Goal: Task Accomplishment & Management: Manage account settings

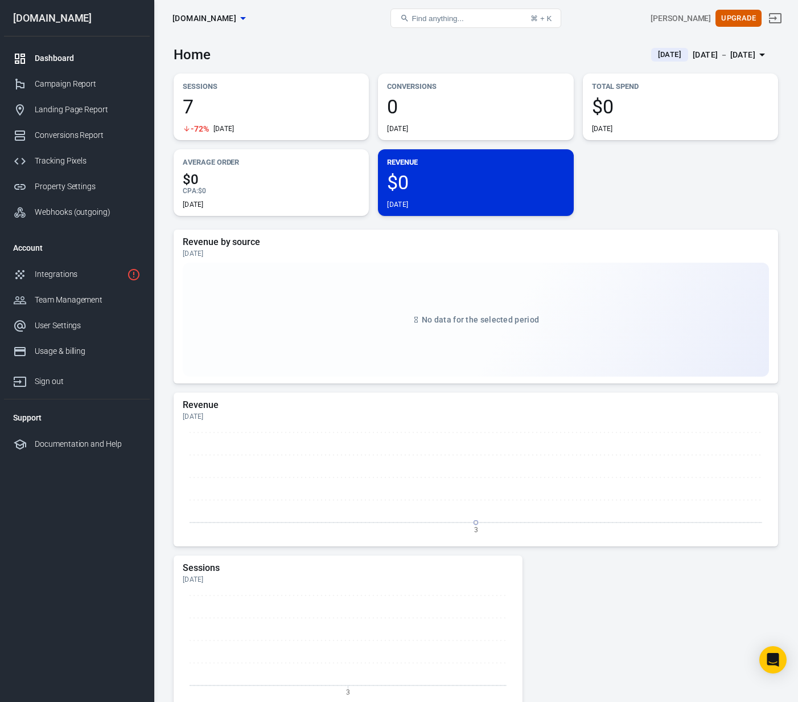
click at [722, 59] on div "[DATE] － [DATE]" at bounding box center [724, 55] width 63 height 14
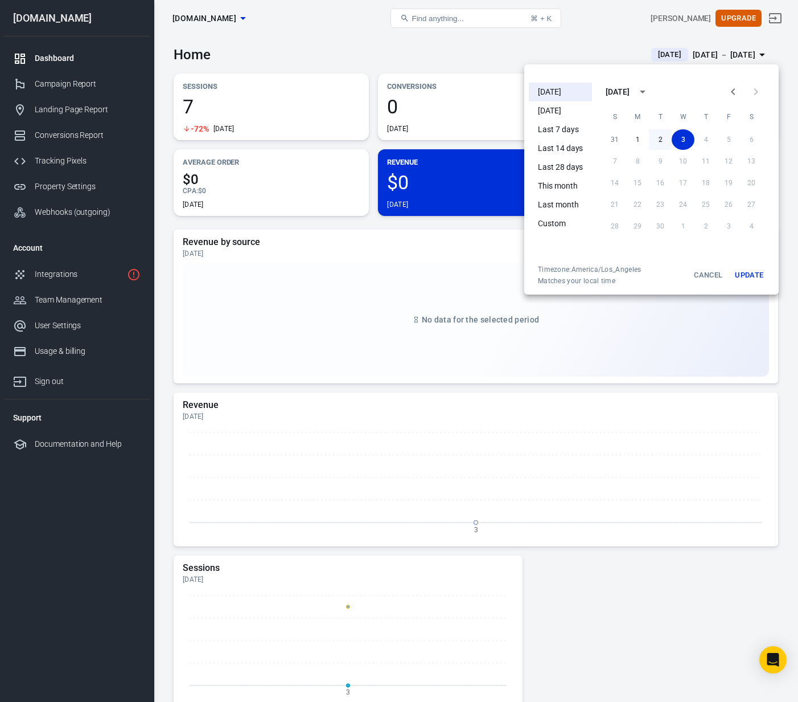
click at [662, 132] on button "2" at bounding box center [660, 139] width 23 height 21
click at [747, 275] on button "Update" at bounding box center [749, 275] width 36 height 21
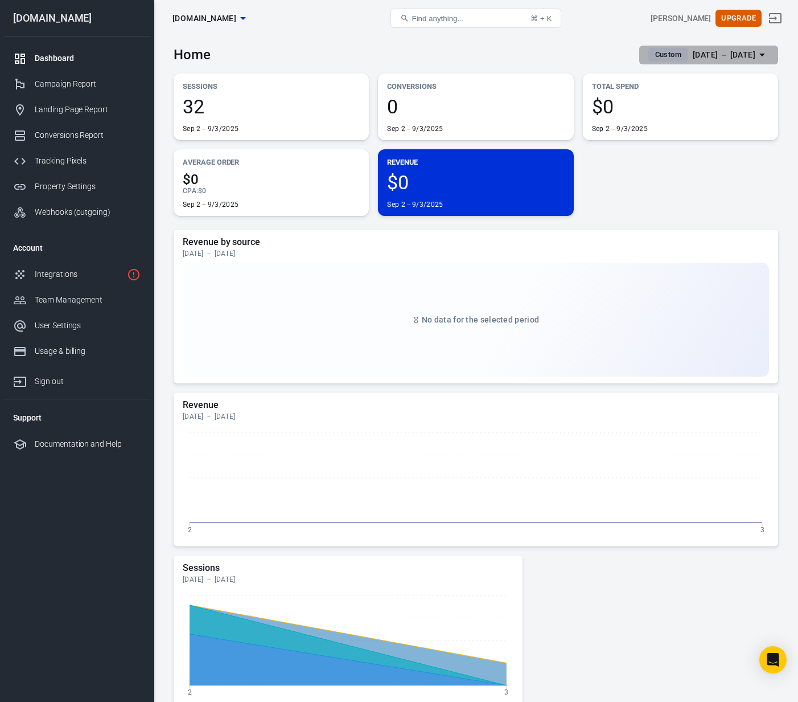
click at [707, 51] on div "[DATE] － [DATE]" at bounding box center [724, 55] width 63 height 14
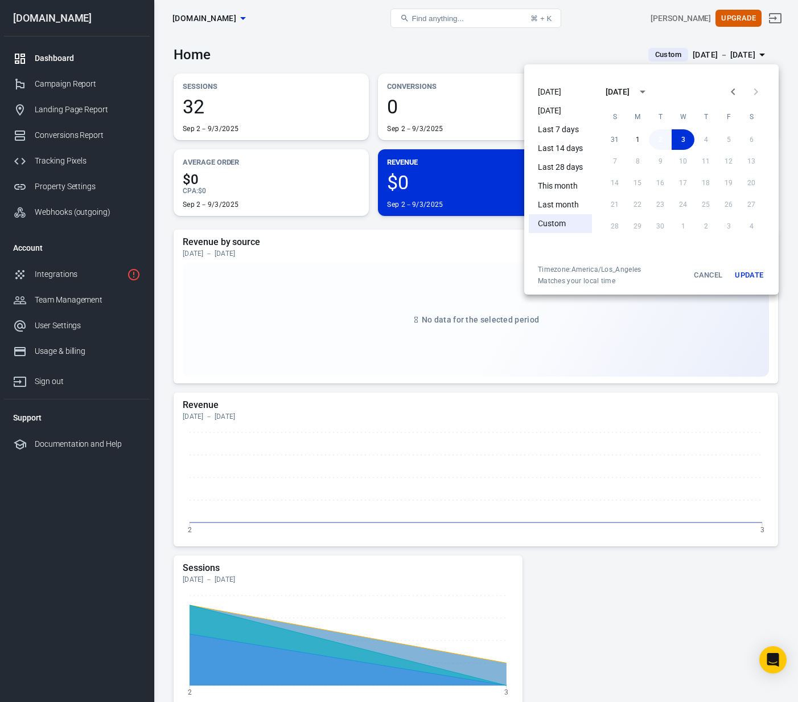
click at [660, 141] on button "2" at bounding box center [660, 139] width 23 height 21
click at [753, 281] on button "Update" at bounding box center [749, 275] width 36 height 21
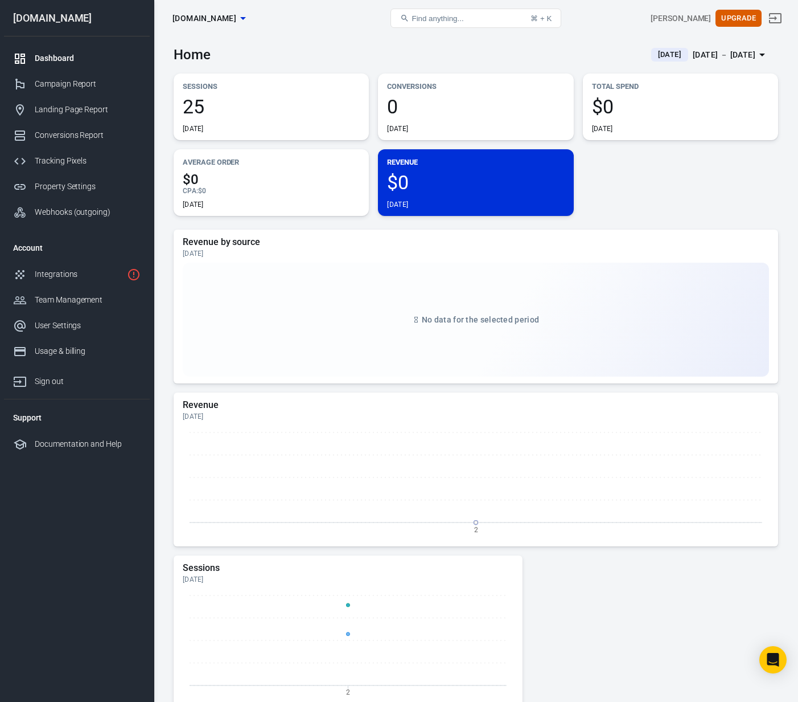
click at [654, 55] on span "[DATE]" at bounding box center [670, 54] width 32 height 11
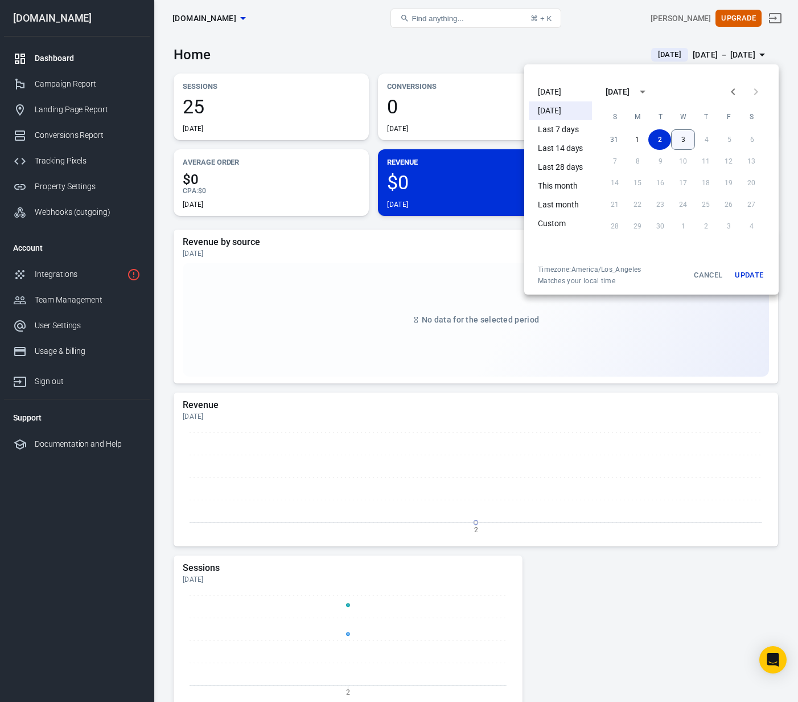
click at [682, 145] on button "3" at bounding box center [683, 139] width 24 height 21
click at [751, 275] on button "Update" at bounding box center [749, 275] width 36 height 21
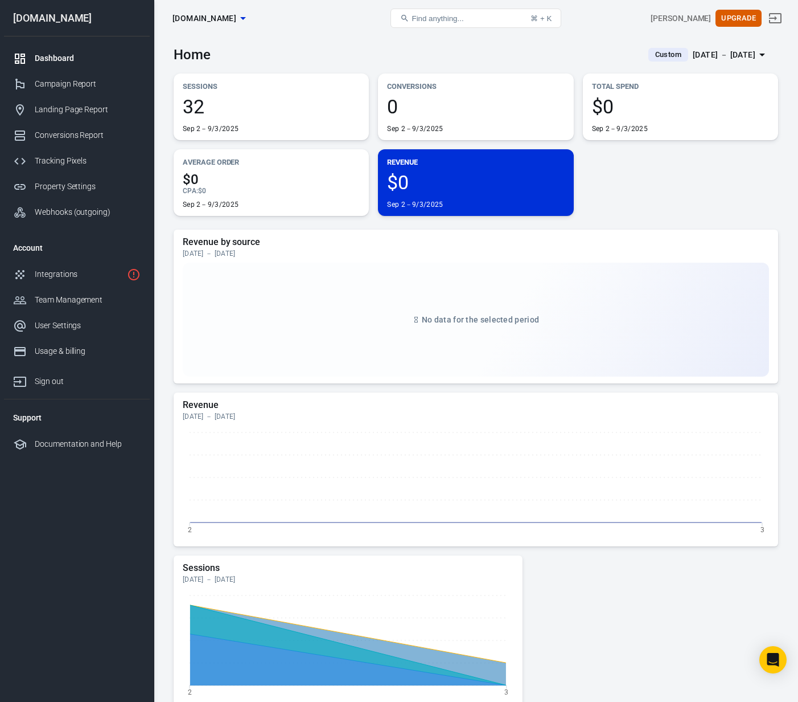
click at [697, 53] on div "[DATE] － [DATE]" at bounding box center [724, 55] width 63 height 14
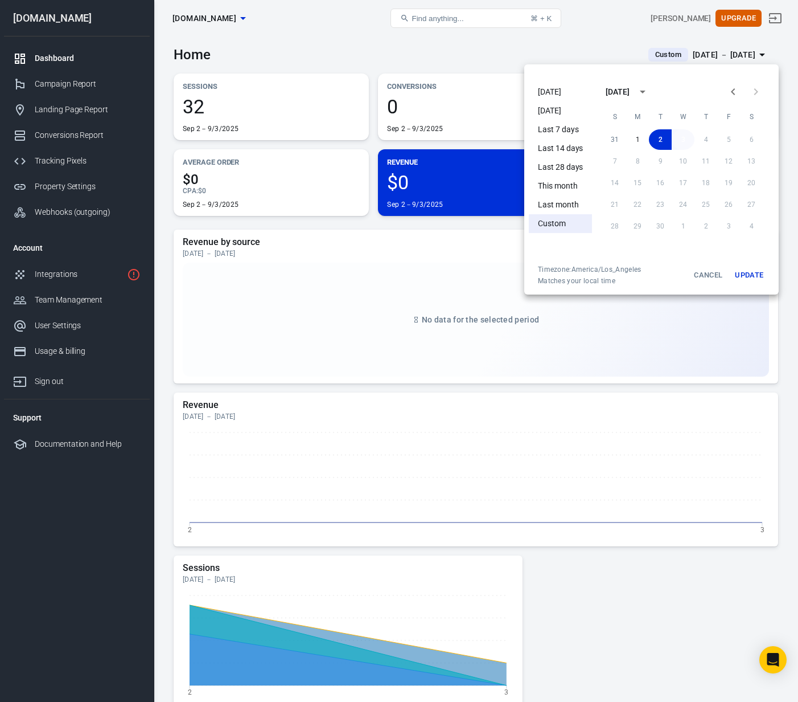
click at [682, 138] on button "3" at bounding box center [683, 139] width 23 height 21
click at [742, 274] on button "Update" at bounding box center [749, 275] width 36 height 21
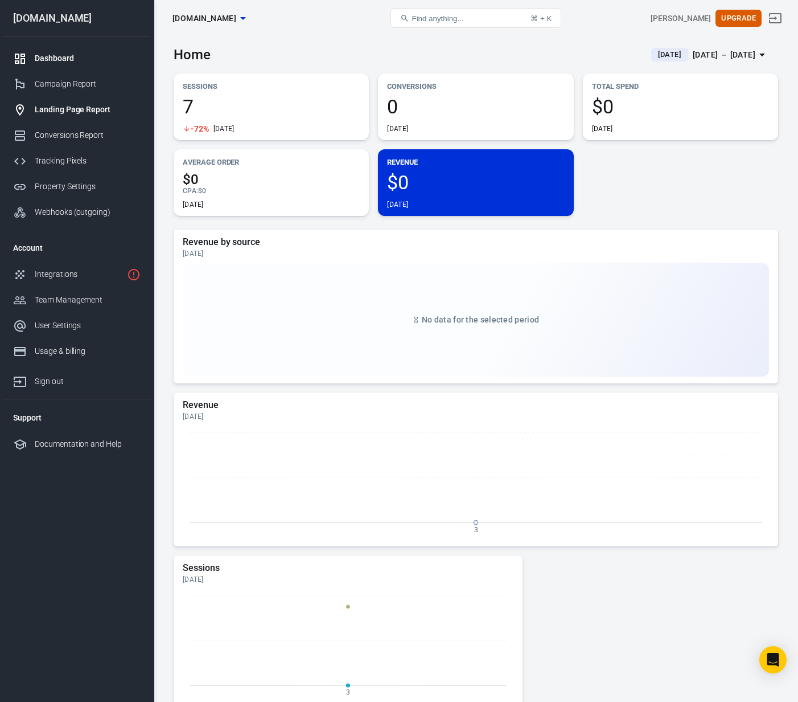
click at [63, 106] on div "Landing Page Report" at bounding box center [88, 110] width 106 height 12
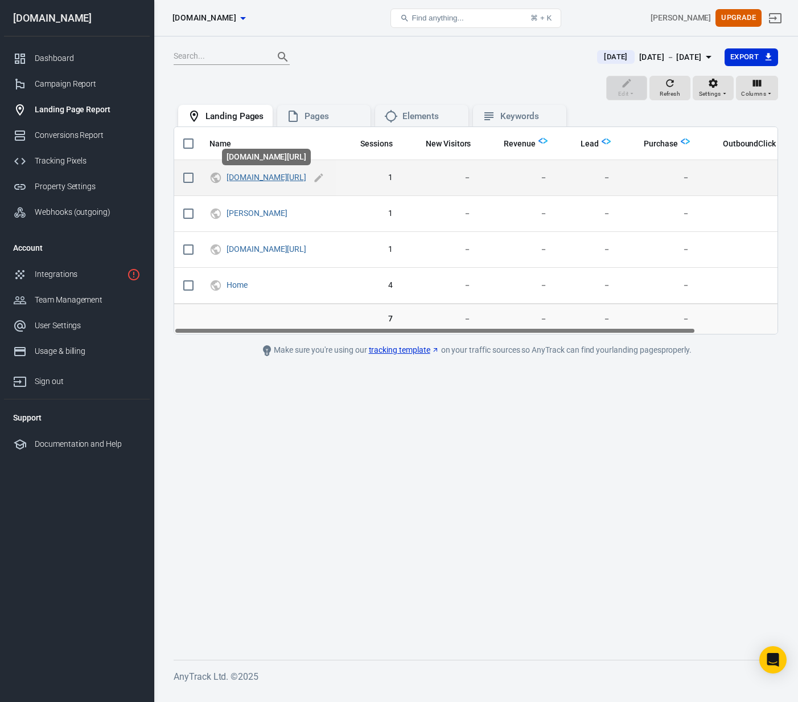
click at [306, 180] on link "[DOMAIN_NAME][URL]" at bounding box center [267, 177] width 80 height 9
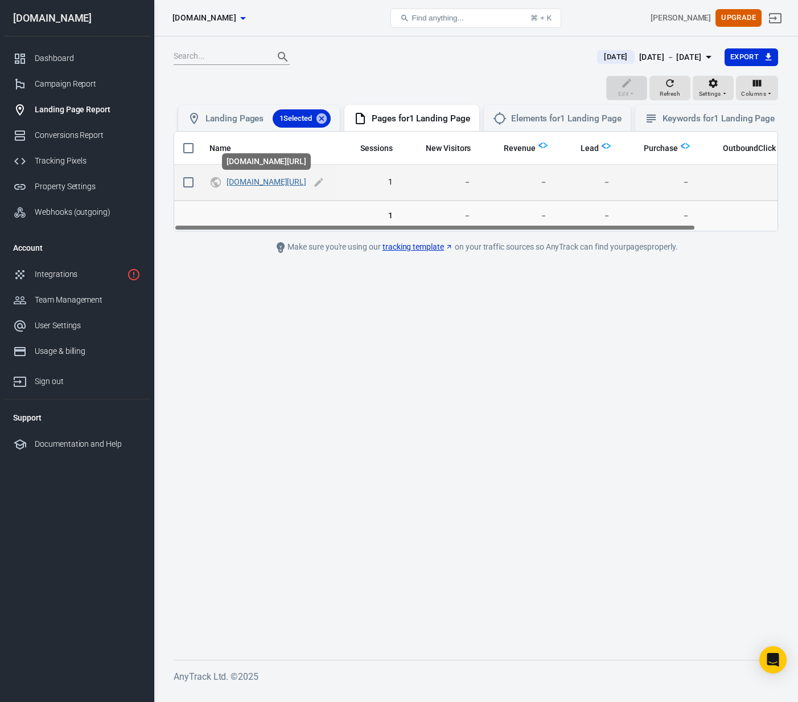
click at [306, 181] on link "[DOMAIN_NAME][URL]" at bounding box center [267, 181] width 80 height 9
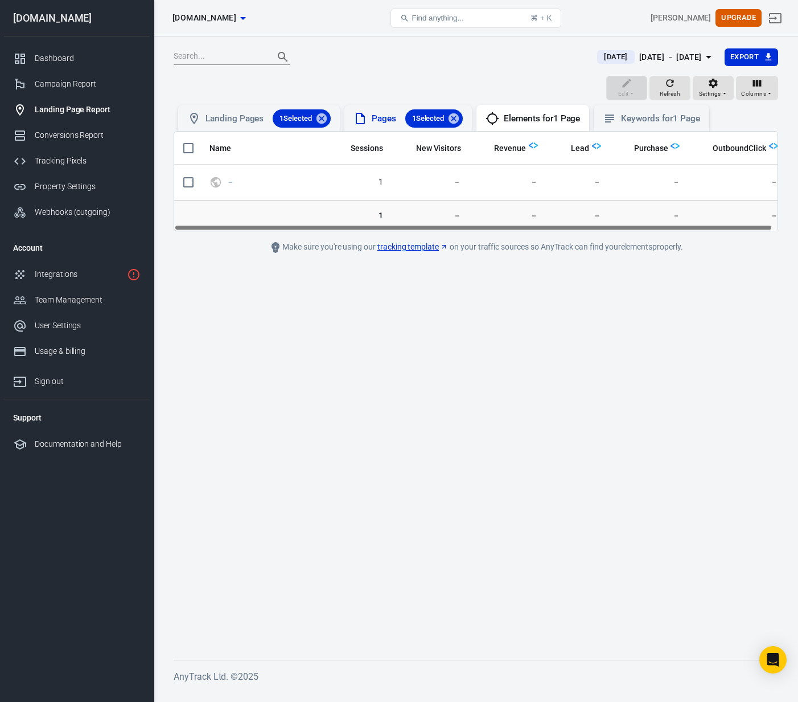
click at [404, 118] on div "Pages 1 Selected" at bounding box center [417, 118] width 91 height 18
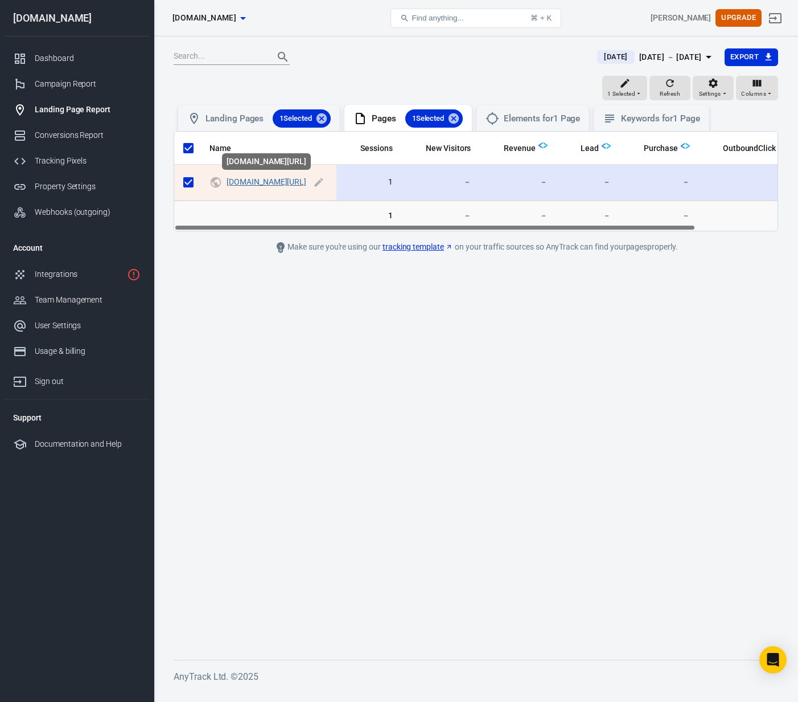
click at [241, 181] on link "[DOMAIN_NAME][URL]" at bounding box center [267, 181] width 80 height 9
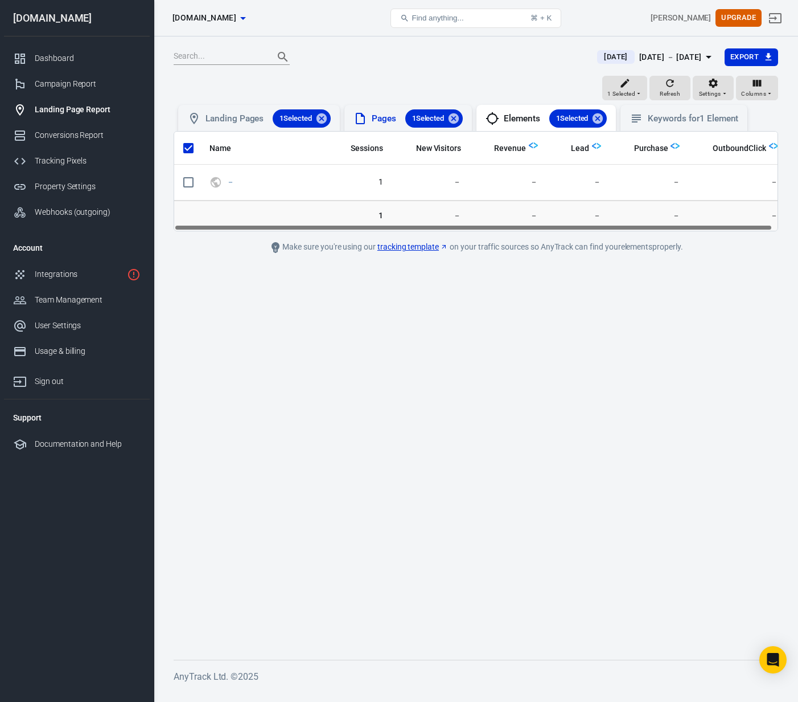
click at [384, 124] on div "Pages 1 Selected" at bounding box center [417, 118] width 91 height 18
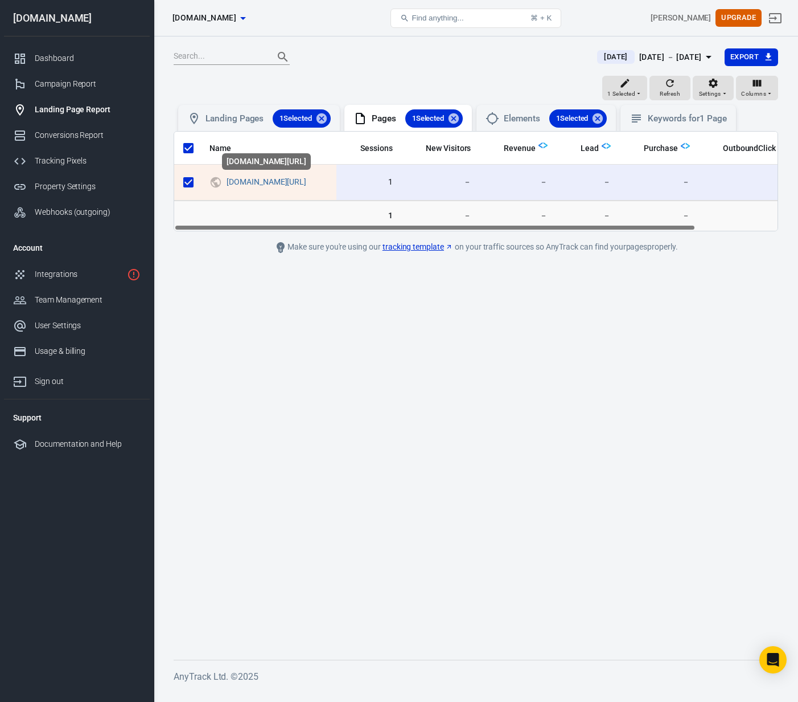
click at [311, 159] on div "[DOMAIN_NAME][URL]" at bounding box center [266, 161] width 89 height 17
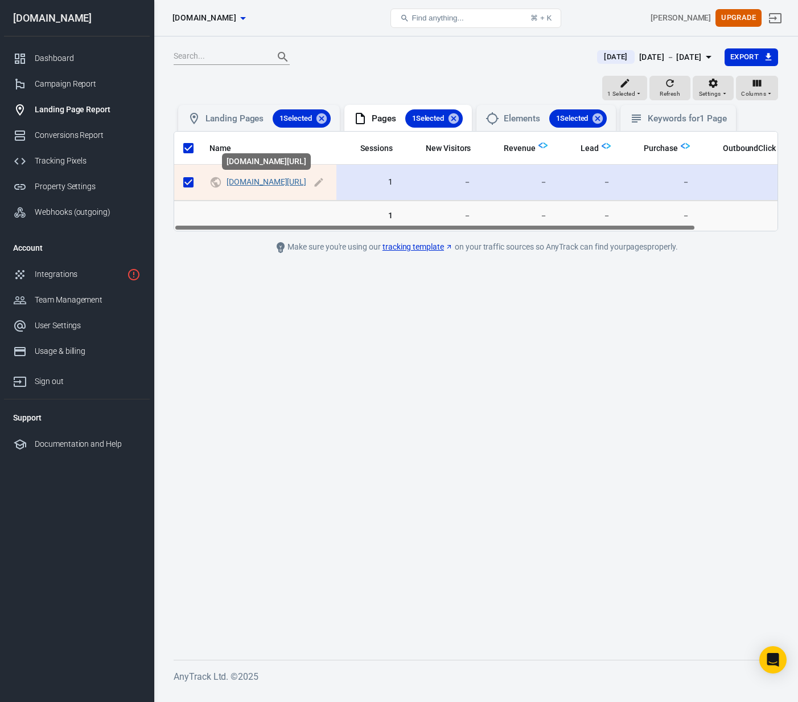
click at [244, 181] on link "[DOMAIN_NAME][URL]" at bounding box center [267, 181] width 80 height 9
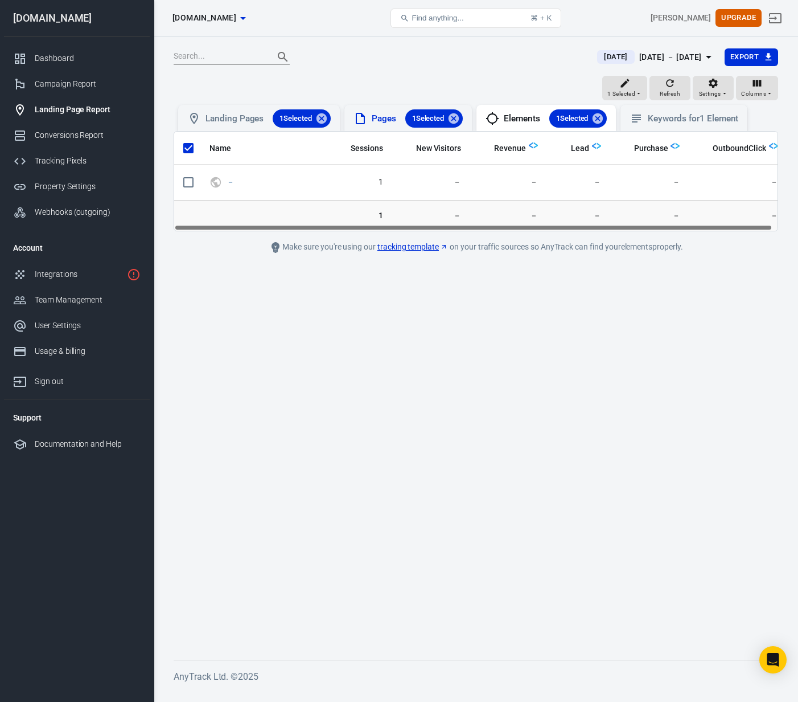
click at [392, 118] on div "Pages 1 Selected" at bounding box center [417, 118] width 91 height 18
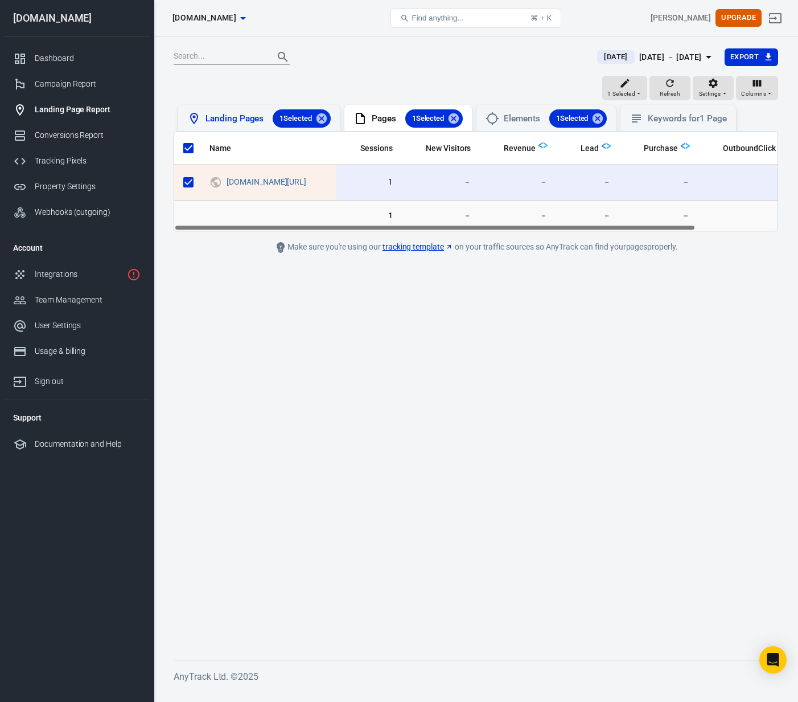
click at [221, 120] on div "Landing Pages 1 Selected" at bounding box center [268, 118] width 125 height 18
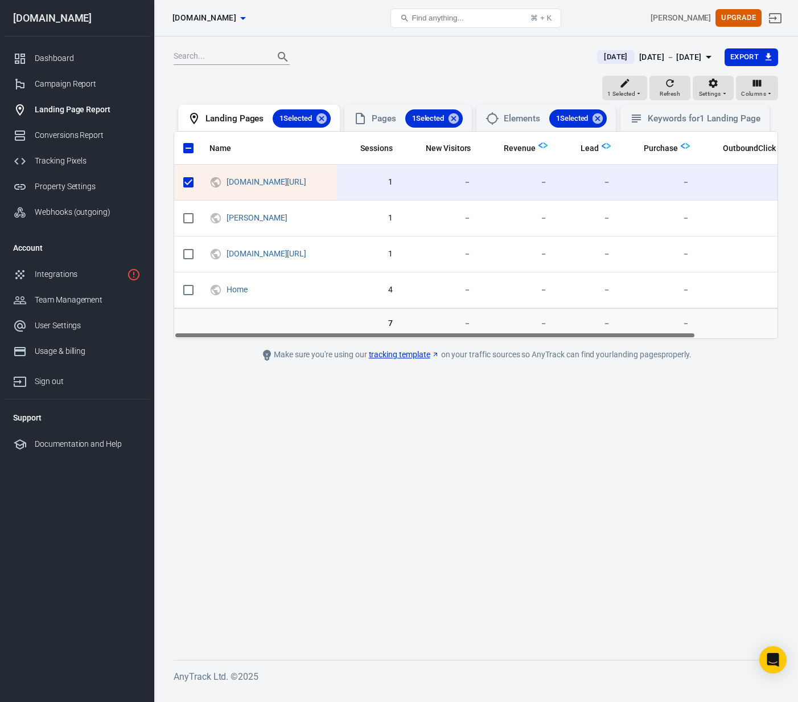
click at [300, 443] on main "[DATE] [DATE] － [DATE] Export 1 Selected Refresh Settings Columns Landing Pages…" at bounding box center [476, 344] width 605 height 593
click at [600, 54] on span "[DATE]" at bounding box center [616, 56] width 32 height 11
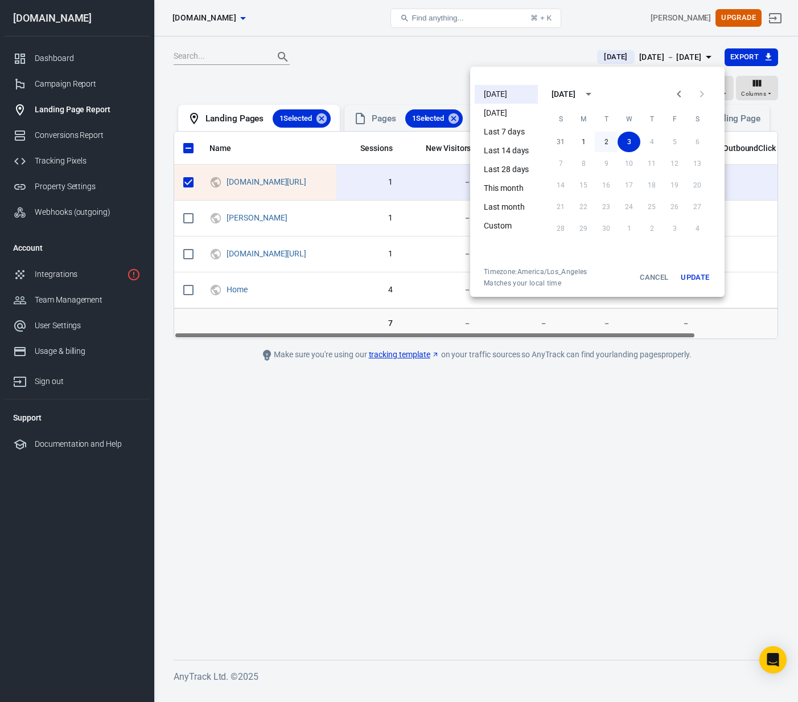
click at [607, 140] on button "2" at bounding box center [606, 142] width 23 height 21
click at [600, 142] on button "2" at bounding box center [606, 142] width 23 height 21
click at [703, 275] on button "Update" at bounding box center [695, 277] width 36 height 21
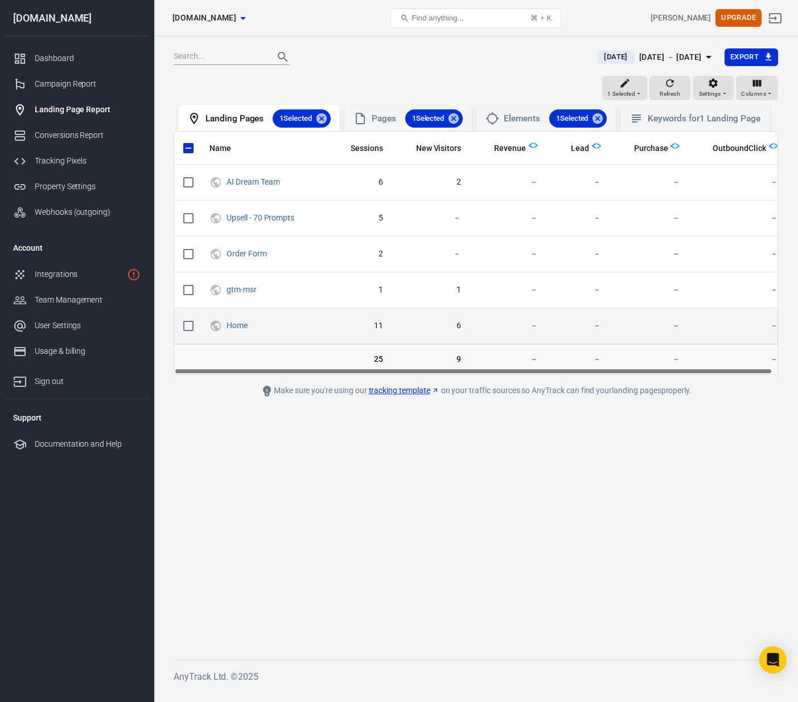
scroll to position [0, 5]
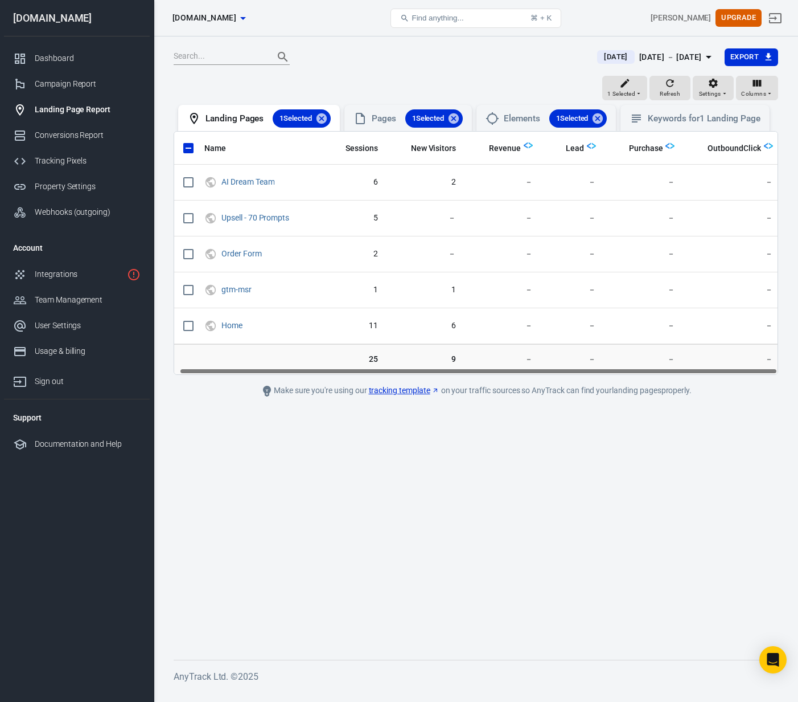
click at [536, 535] on main "[DATE] [DATE] － [DATE] Export 1 Selected Refresh Settings Columns Landing Pages…" at bounding box center [476, 344] width 605 height 593
click at [376, 441] on main "[DATE] [DATE] － [DATE] Export 1 Selected Refresh Settings Columns Landing Pages…" at bounding box center [476, 344] width 605 height 593
click at [358, 74] on div "[DATE] [DATE] － [DATE] Export" at bounding box center [476, 62] width 605 height 28
click at [53, 185] on div "Property Settings" at bounding box center [88, 187] width 106 height 12
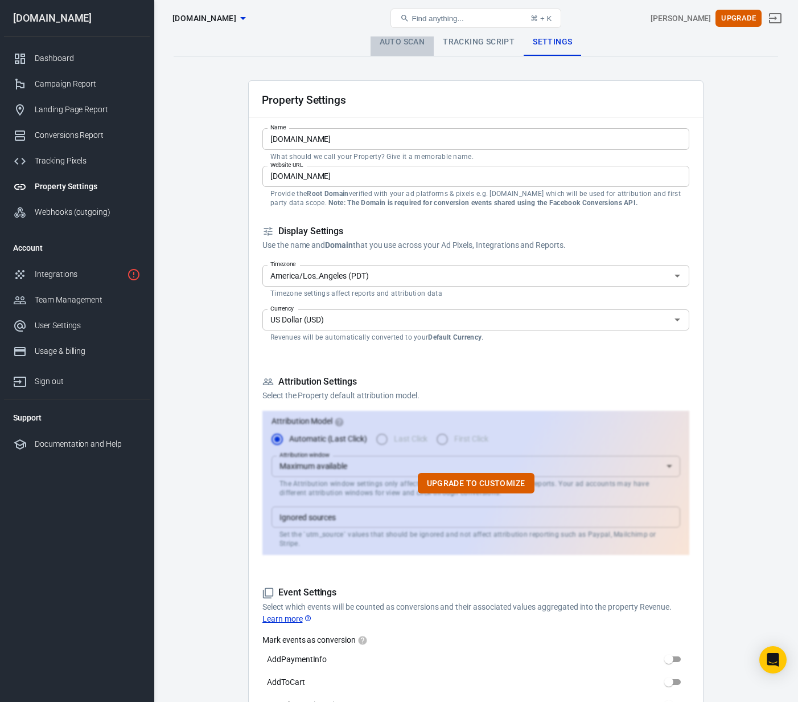
click at [396, 38] on link "Auto Scan" at bounding box center [403, 41] width 64 height 27
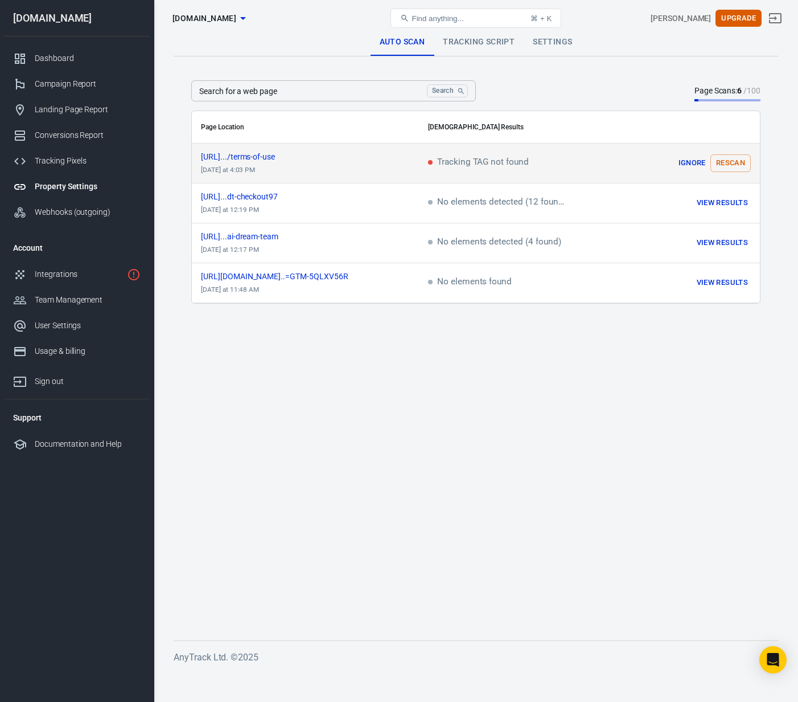
click at [690, 165] on button "Ignore" at bounding box center [692, 163] width 36 height 18
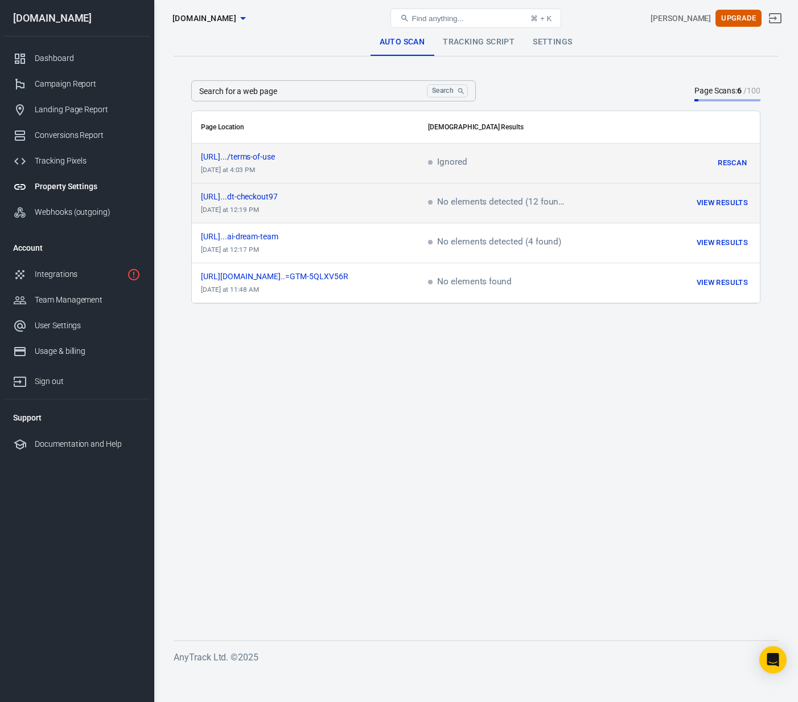
click at [738, 201] on button "View Results" at bounding box center [722, 203] width 57 height 18
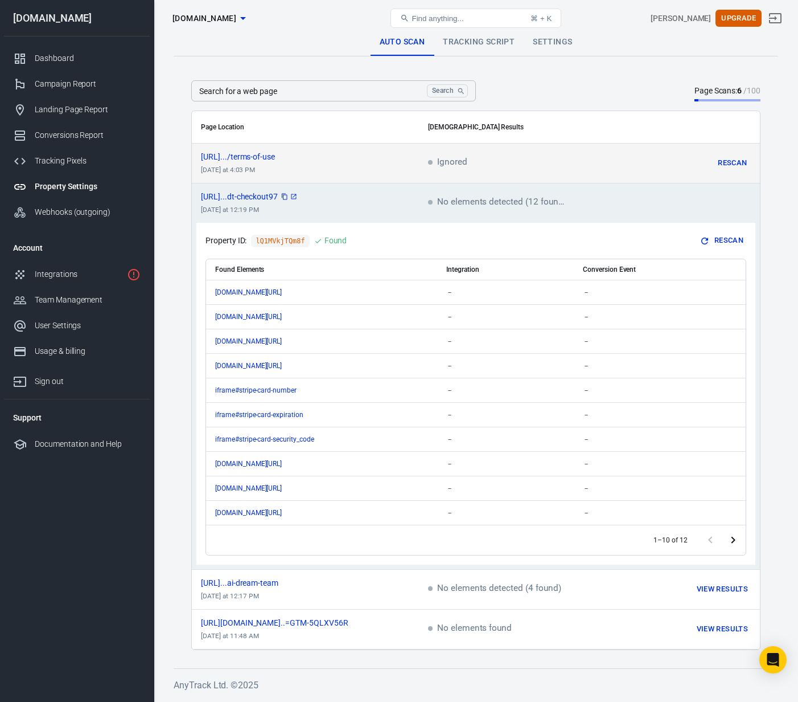
click at [298, 198] on span "[URL]...dt-checkout97" at bounding box center [249, 196] width 97 height 8
click at [420, 194] on td "No elements detected (12 found)" at bounding box center [518, 203] width 199 height 40
click at [470, 196] on td "No elements detected (12 found)" at bounding box center [518, 203] width 199 height 40
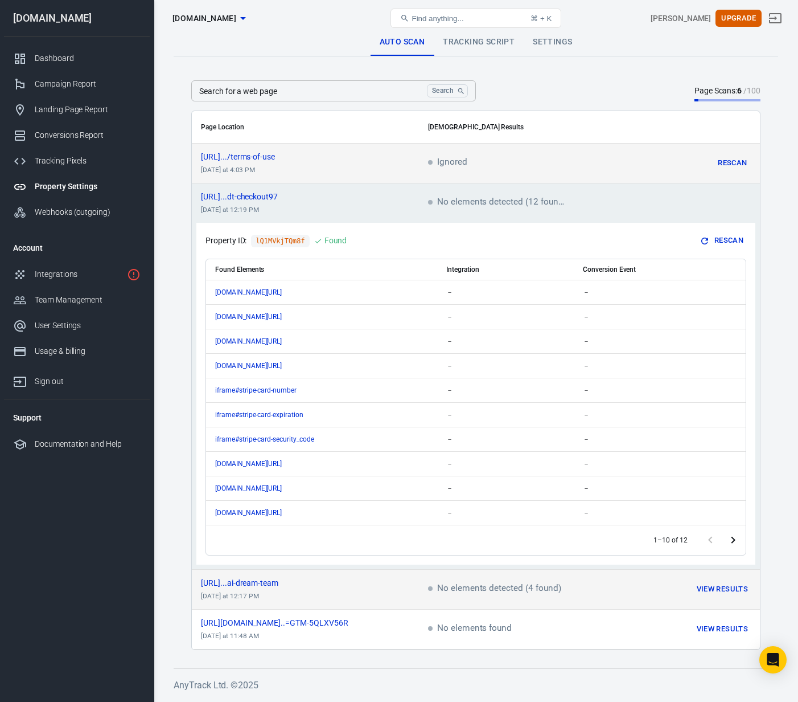
click at [511, 584] on span "No elements detected (4 found)" at bounding box center [494, 589] width 133 height 10
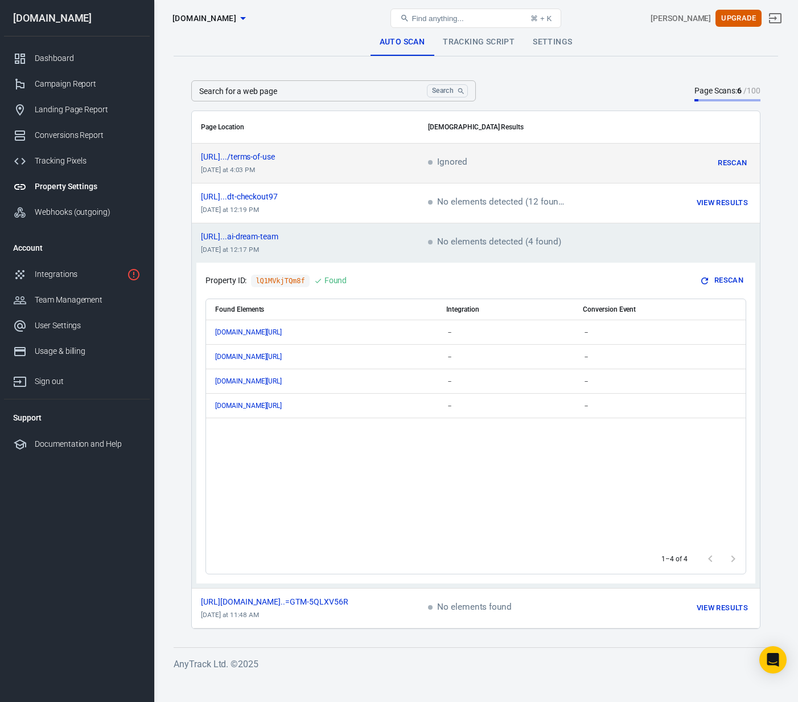
click at [573, 259] on td "No elements detected (4 found)" at bounding box center [518, 243] width 199 height 40
click at [591, 246] on td "No elements detected (4 found)" at bounding box center [518, 243] width 199 height 40
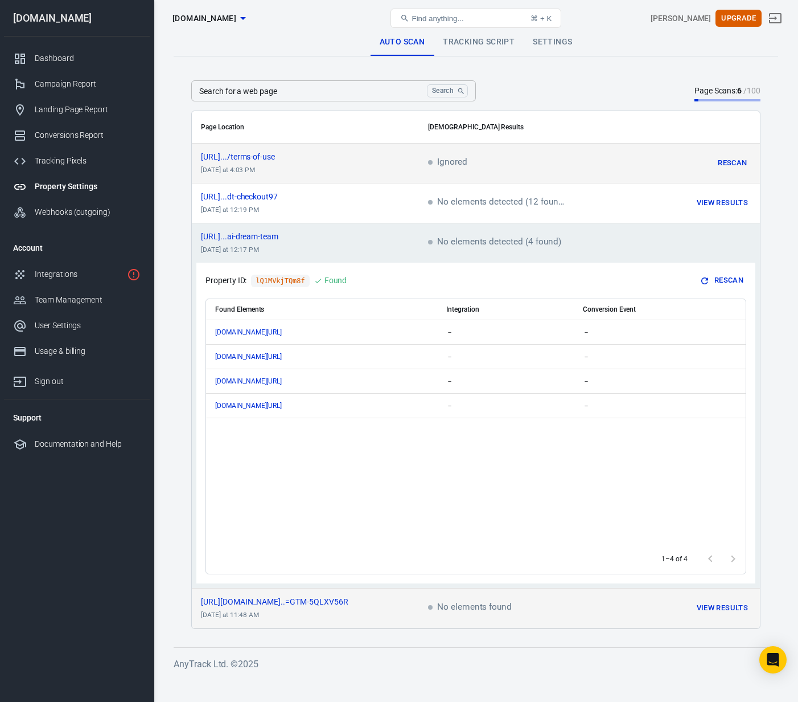
click at [596, 611] on td "No elements found" at bounding box center [518, 608] width 199 height 40
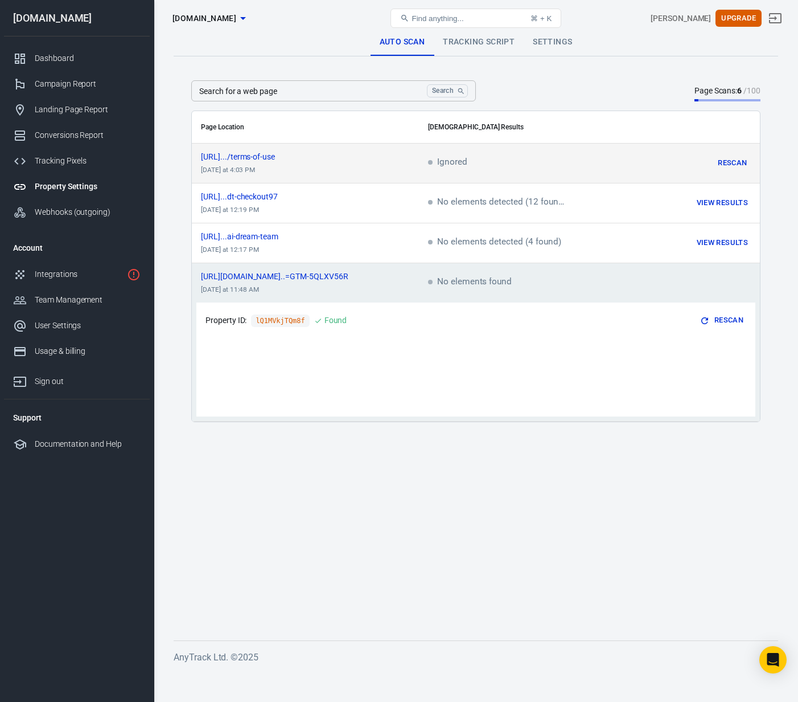
click at [477, 48] on link "Tracking Script" at bounding box center [479, 41] width 90 height 27
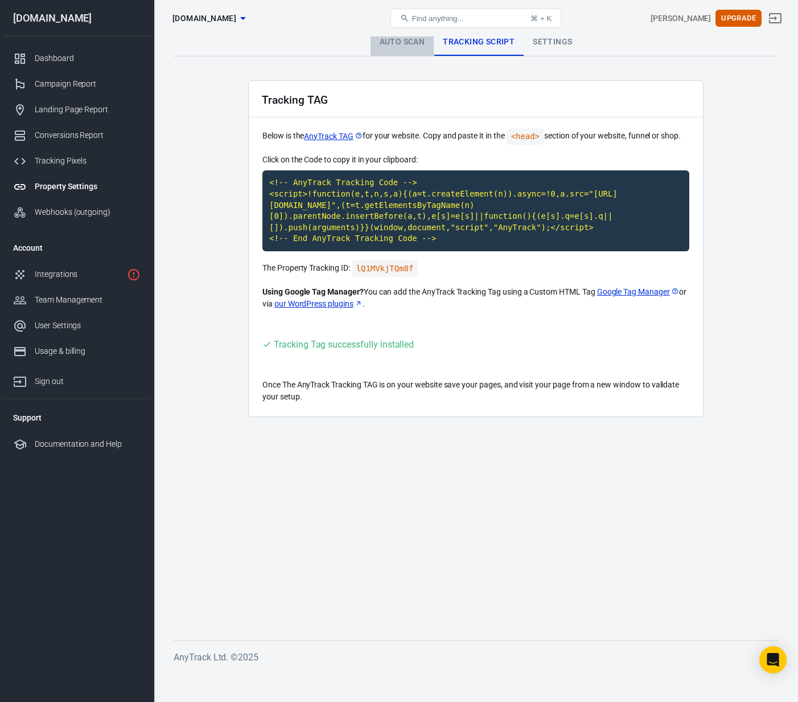
click at [402, 36] on link "Auto Scan" at bounding box center [403, 41] width 64 height 27
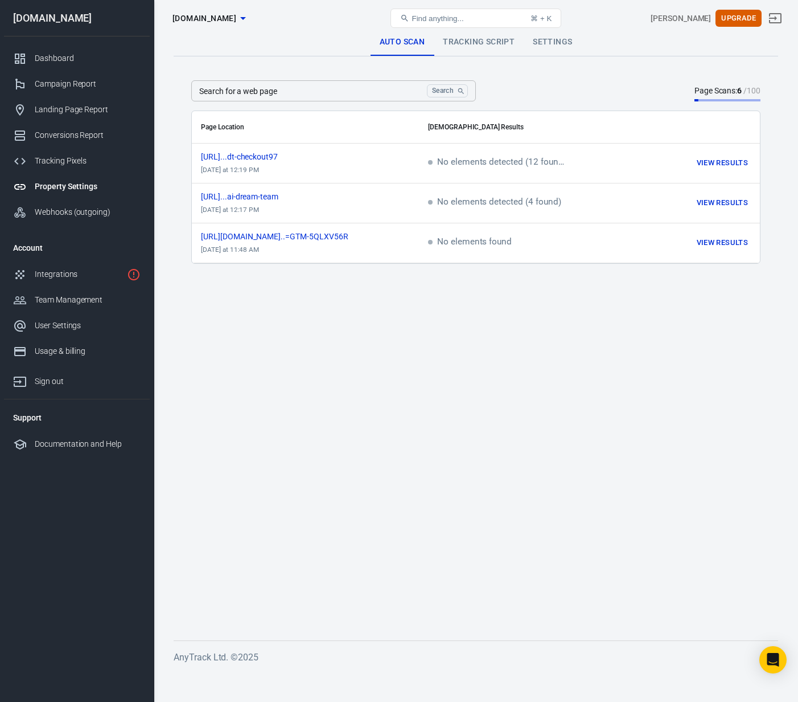
click at [374, 397] on main "Auto Scan Tracking Script Settings Search for a web page Search Search for a we…" at bounding box center [476, 324] width 605 height 593
click at [476, 43] on link "Tracking Script" at bounding box center [479, 41] width 90 height 27
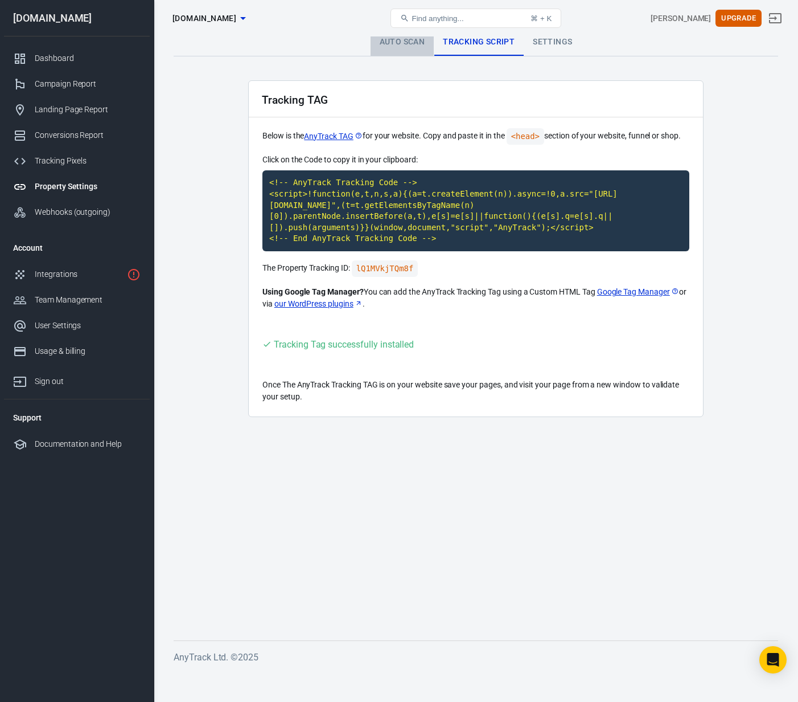
click at [405, 45] on link "Auto Scan" at bounding box center [403, 41] width 64 height 27
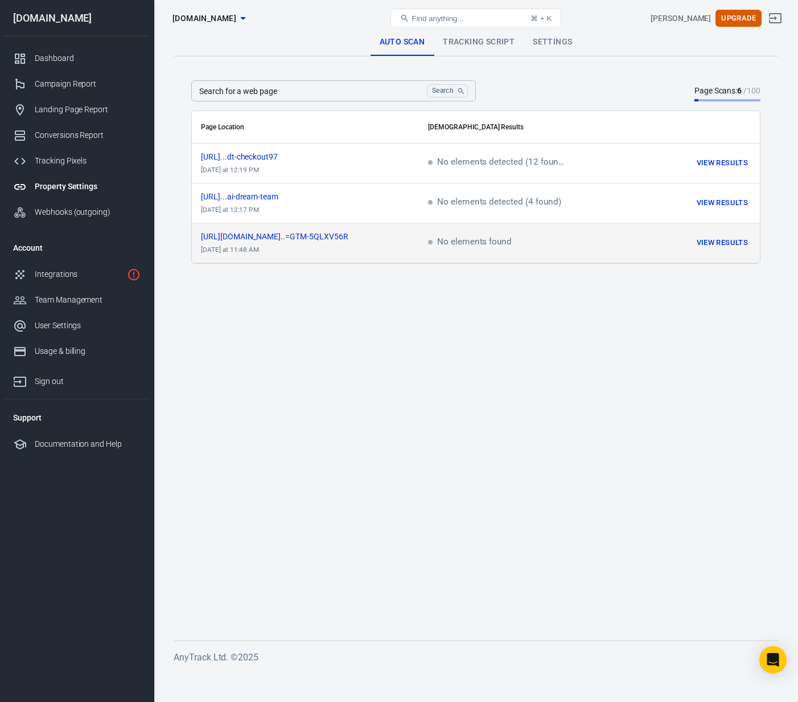
click at [719, 247] on button "View Results" at bounding box center [722, 243] width 57 height 18
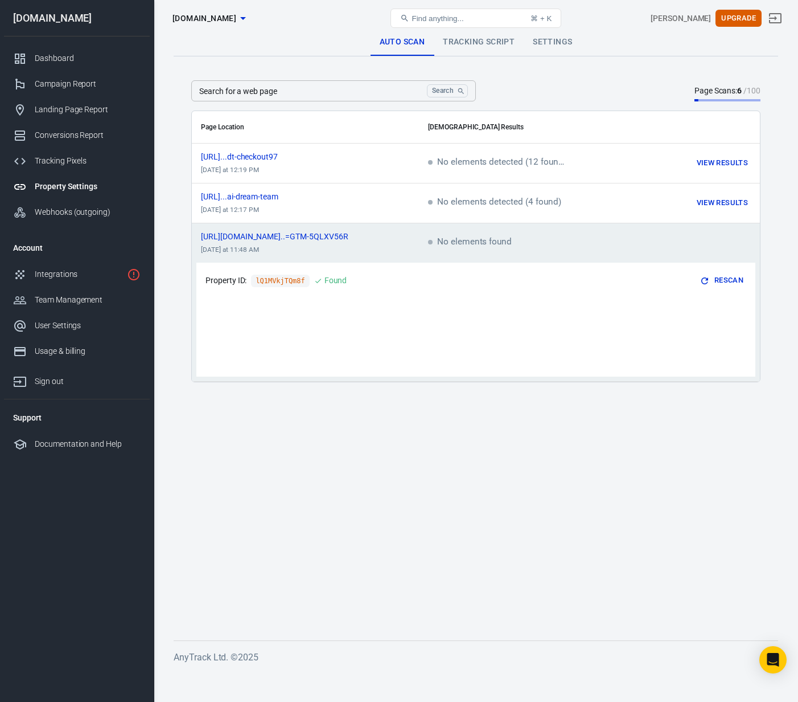
click at [336, 279] on div "Found" at bounding box center [336, 280] width 23 height 14
click at [497, 251] on td "No elements found" at bounding box center [518, 243] width 199 height 40
click at [493, 240] on span "No elements found" at bounding box center [470, 242] width 84 height 10
click at [379, 232] on div "[URL][DOMAIN_NAME]..=GTM-5QLXV56R" at bounding box center [305, 236] width 209 height 8
click at [724, 278] on button "Rescan" at bounding box center [722, 281] width 48 height 18
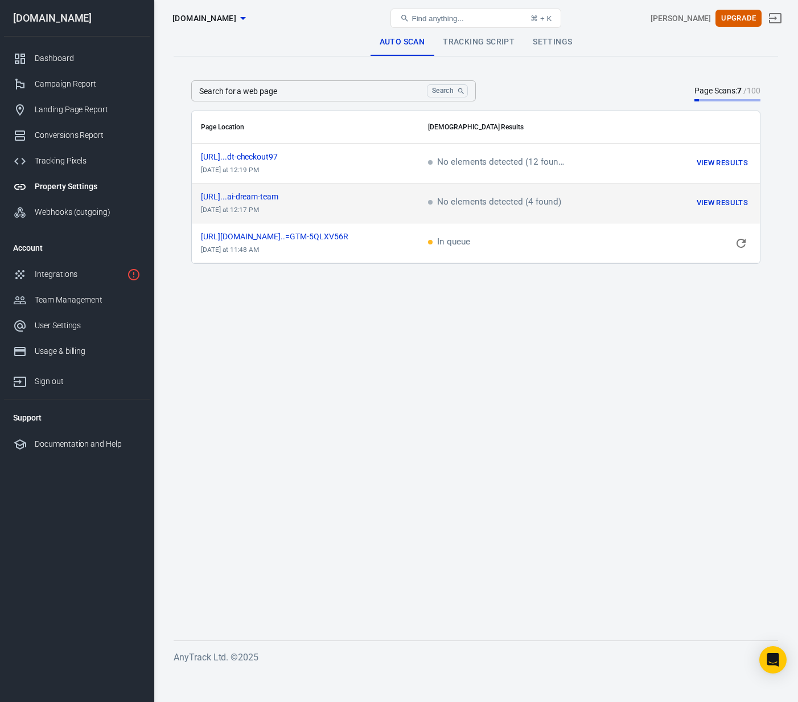
click at [485, 201] on span "No elements detected (4 found)" at bounding box center [494, 203] width 133 height 10
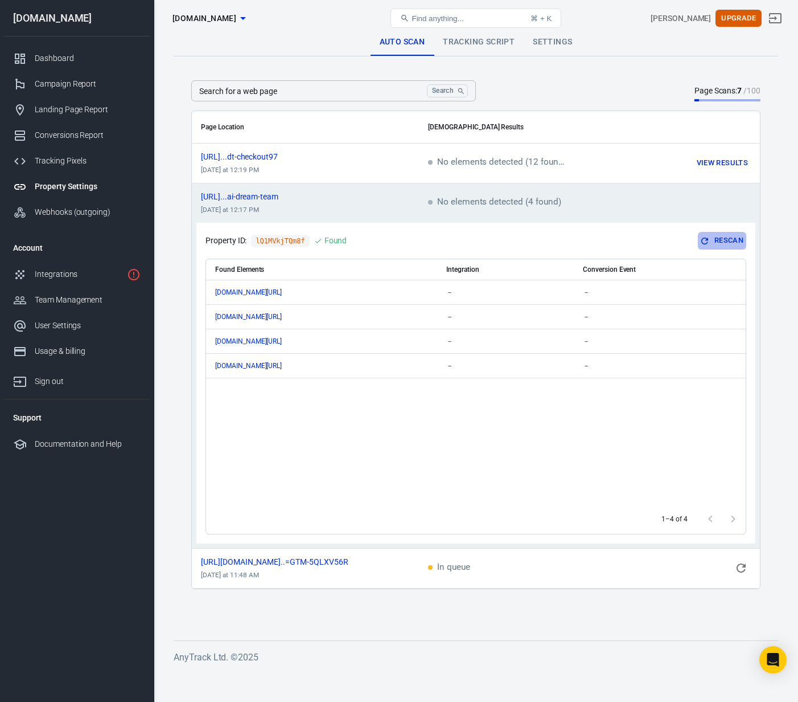
click at [716, 239] on button "Rescan" at bounding box center [722, 241] width 48 height 18
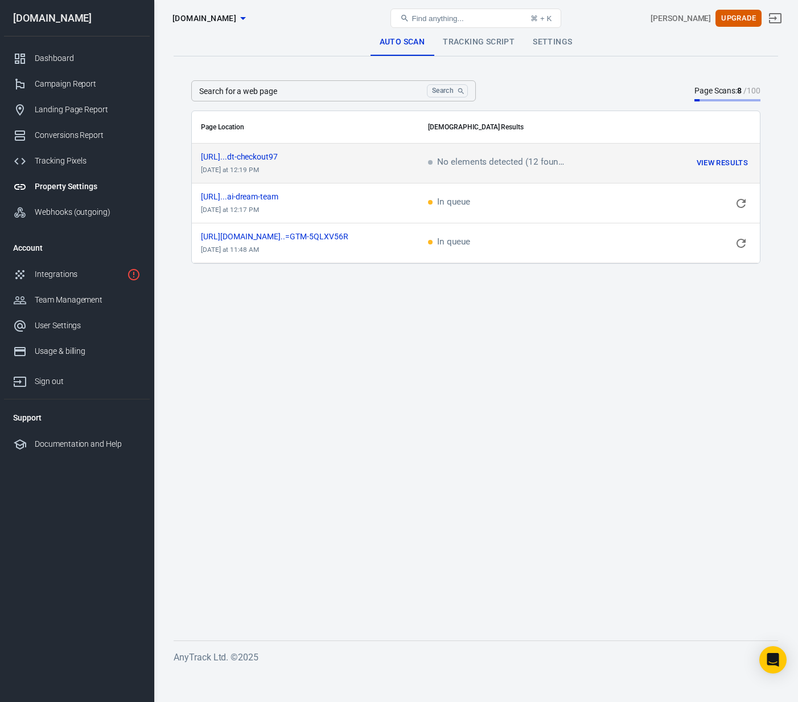
click at [726, 162] on button "View Results" at bounding box center [722, 163] width 57 height 18
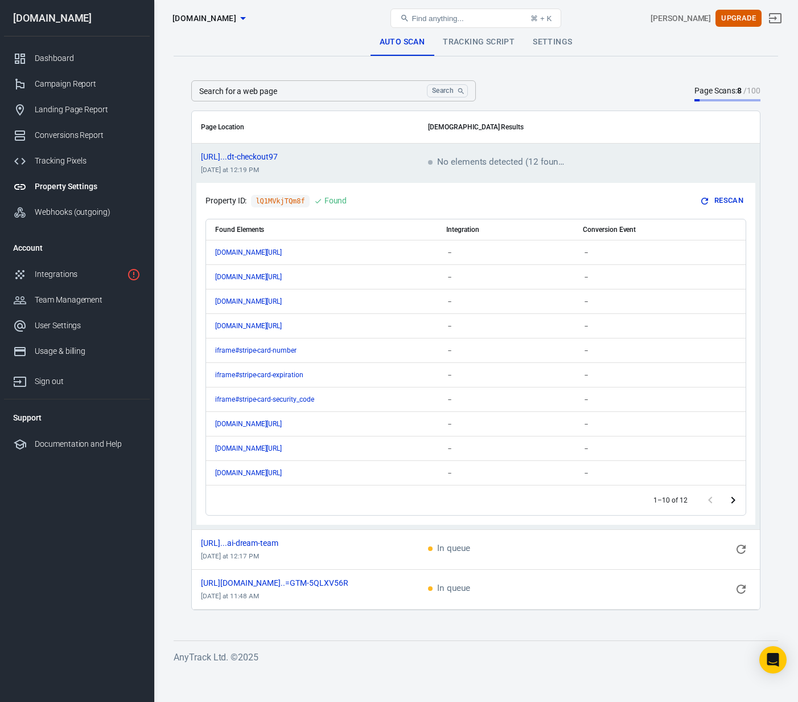
click at [735, 199] on button "Rescan" at bounding box center [722, 201] width 48 height 18
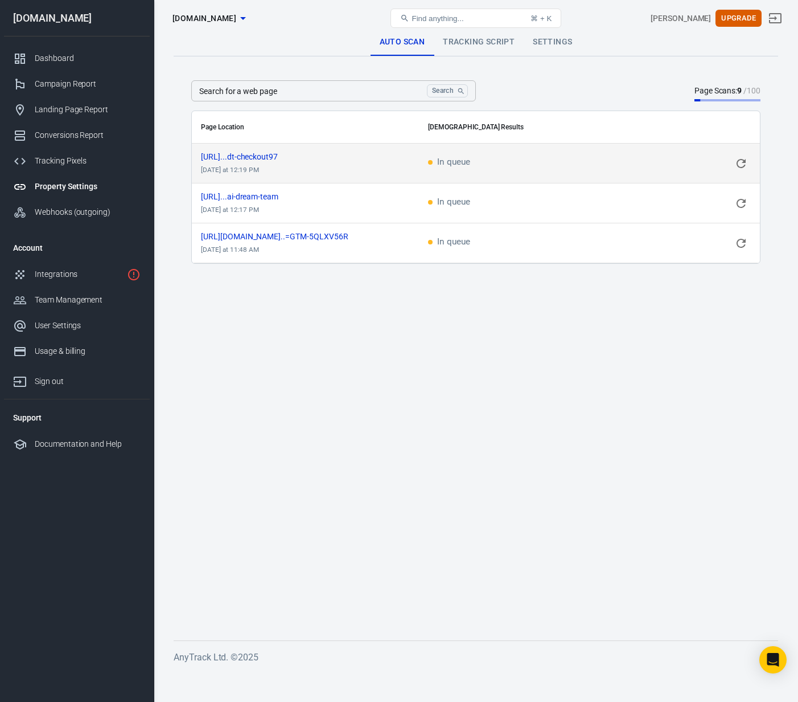
click at [629, 413] on main "Auto Scan Tracking Script Settings Search for a web page Search Search for a we…" at bounding box center [476, 324] width 605 height 593
drag, startPoint x: 375, startPoint y: 347, endPoint x: 370, endPoint y: 345, distance: 5.9
click at [375, 347] on main "Auto Scan Tracking Script Settings Search for a web page Search Search for a we…" at bounding box center [476, 324] width 605 height 593
click at [54, 107] on div "Landing Page Report" at bounding box center [88, 110] width 106 height 12
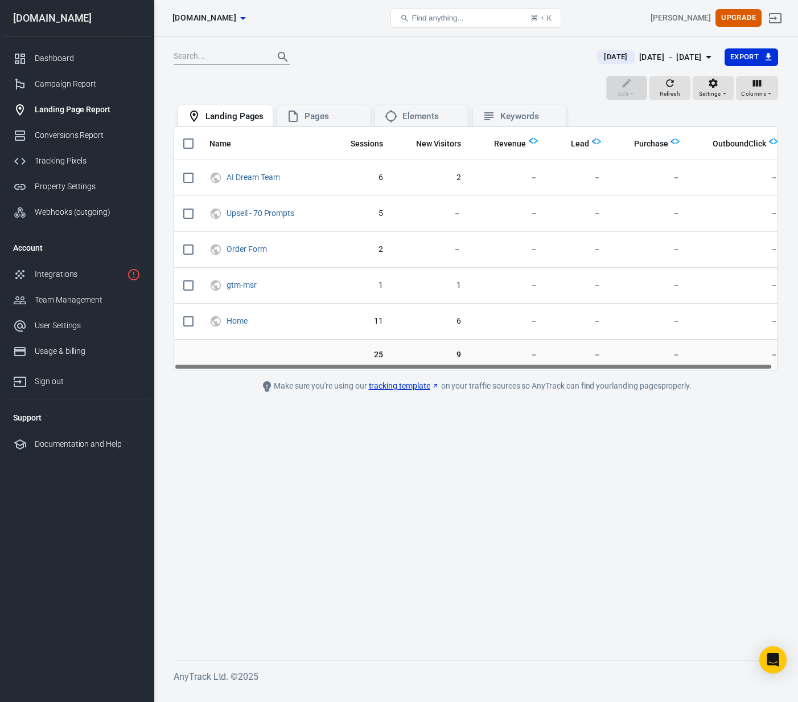
click at [371, 466] on main "[DATE] [DATE] － [DATE] Export Edit Refresh Settings Columns Landing Pages Pages…" at bounding box center [476, 344] width 605 height 593
click at [429, 436] on main "[DATE] [DATE] － [DATE] Export Edit Refresh Settings Columns Landing Pages Pages…" at bounding box center [476, 344] width 605 height 593
click at [432, 76] on div "Edit Refresh Settings Columns" at bounding box center [476, 89] width 605 height 27
click at [400, 457] on main "[DATE] [DATE] － [DATE] Export Edit Refresh Settings Columns Landing Pages Pages…" at bounding box center [476, 344] width 605 height 593
click at [57, 135] on div "Conversions Report" at bounding box center [88, 135] width 106 height 12
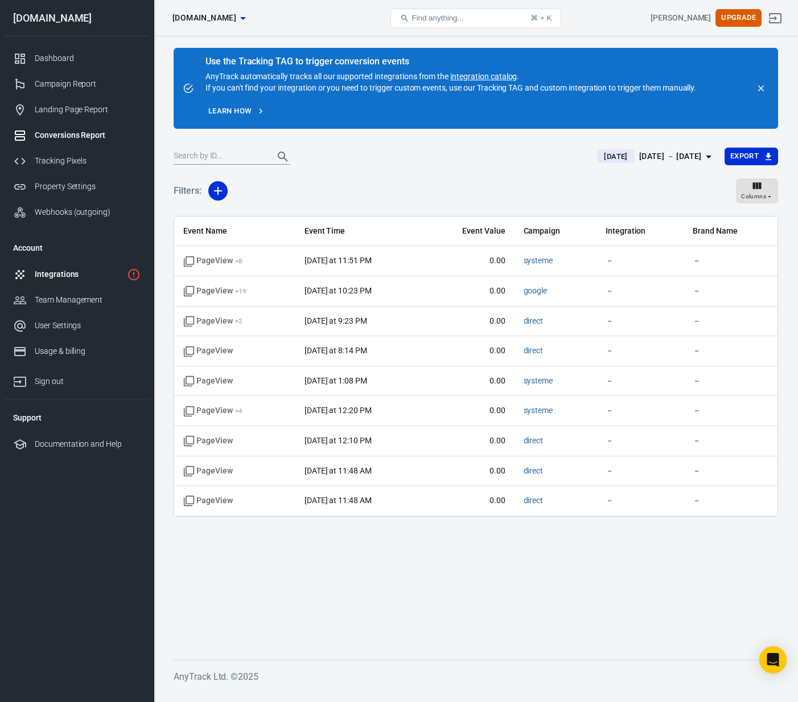
click at [57, 273] on div "Integrations" at bounding box center [79, 274] width 88 height 12
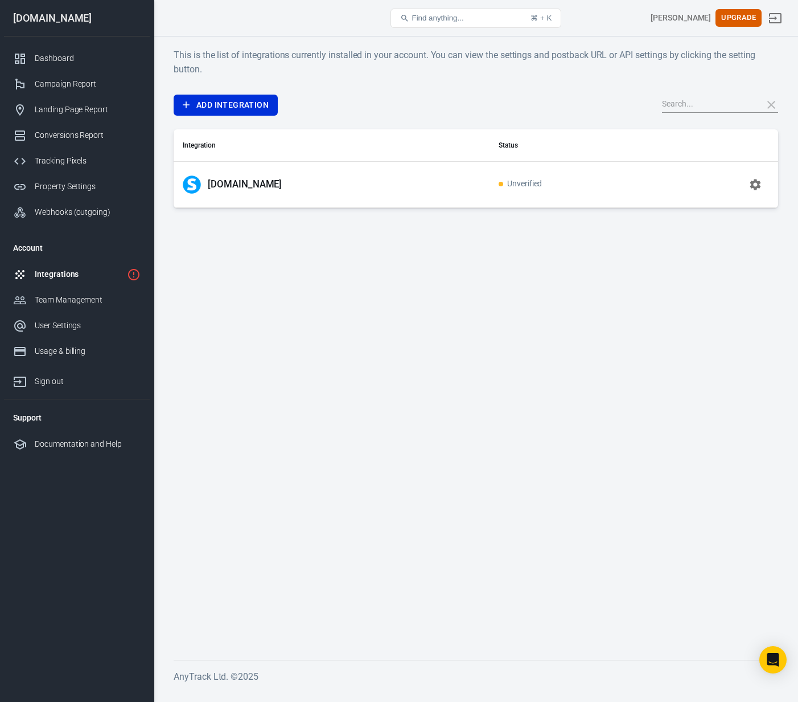
click at [519, 92] on div "This is the list of integrations currently installed in your account. You can v…" at bounding box center [476, 128] width 605 height 160
click at [241, 109] on link "Add Integration" at bounding box center [226, 105] width 104 height 21
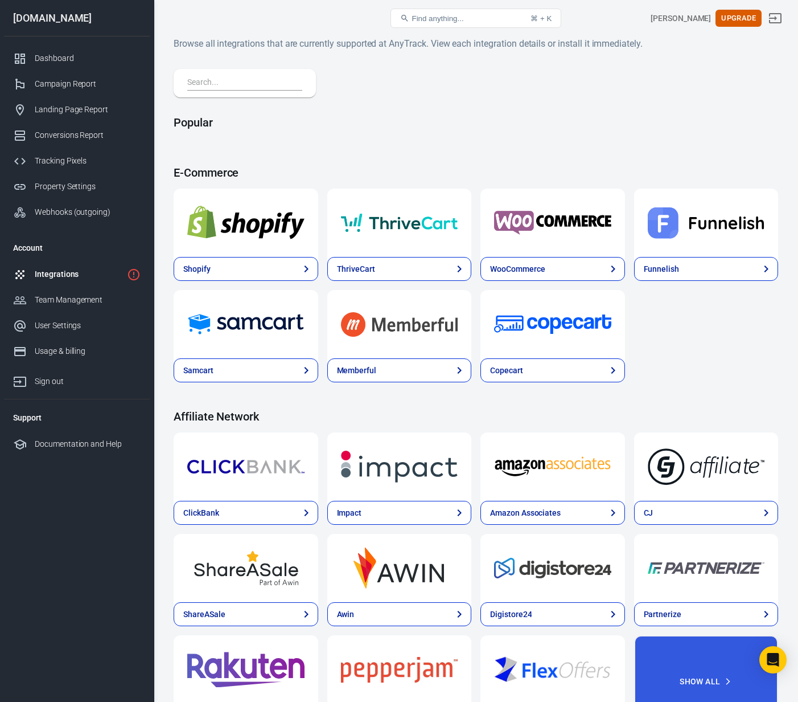
click at [430, 118] on h4 "Popular" at bounding box center [476, 123] width 605 height 14
click at [58, 185] on div "Property Settings" at bounding box center [88, 187] width 106 height 12
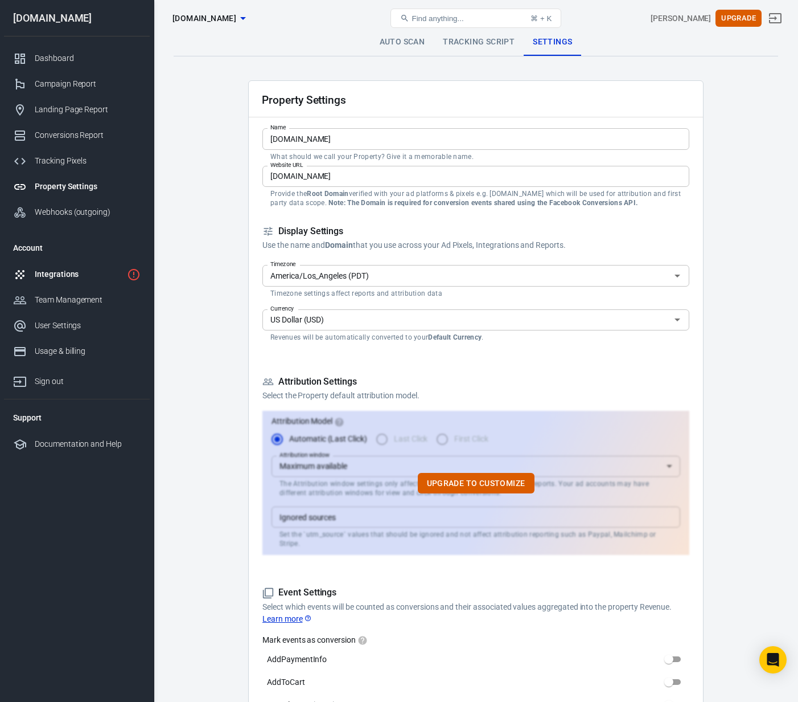
click at [56, 271] on div "Integrations" at bounding box center [79, 274] width 88 height 12
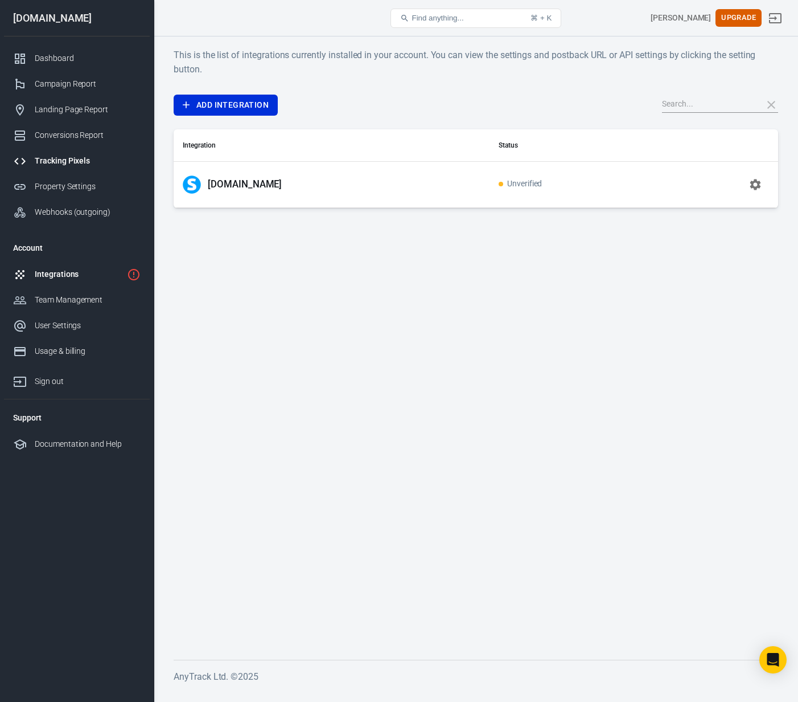
click at [63, 162] on div "Tracking Pixels" at bounding box center [88, 161] width 106 height 12
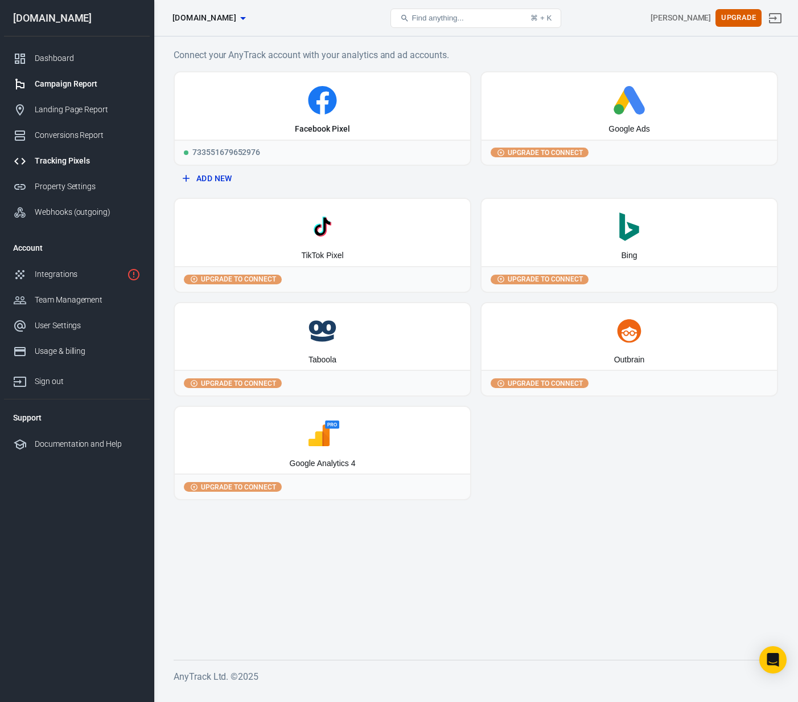
click at [75, 85] on div "Campaign Report" at bounding box center [88, 84] width 106 height 12
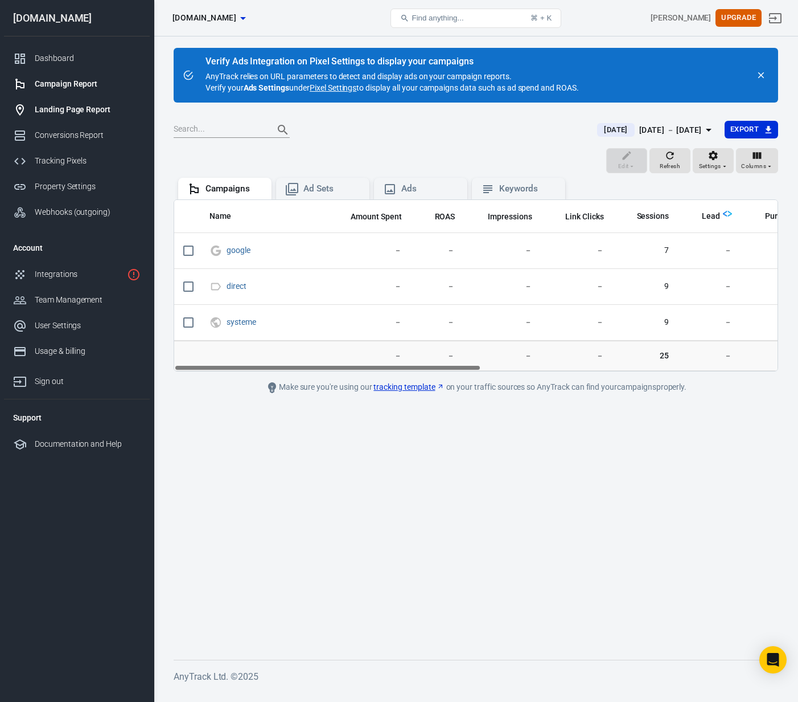
click at [67, 107] on div "Landing Page Report" at bounding box center [88, 110] width 106 height 12
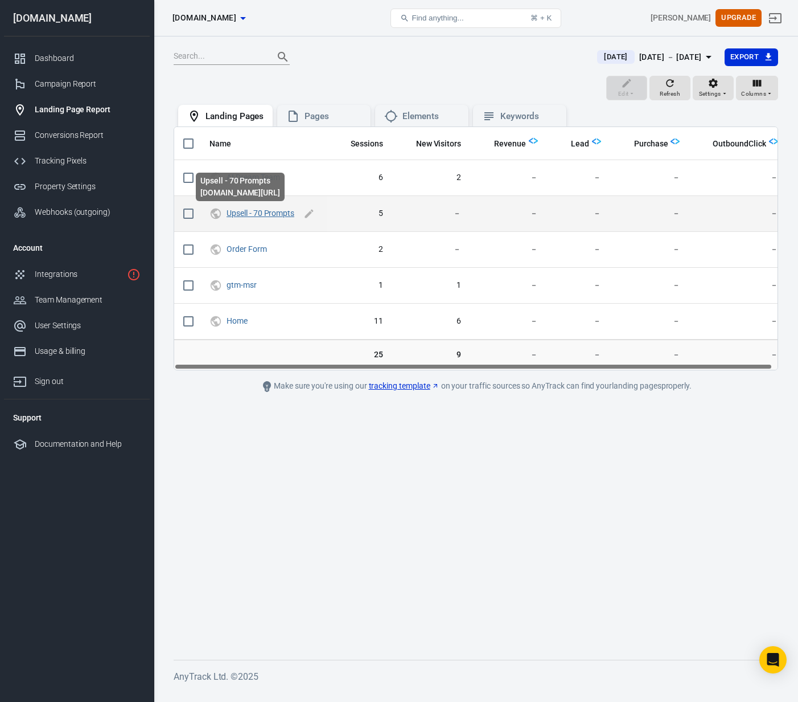
click at [227, 214] on link "Upsell - 70 Prompts" at bounding box center [261, 212] width 68 height 9
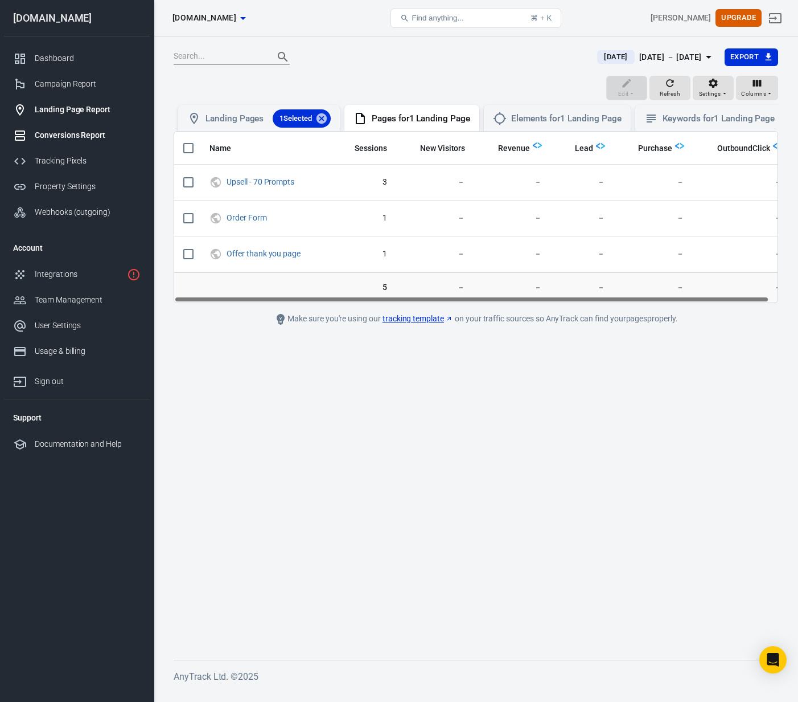
click at [64, 140] on div "Conversions Report" at bounding box center [88, 135] width 106 height 12
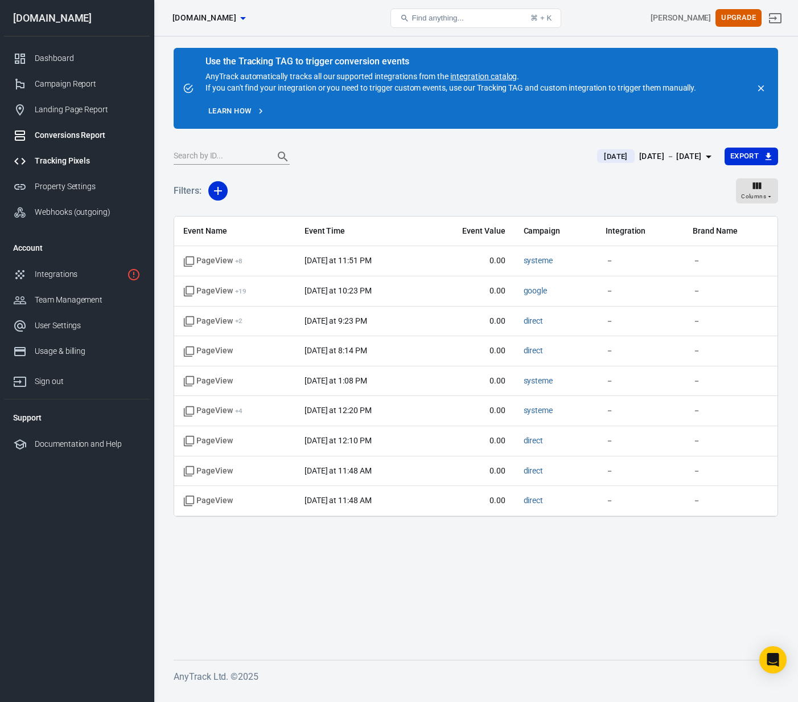
click at [65, 163] on div "Tracking Pixels" at bounding box center [88, 161] width 106 height 12
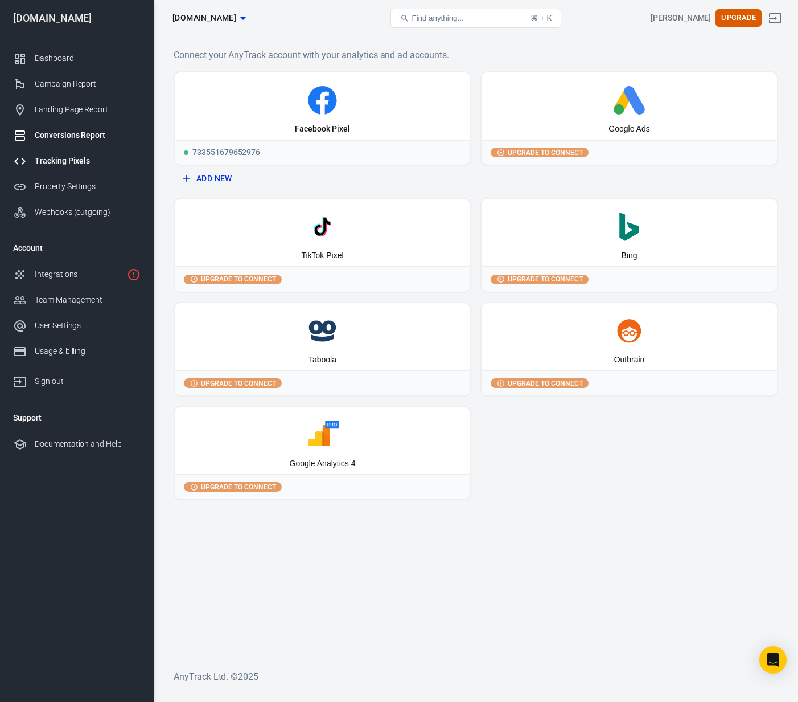
click at [64, 140] on div "Conversions Report" at bounding box center [88, 135] width 106 height 12
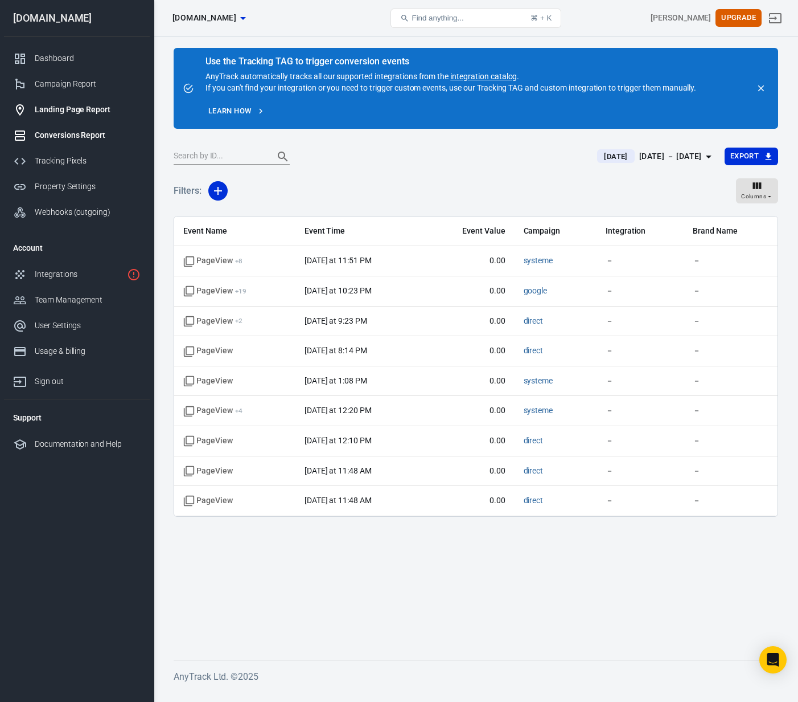
click at [65, 111] on div "Landing Page Report" at bounding box center [88, 110] width 106 height 12
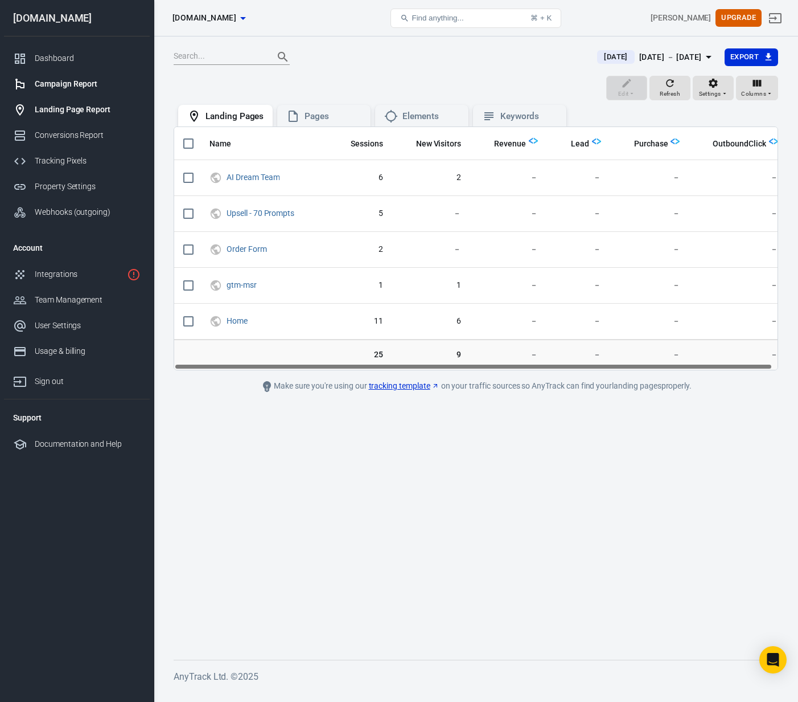
click at [69, 83] on div "Campaign Report" at bounding box center [88, 84] width 106 height 12
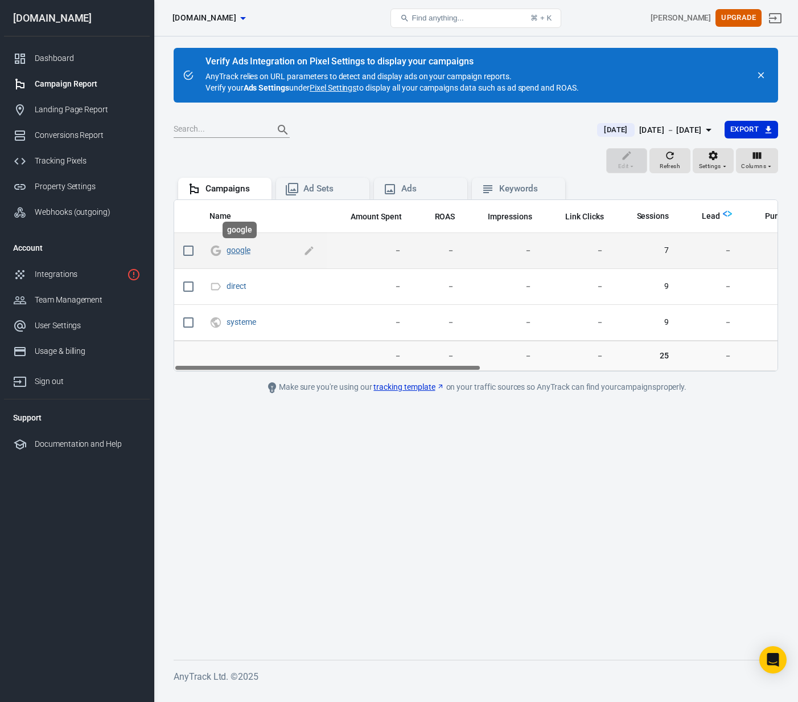
click at [236, 251] on link "google" at bounding box center [239, 249] width 24 height 9
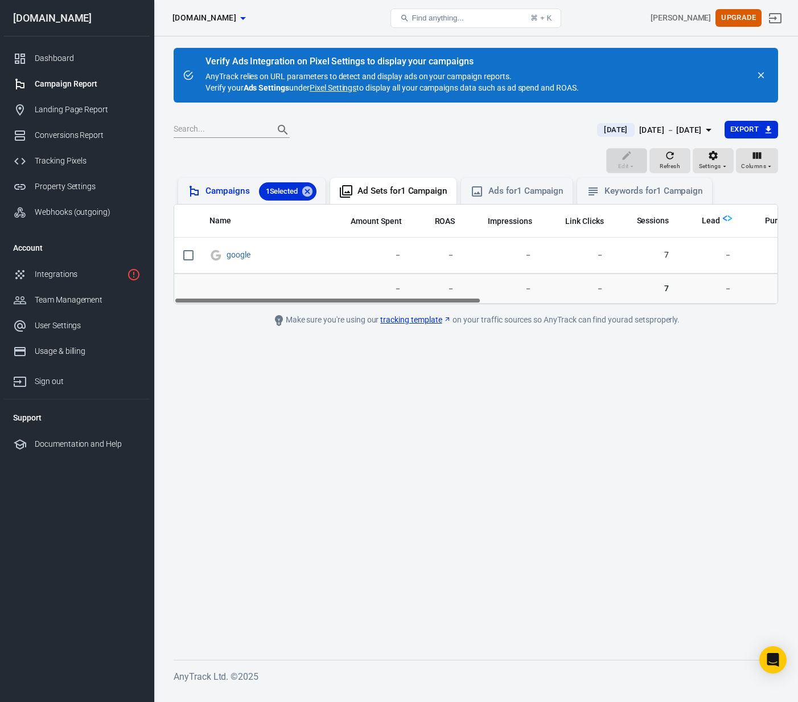
click at [223, 195] on div "Campaigns 1 Selected" at bounding box center [261, 191] width 111 height 18
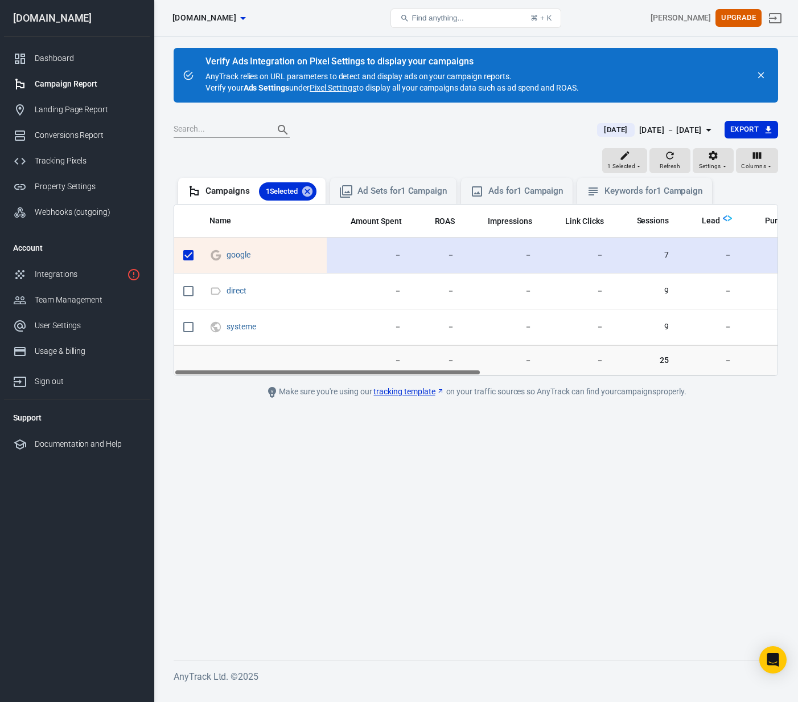
click at [191, 253] on input "scrollable content" at bounding box center [189, 255] width 24 height 24
checkbox input "false"
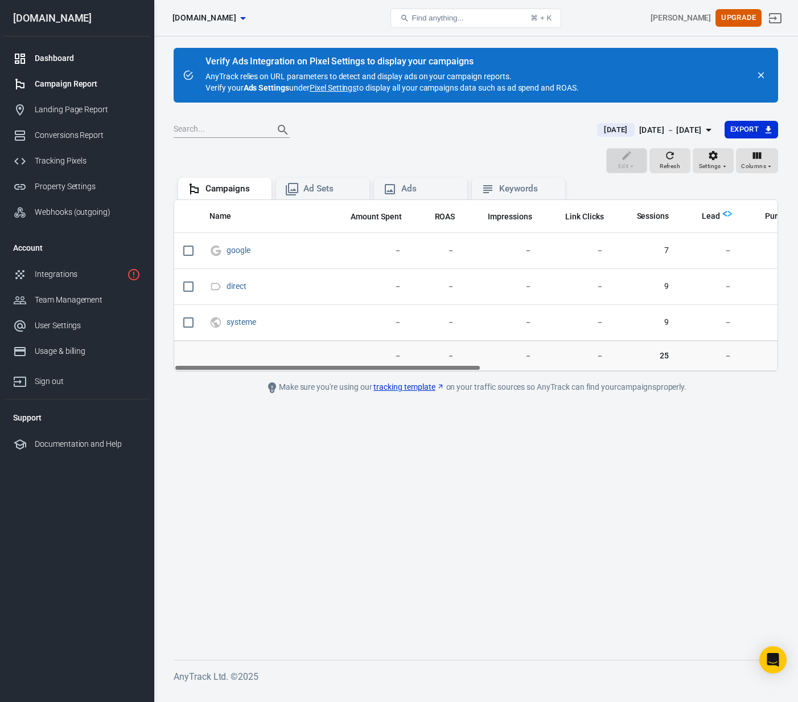
click at [40, 56] on div "Dashboard" at bounding box center [88, 58] width 106 height 12
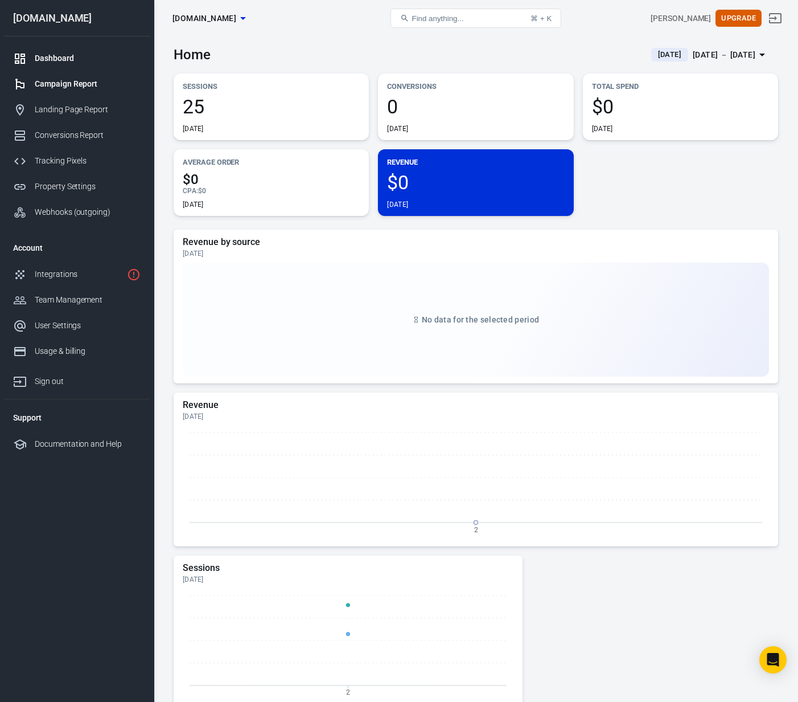
click at [67, 85] on div "Campaign Report" at bounding box center [88, 84] width 106 height 12
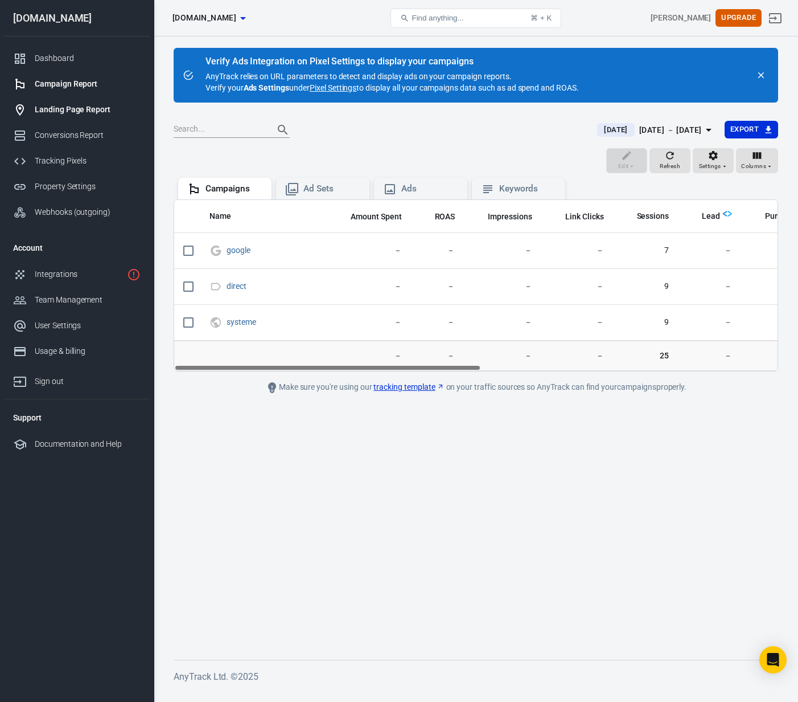
click at [64, 108] on div "Landing Page Report" at bounding box center [88, 110] width 106 height 12
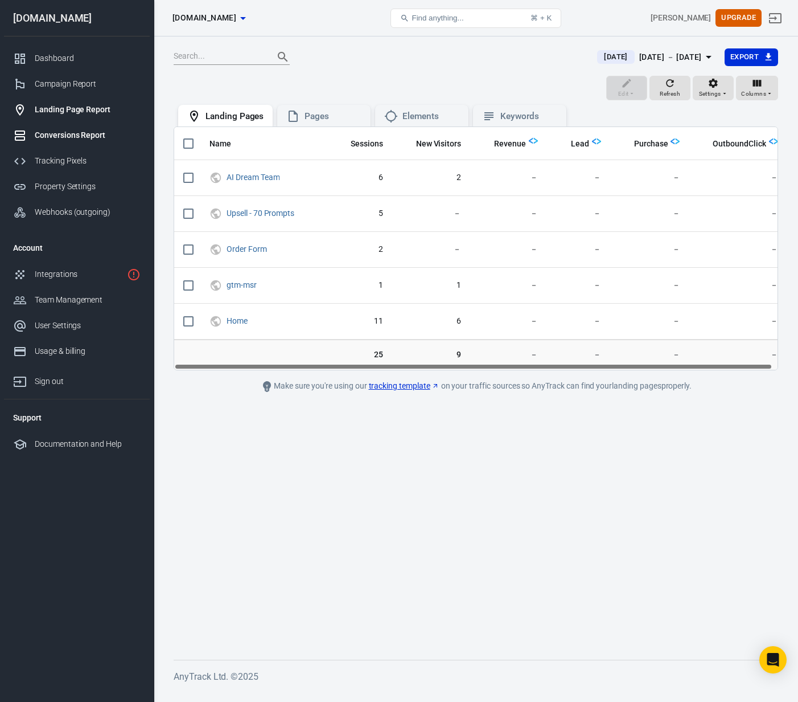
click at [63, 127] on link "Conversions Report" at bounding box center [77, 135] width 146 height 26
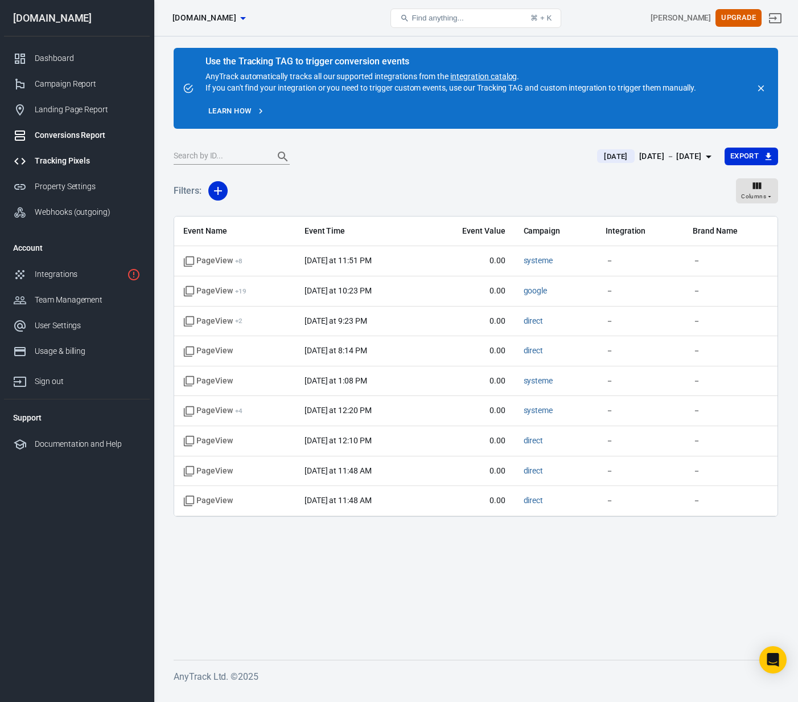
click at [67, 161] on div "Tracking Pixels" at bounding box center [88, 161] width 106 height 12
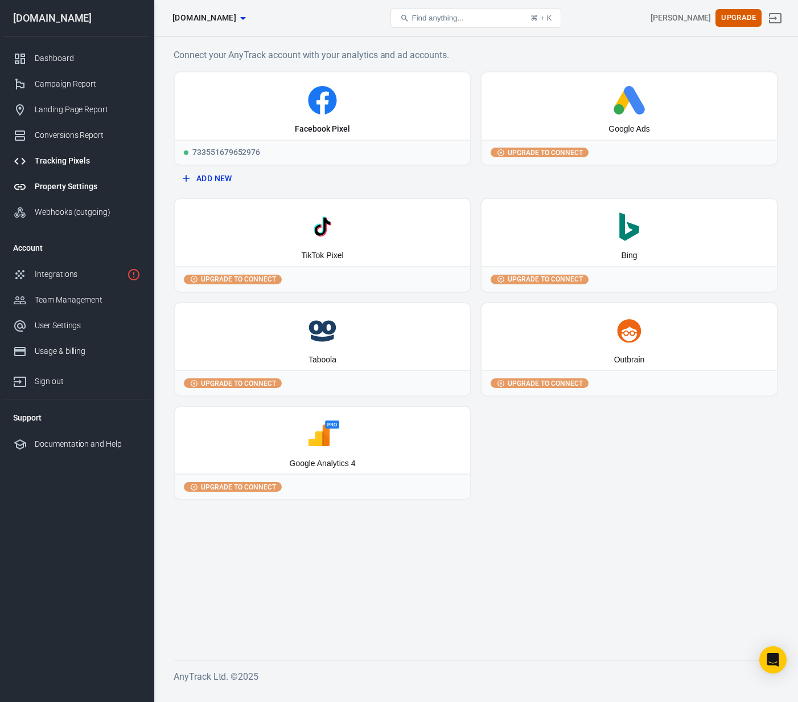
click at [65, 189] on div "Property Settings" at bounding box center [88, 187] width 106 height 12
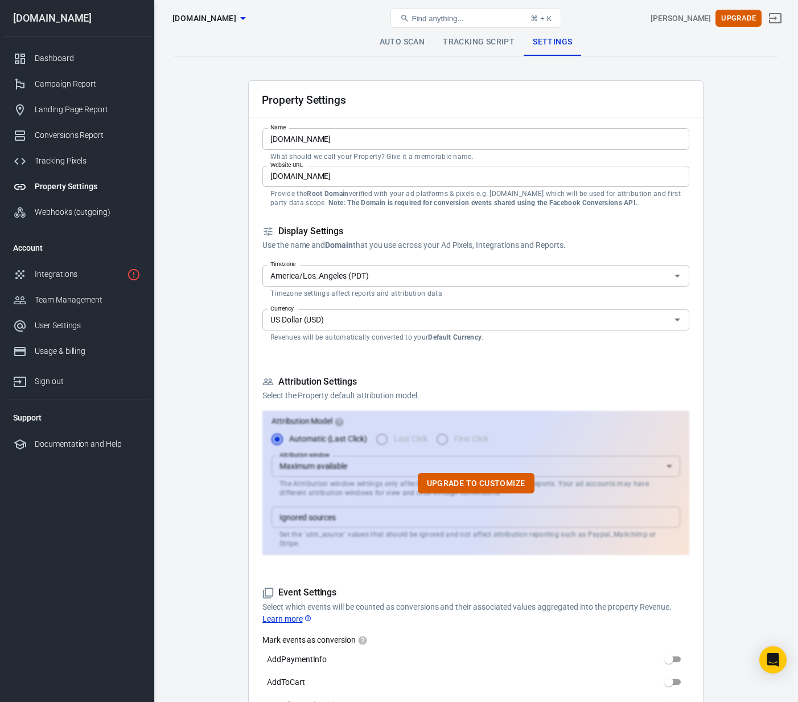
click at [478, 42] on link "Tracking Script" at bounding box center [479, 41] width 90 height 27
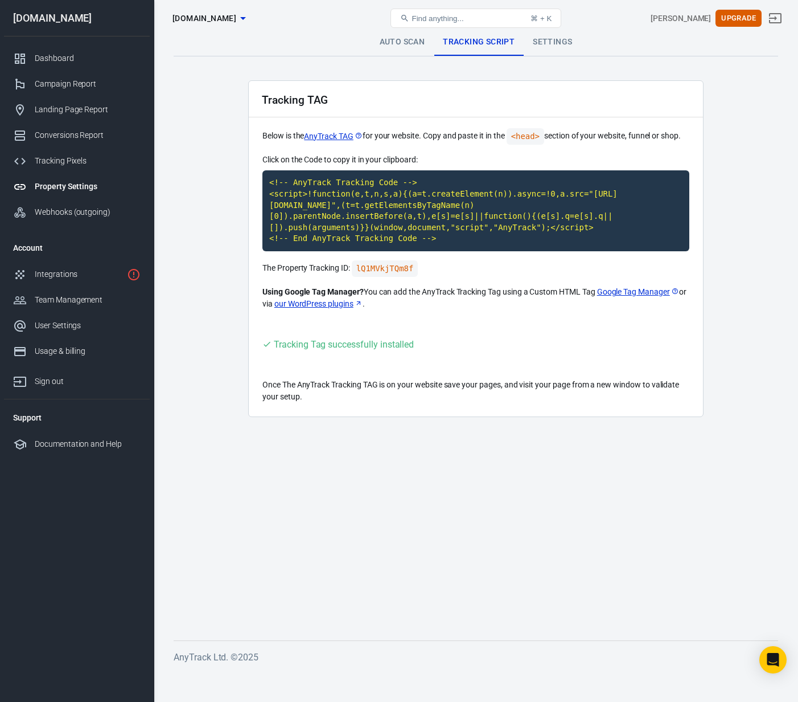
click at [404, 40] on link "Auto Scan" at bounding box center [403, 41] width 64 height 27
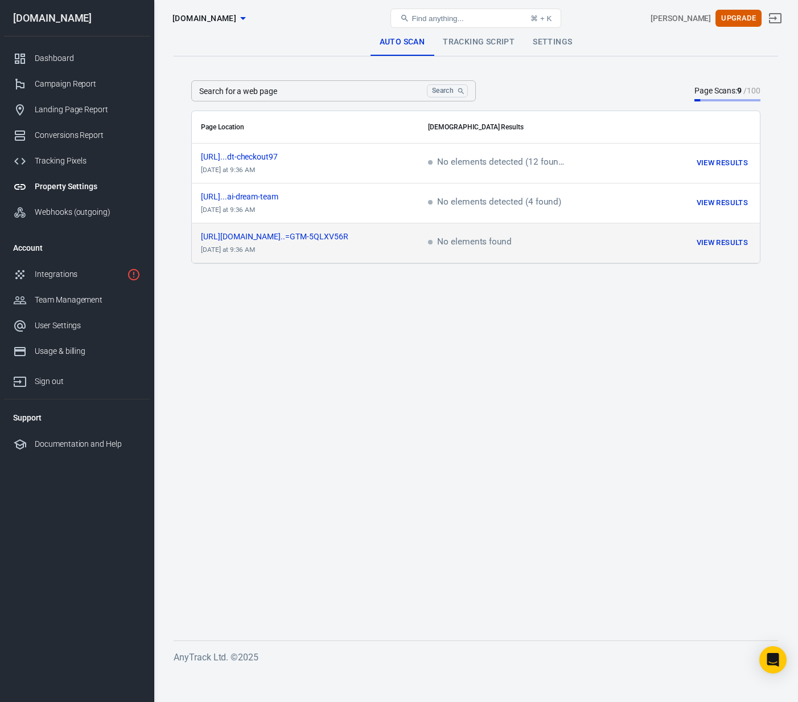
click at [710, 245] on button "View Results" at bounding box center [722, 243] width 57 height 18
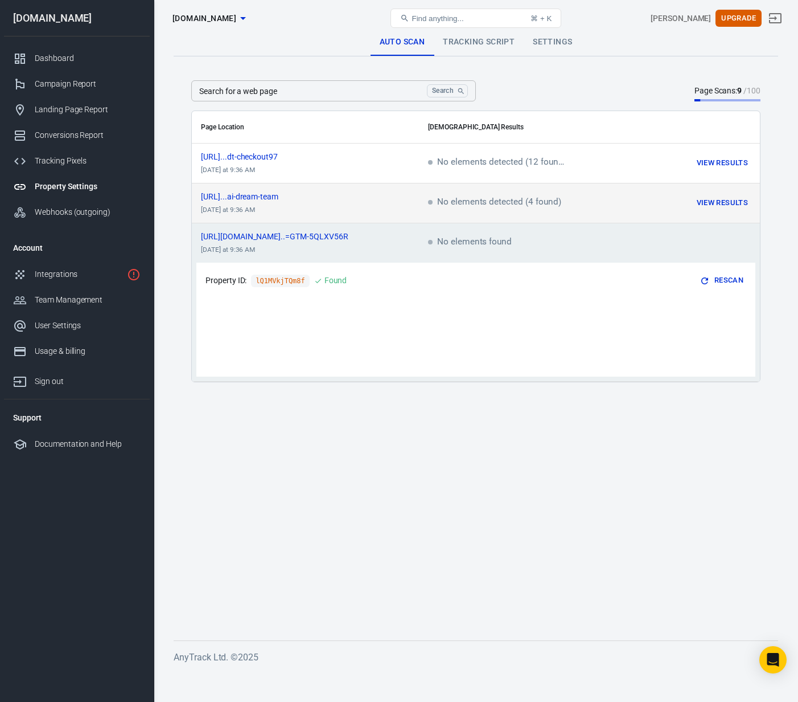
click at [630, 204] on td "View Results" at bounding box center [689, 203] width 142 height 40
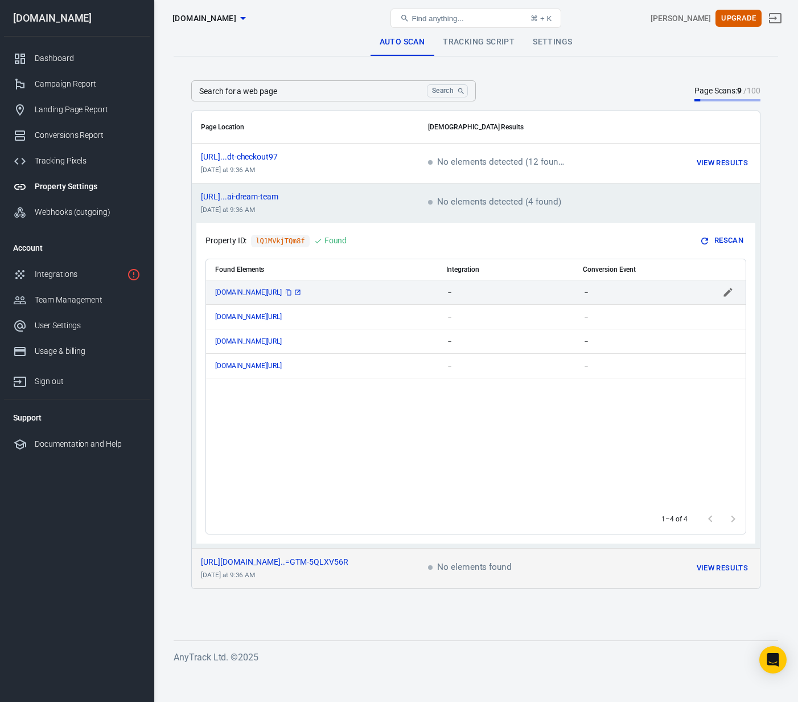
click at [301, 293] on icon "scrollable content" at bounding box center [297, 292] width 7 height 7
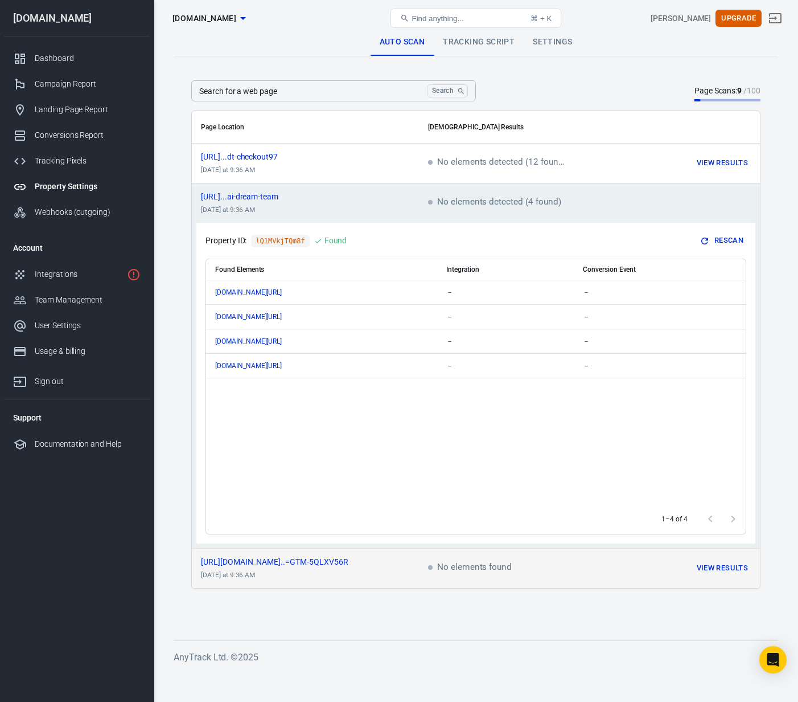
click at [557, 447] on div "Found Elements Integration Conversion Event [DOMAIN_NAME][URL] － － [DOMAIN_NAME…" at bounding box center [476, 381] width 540 height 245
click at [62, 159] on div "Tracking Pixels" at bounding box center [88, 161] width 106 height 12
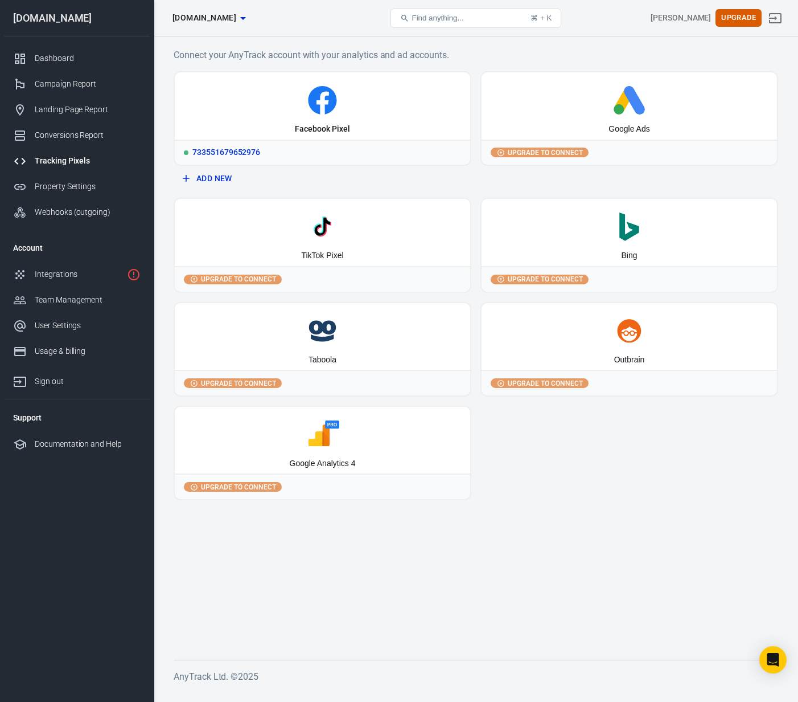
click at [295, 152] on div "733551679652976" at bounding box center [323, 152] width 296 height 25
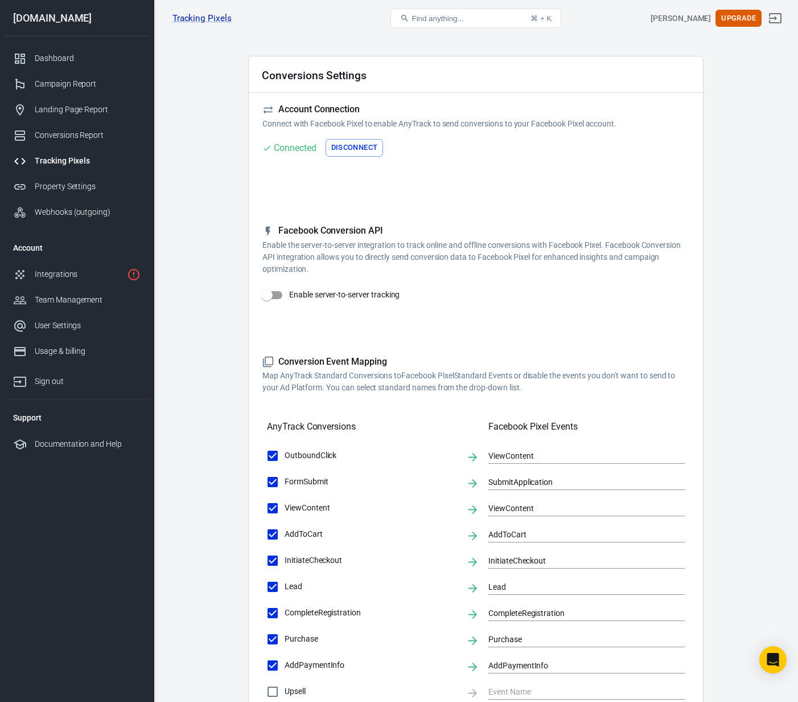
scroll to position [34, 0]
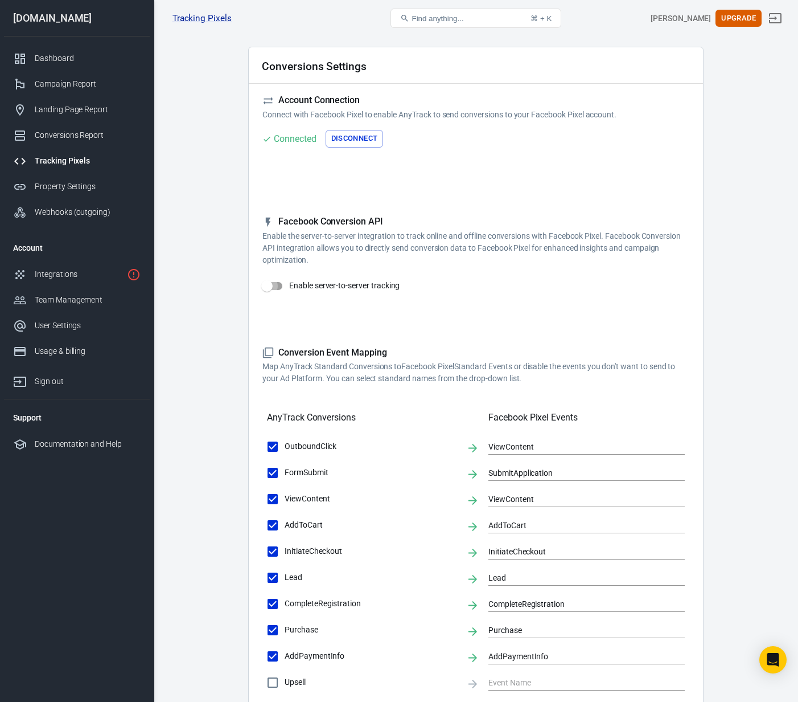
click at [271, 286] on input "Enable server-to-server tracking" at bounding box center [267, 286] width 65 height 22
checkbox input "false"
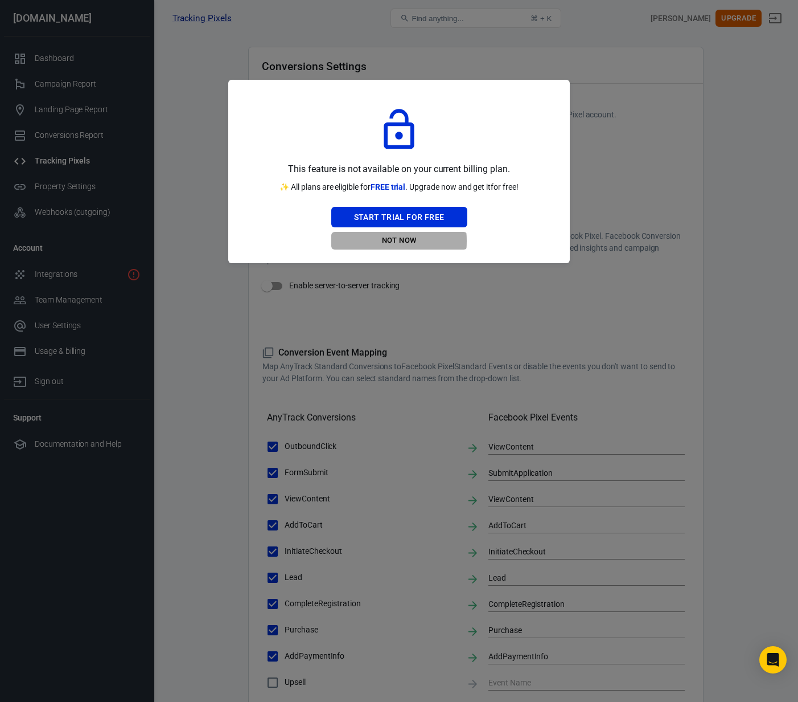
click at [382, 241] on button "Not Now" at bounding box center [399, 241] width 136 height 18
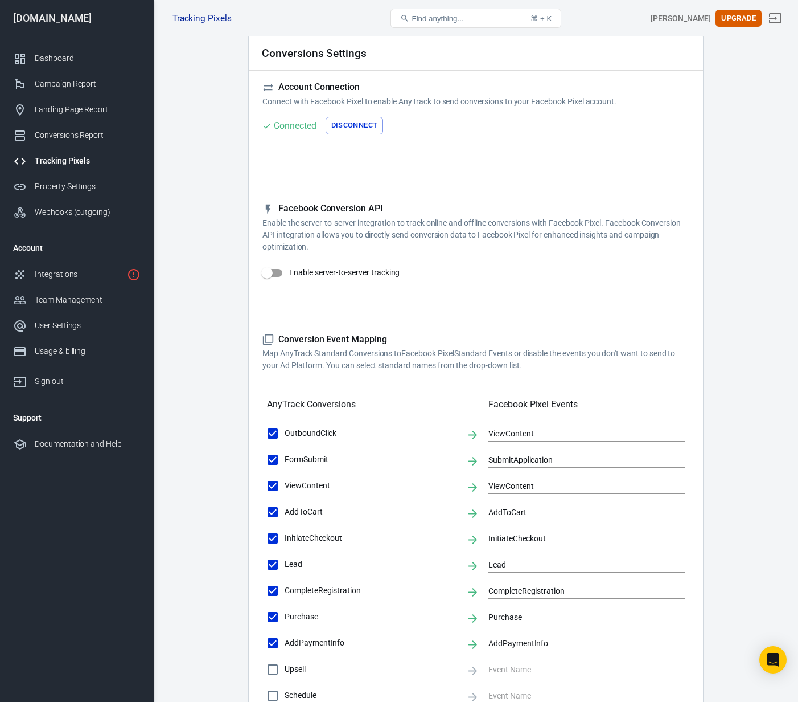
scroll to position [0, 0]
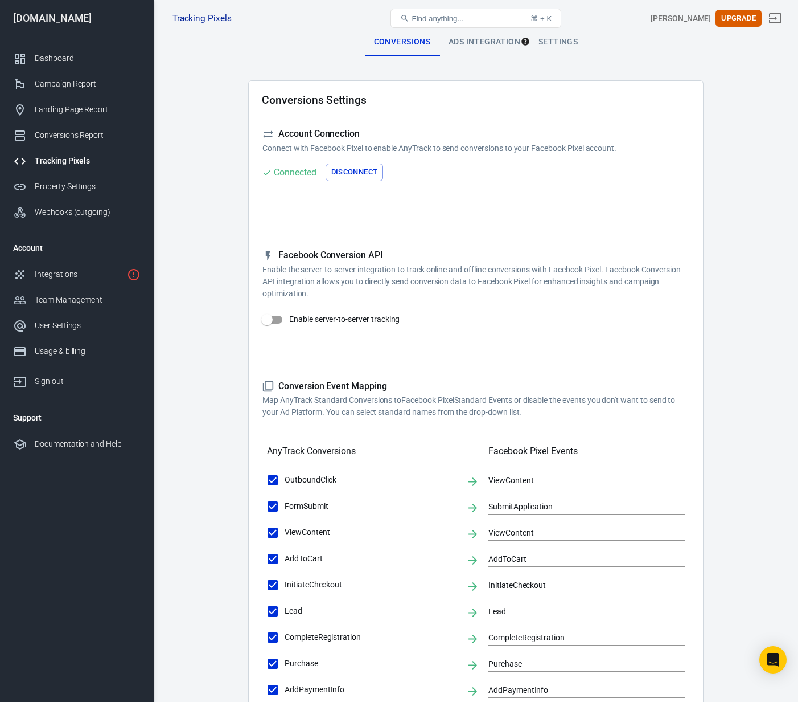
click at [481, 44] on div "Ads Integration" at bounding box center [485, 41] width 90 height 27
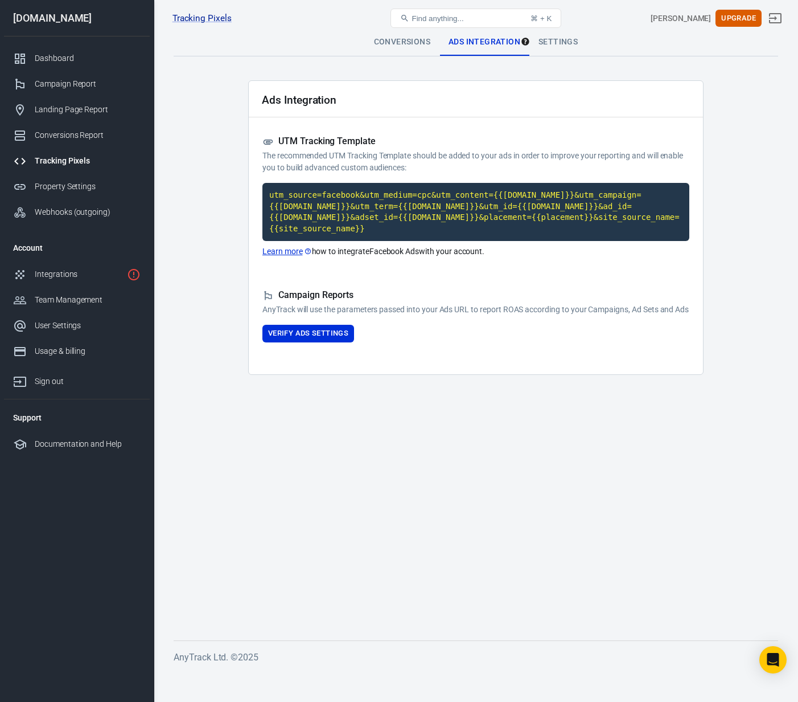
click at [553, 39] on div "Settings" at bounding box center [559, 41] width 58 height 27
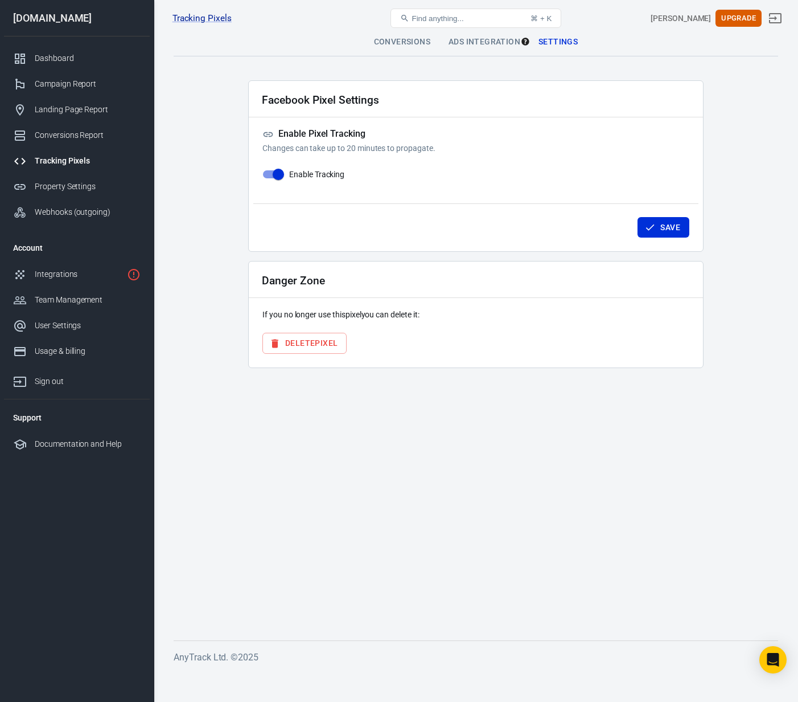
click at [493, 43] on div "Ads Integration" at bounding box center [485, 41] width 90 height 27
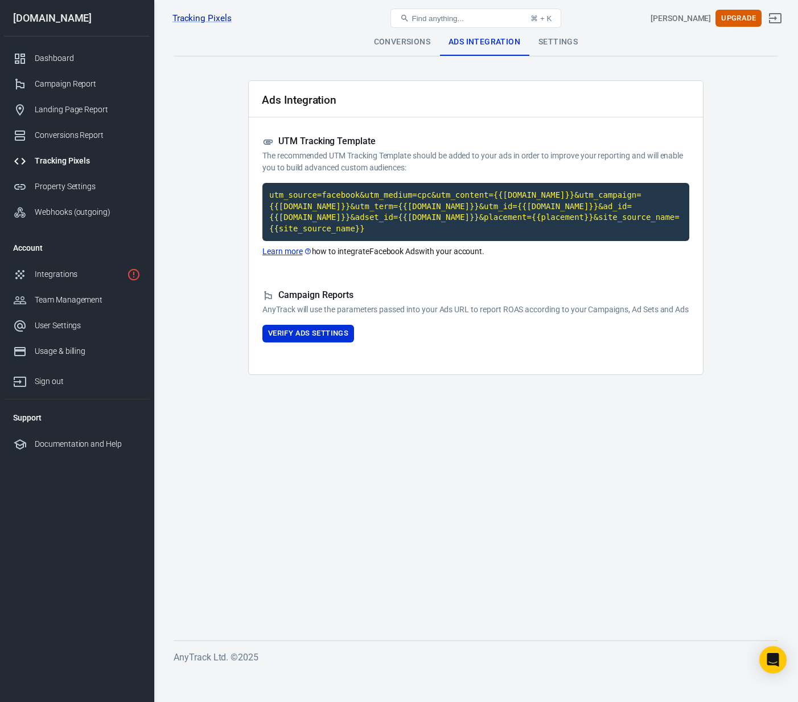
click at [397, 46] on div "Conversions" at bounding box center [402, 41] width 75 height 27
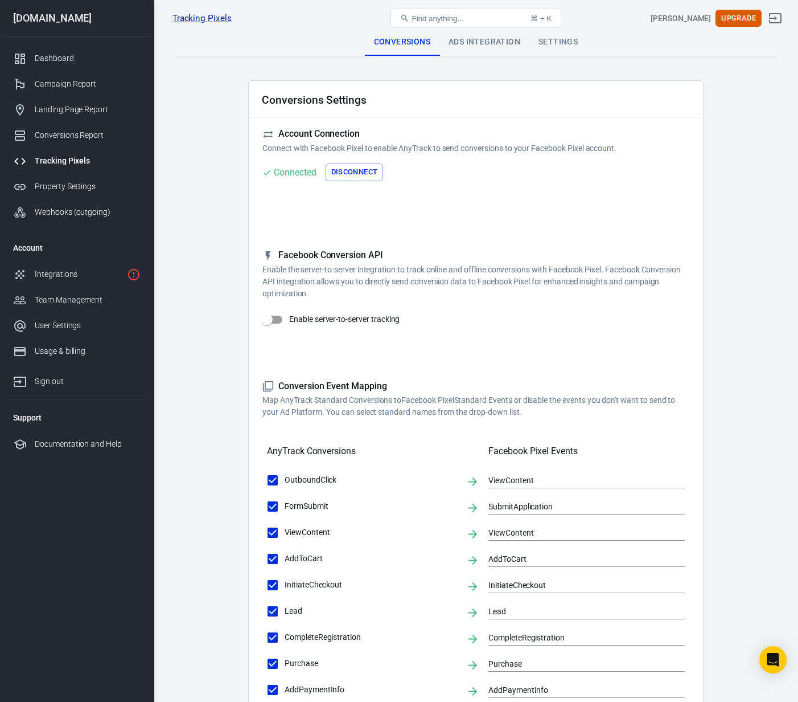
click at [207, 18] on link "Tracking Pixels" at bounding box center [202, 19] width 59 height 12
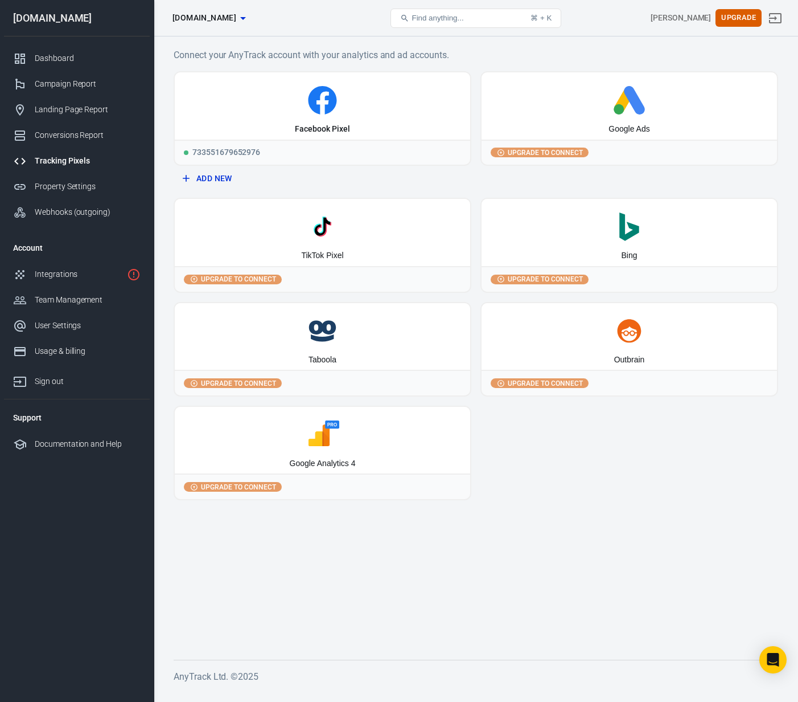
click at [116, 566] on nav "[DOMAIN_NAME] Dashboard Campaign Report Landing Page Report Conversions Report …" at bounding box center [77, 351] width 154 height 702
click at [290, 575] on main "Connect your AnyTrack account with your analytics and ad accounts. Facebook Pix…" at bounding box center [476, 344] width 605 height 593
click at [71, 80] on div "Campaign Report" at bounding box center [88, 84] width 106 height 12
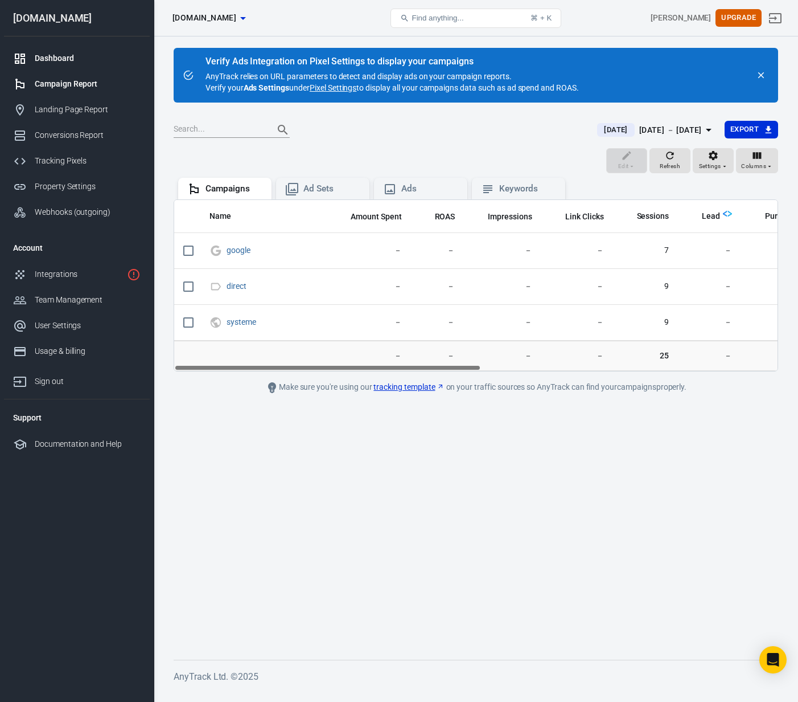
click at [60, 58] on div "Dashboard" at bounding box center [88, 58] width 106 height 12
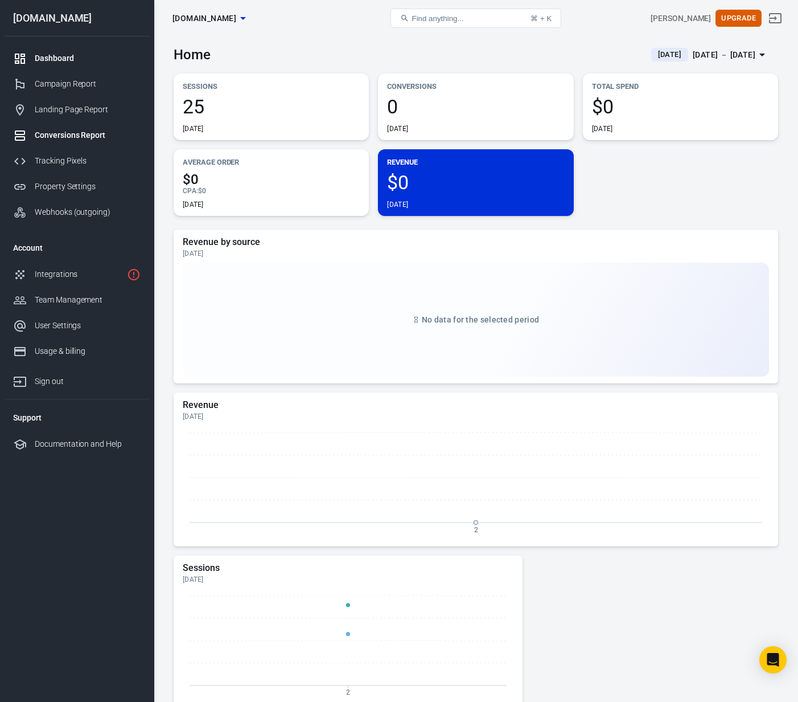
click at [52, 132] on div "Conversions Report" at bounding box center [88, 135] width 106 height 12
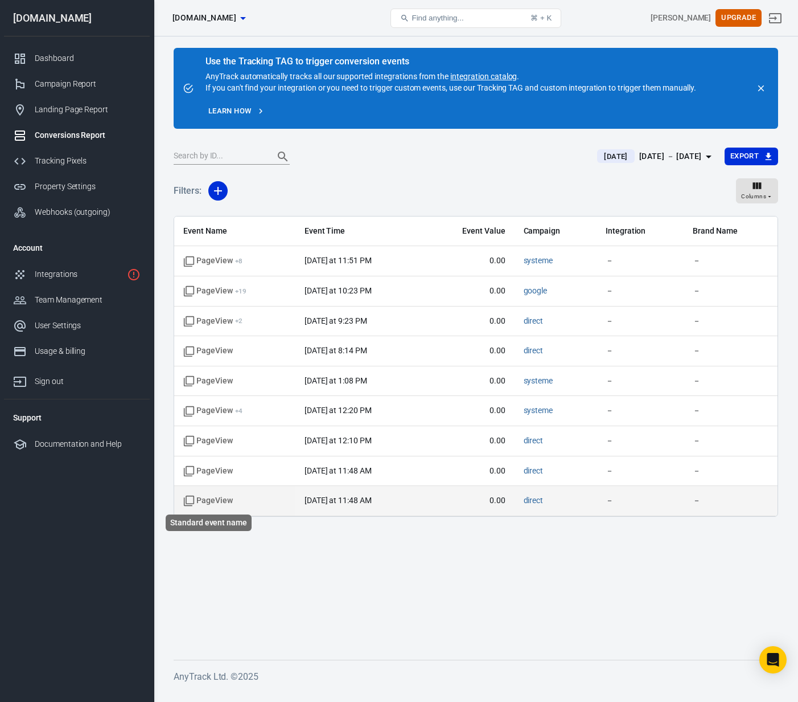
click at [219, 496] on span "PageView" at bounding box center [208, 500] width 50 height 11
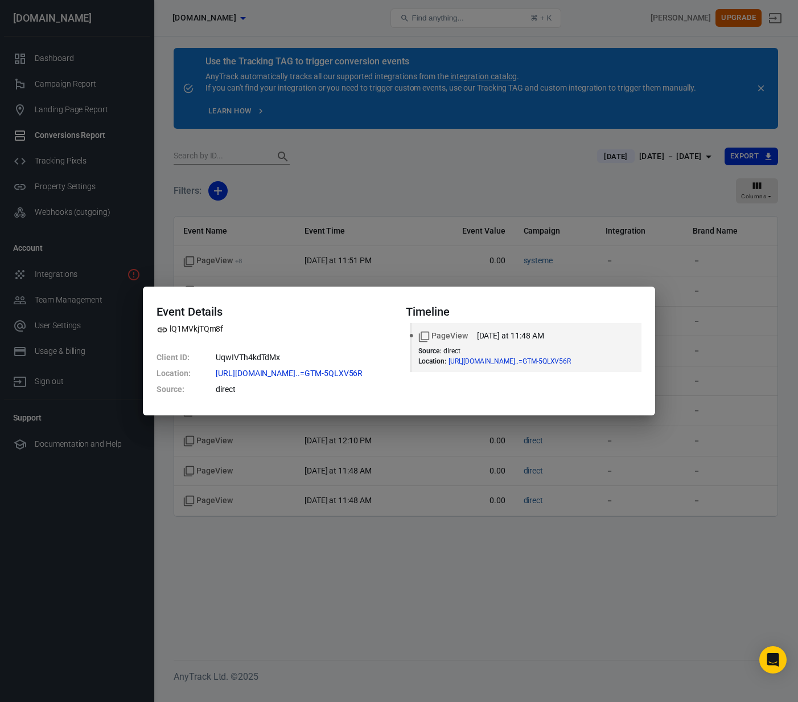
click at [626, 531] on div "Event Details lQ1MVkjTQm8f Client ID : UqwIVTh4kdTdMx Location : [URL][DOMAIN_N…" at bounding box center [399, 351] width 798 height 702
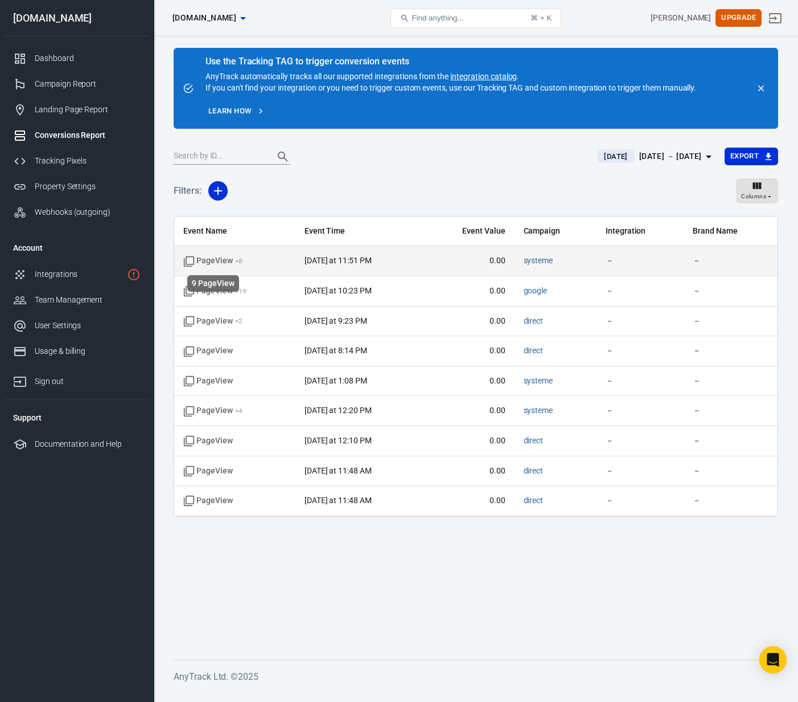
click at [210, 259] on span "PageView + 8" at bounding box center [212, 260] width 59 height 11
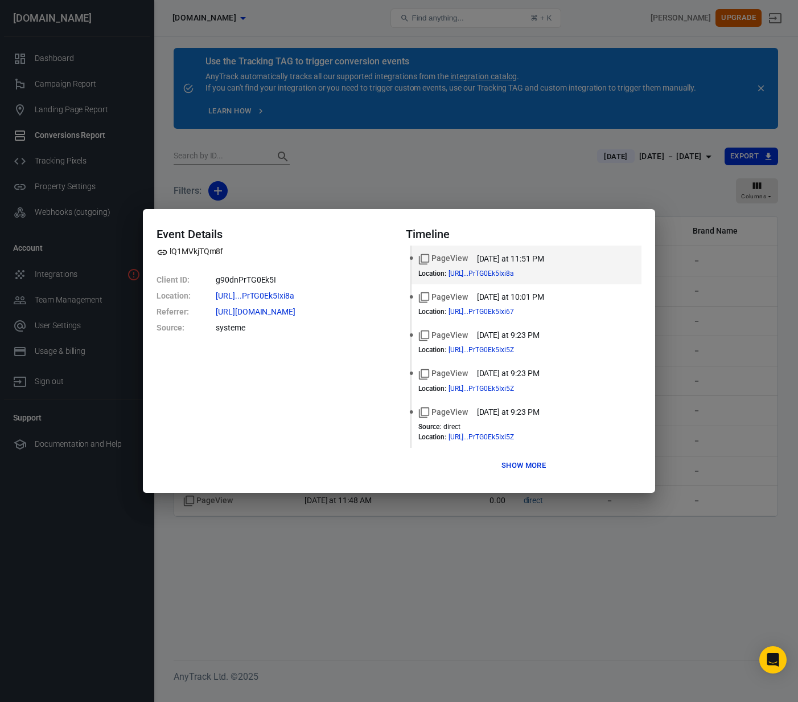
click at [519, 462] on button "Show more" at bounding box center [524, 466] width 50 height 18
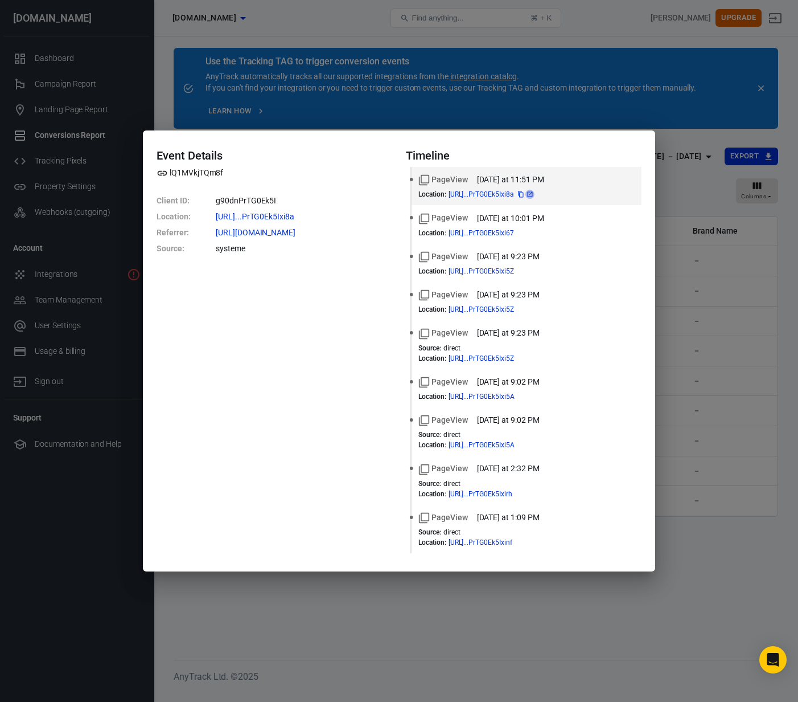
click at [534, 195] on icon at bounding box center [530, 194] width 7 height 7
click at [634, 152] on h4 "Timeline" at bounding box center [524, 156] width 236 height 14
click at [768, 112] on div "Event Details lQ1MVkjTQm8f Client ID : g90dnPrTG0Ek5I Location : [URL]...PrTG0E…" at bounding box center [399, 351] width 798 height 702
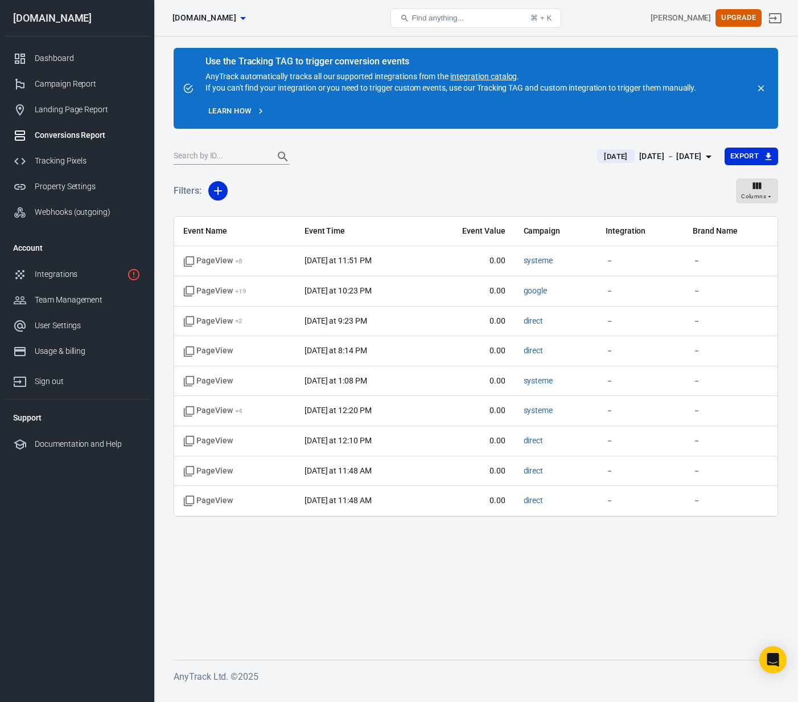
click at [456, 183] on div "Filters: Columns" at bounding box center [476, 195] width 605 height 41
click at [56, 56] on div "Dashboard" at bounding box center [88, 58] width 106 height 12
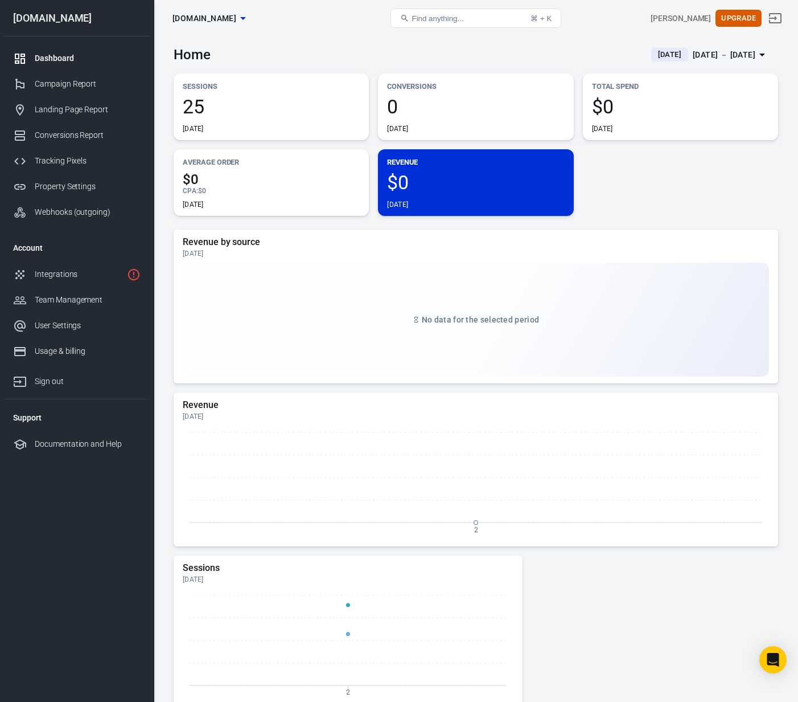
click at [654, 52] on span "[DATE]" at bounding box center [670, 54] width 32 height 11
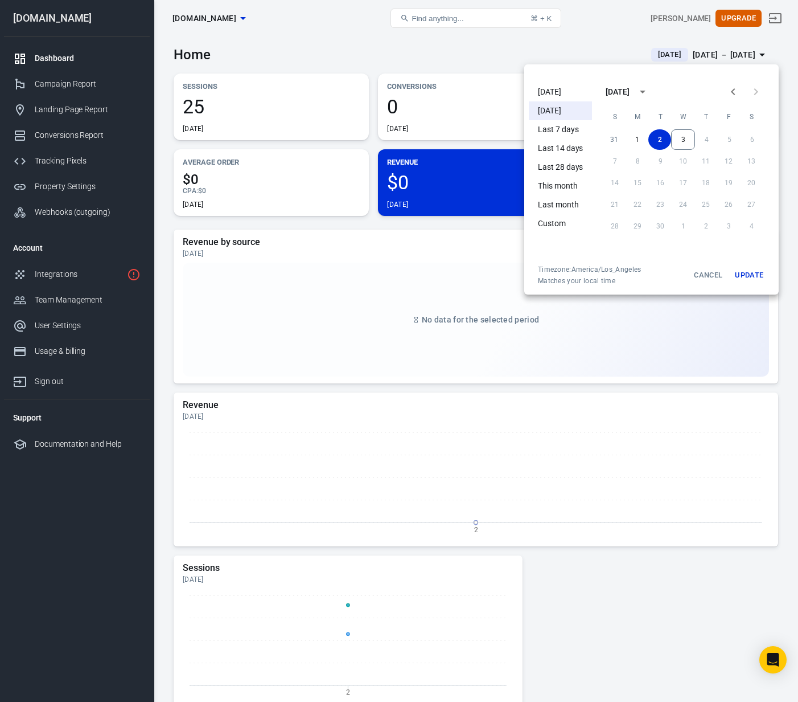
click at [562, 92] on li "[DATE]" at bounding box center [560, 92] width 63 height 19
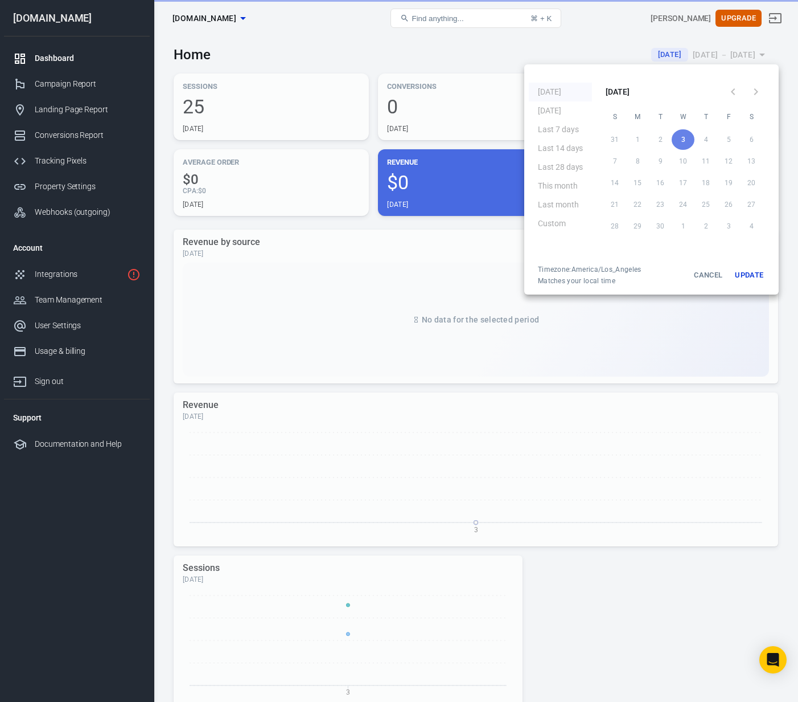
click at [747, 275] on button "Update" at bounding box center [749, 275] width 36 height 21
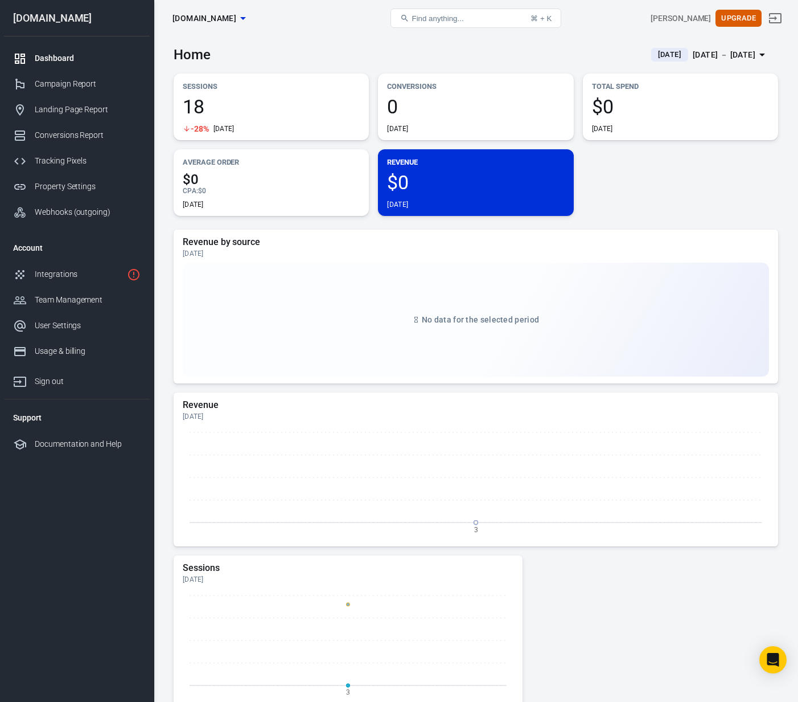
click at [264, 114] on span "18" at bounding box center [271, 106] width 177 height 19
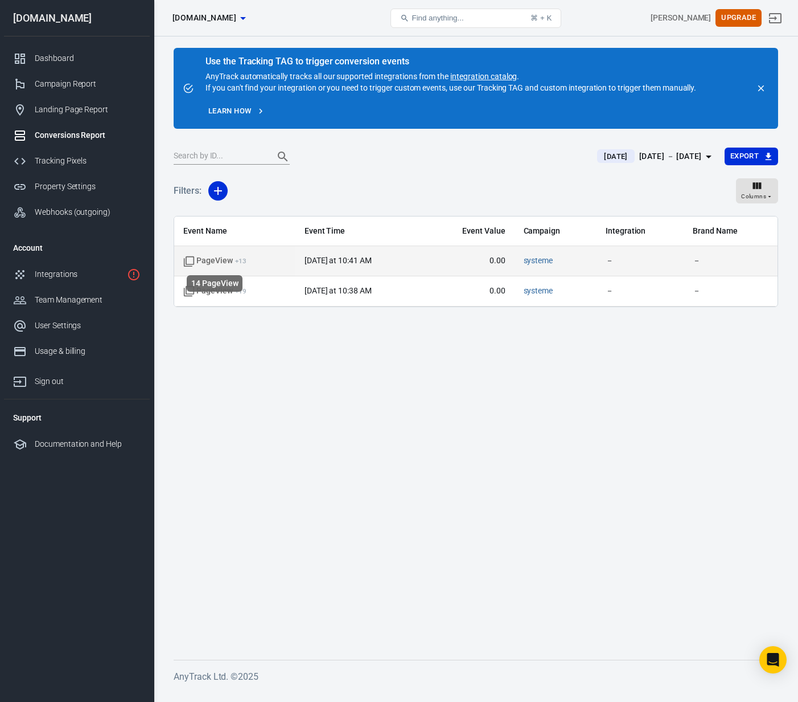
click at [227, 261] on span "PageView + 13" at bounding box center [214, 260] width 63 height 11
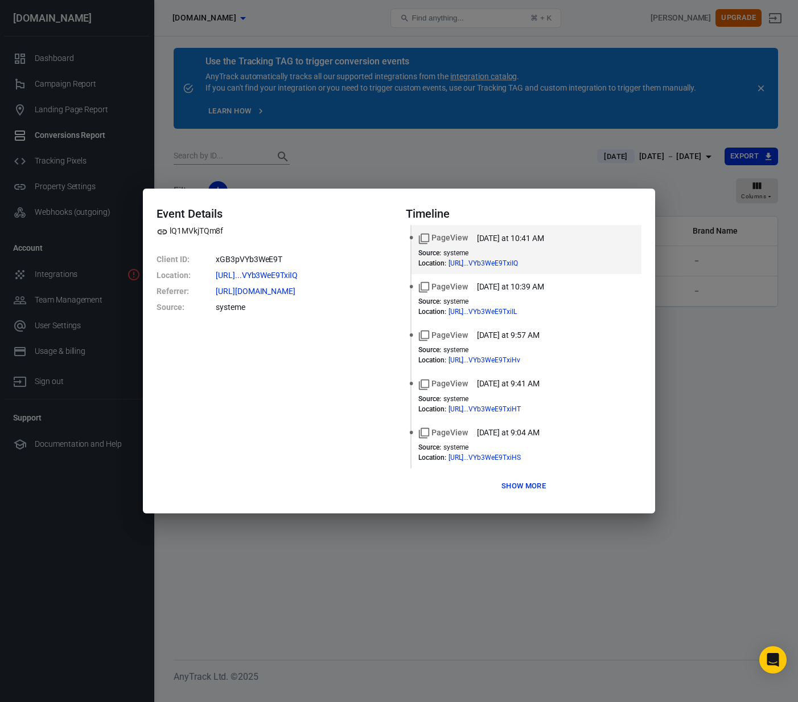
click at [515, 486] on button "Show more" at bounding box center [524, 486] width 50 height 18
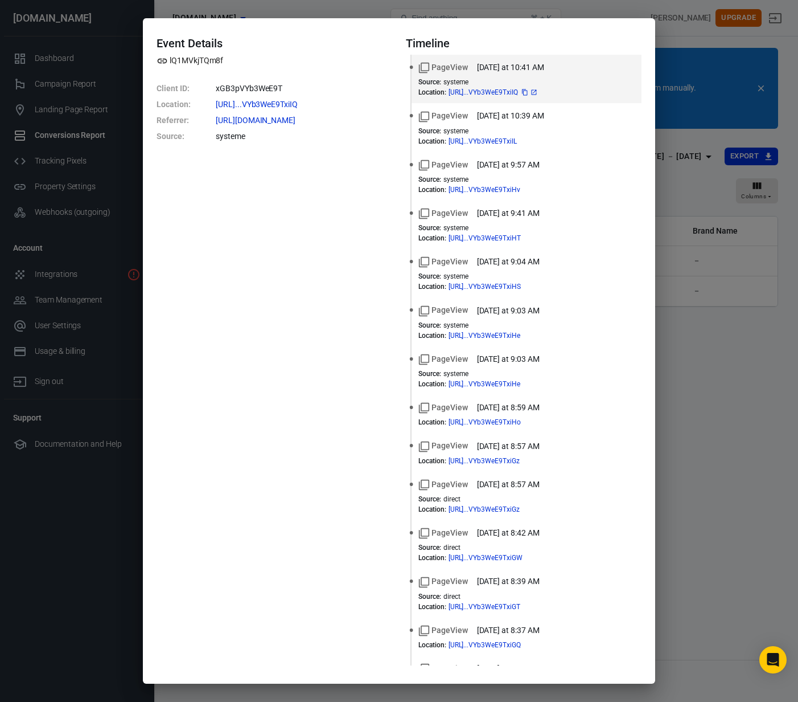
click at [538, 92] on icon at bounding box center [534, 92] width 7 height 7
click at [679, 39] on div "Event Details lQ1MVkjTQm8f Client ID : xGB3pVYb3WeE9T Location : [URL]...VYb3We…" at bounding box center [399, 351] width 798 height 702
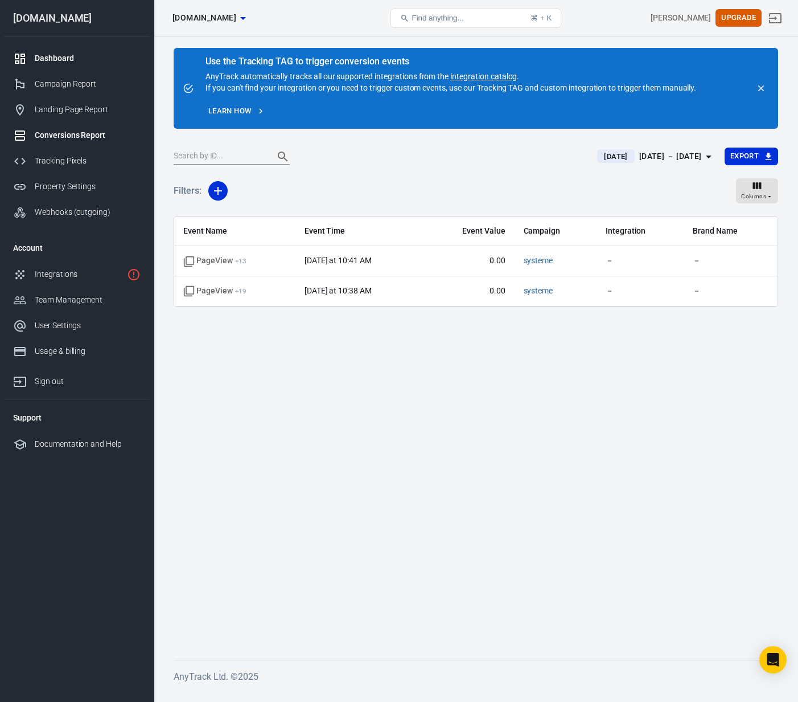
click at [60, 60] on div "Dashboard" at bounding box center [88, 58] width 106 height 12
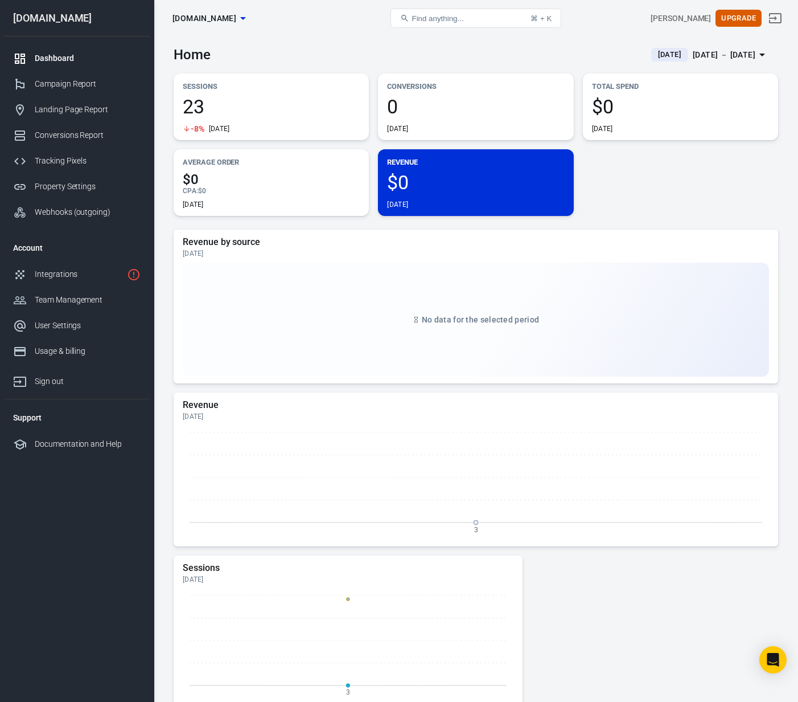
click at [650, 187] on div "Sessions 23 -8% [DATE] Conversions 0 [DATE] Total Spend $0 [DATE] Average Order…" at bounding box center [476, 144] width 605 height 142
click at [60, 109] on div "Landing Page Report" at bounding box center [88, 110] width 106 height 12
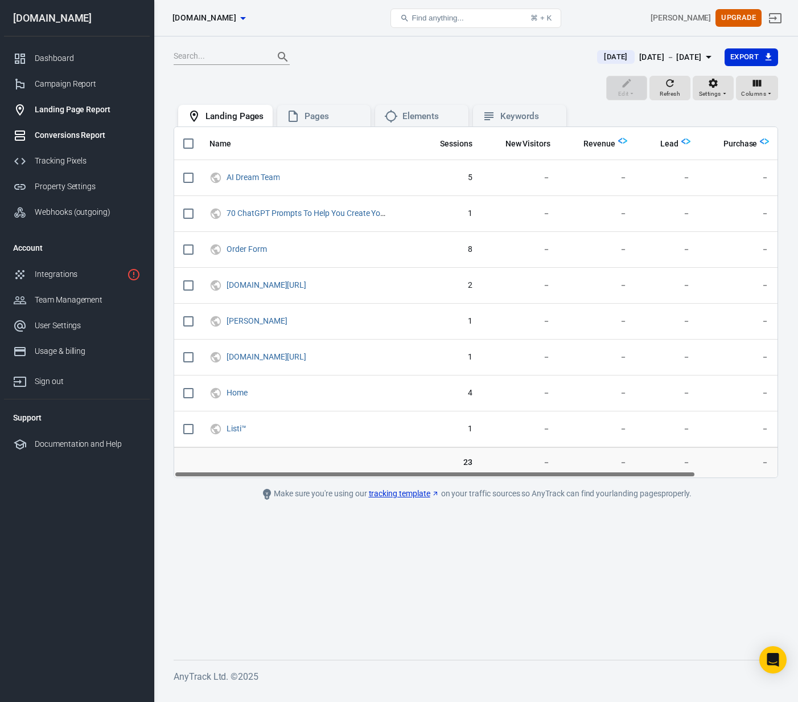
click at [65, 137] on div "Conversions Report" at bounding box center [88, 135] width 106 height 12
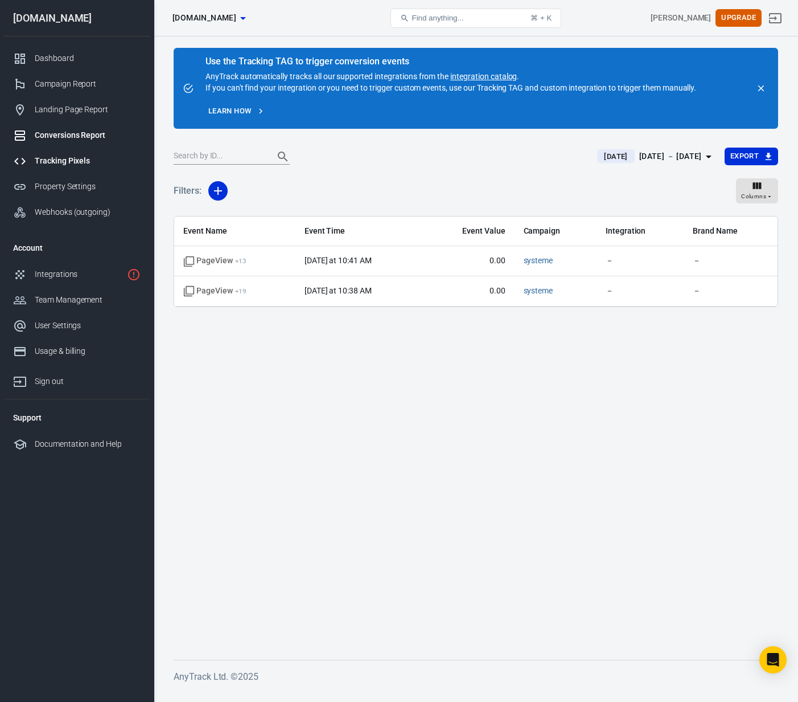
click at [59, 163] on div "Tracking Pixels" at bounding box center [88, 161] width 106 height 12
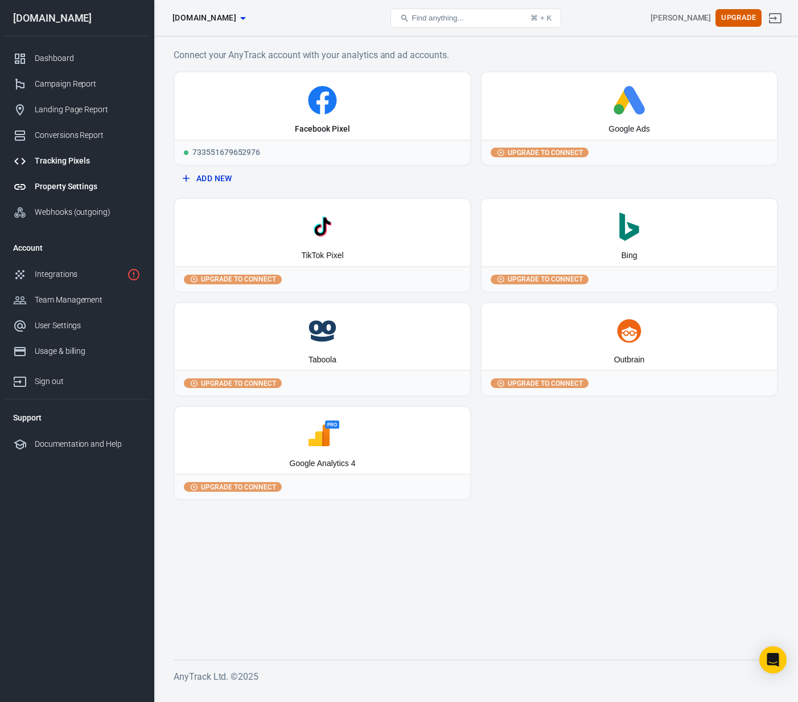
click at [53, 181] on div "Property Settings" at bounding box center [88, 187] width 106 height 12
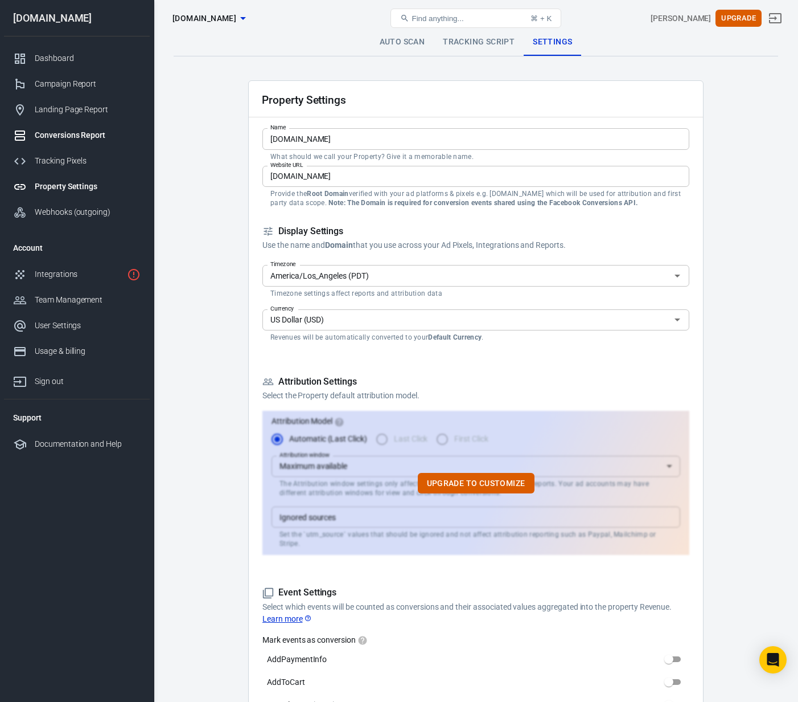
click at [65, 136] on div "Conversions Report" at bounding box center [88, 135] width 106 height 12
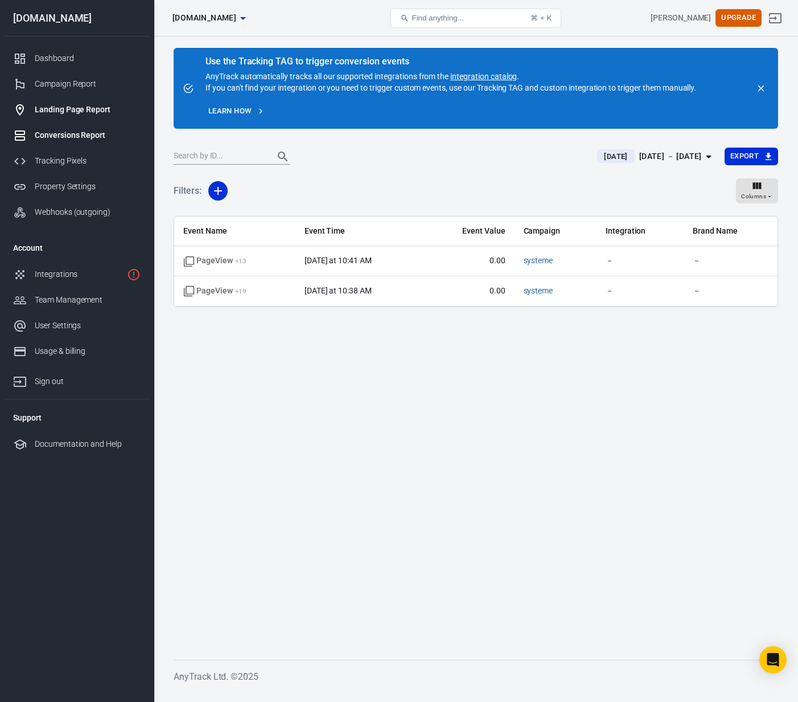
click at [67, 118] on link "Landing Page Report" at bounding box center [77, 110] width 146 height 26
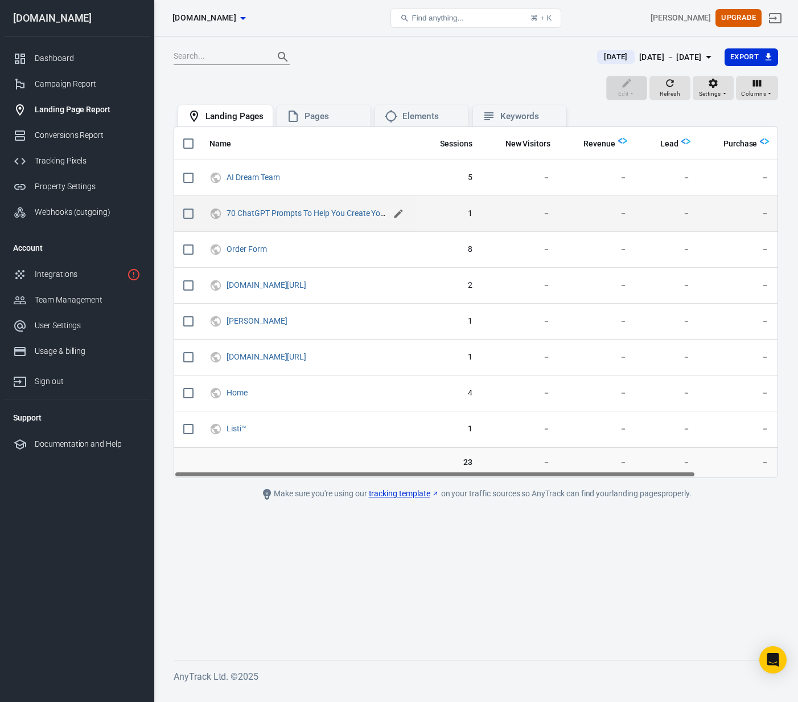
click at [399, 212] on icon "scrollable content" at bounding box center [398, 214] width 9 height 9
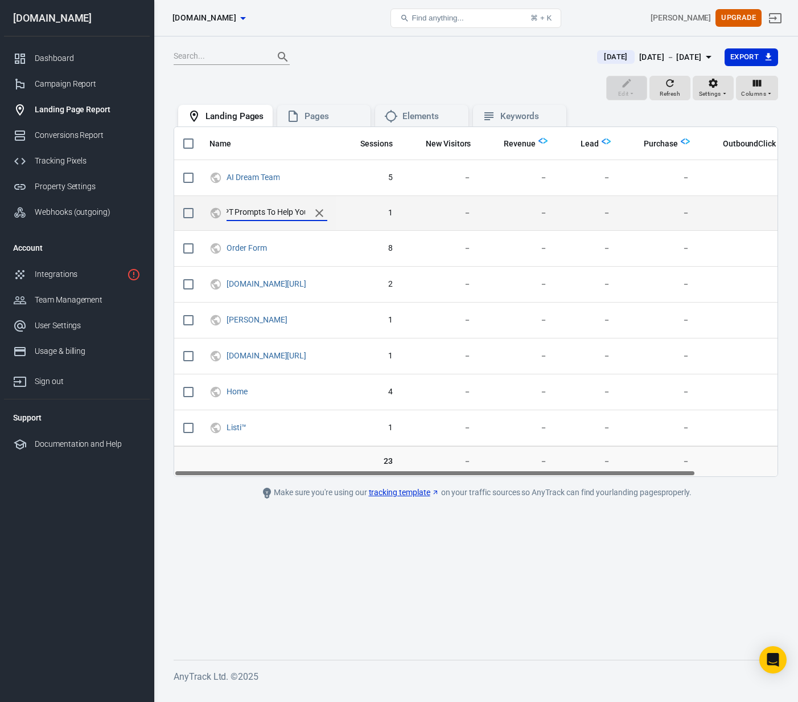
scroll to position [0, 67]
click at [327, 218] on div "70 ChatGPT Prompts To Help You Create Your Viral Etsy Product" at bounding box center [277, 213] width 101 height 16
type input "ADT 70 Prompts - Add ON"
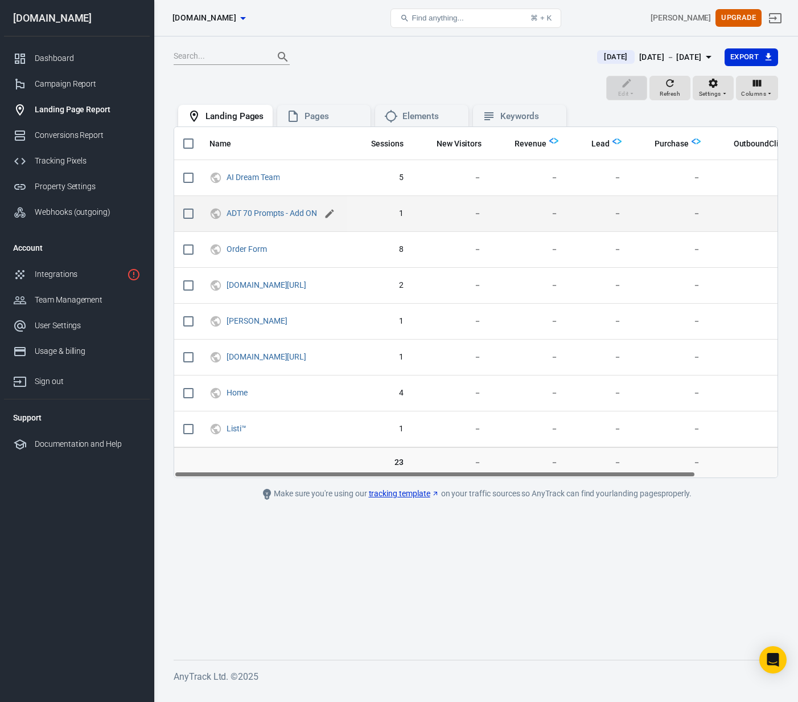
click at [334, 212] on icon "scrollable content" at bounding box center [330, 214] width 9 height 9
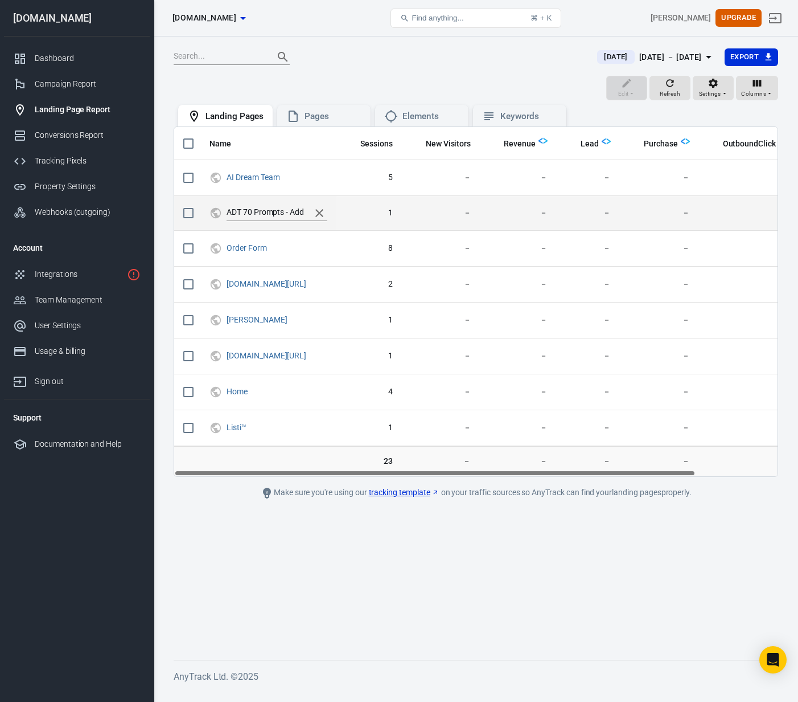
click at [305, 212] on input "ADT 70 Prompts - Add ON" at bounding box center [266, 213] width 79 height 15
type input "ADT 70 Prompts - Add On"
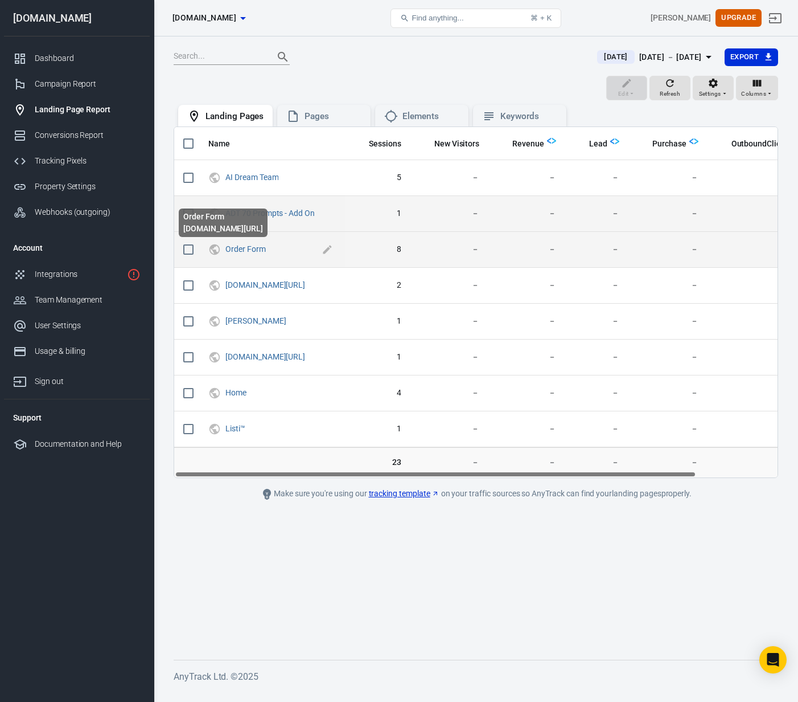
scroll to position [0, 2]
click at [332, 249] on icon "scrollable content" at bounding box center [326, 249] width 11 height 11
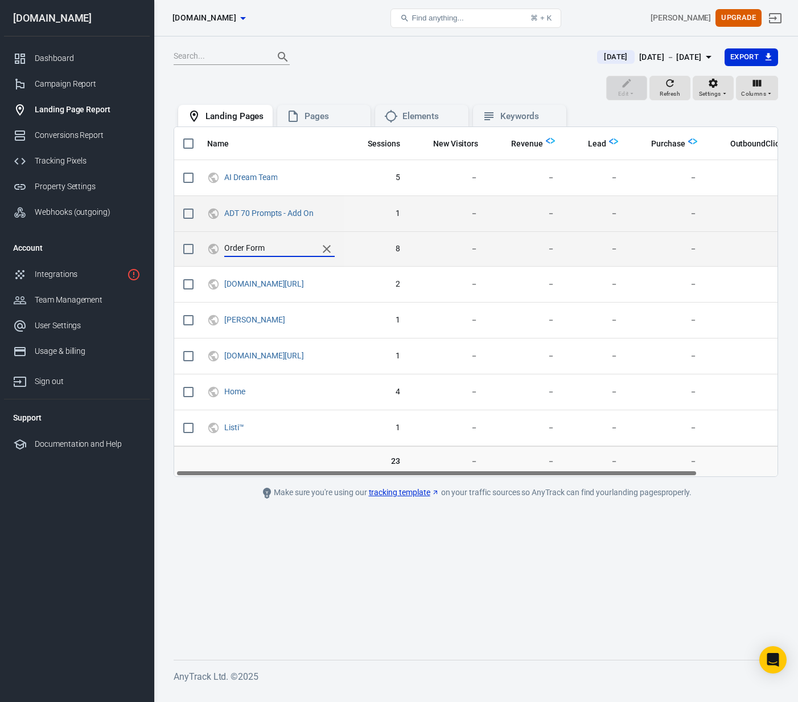
click at [225, 248] on input "Order Form" at bounding box center [268, 248] width 88 height 15
type input "ADT - Order Form"
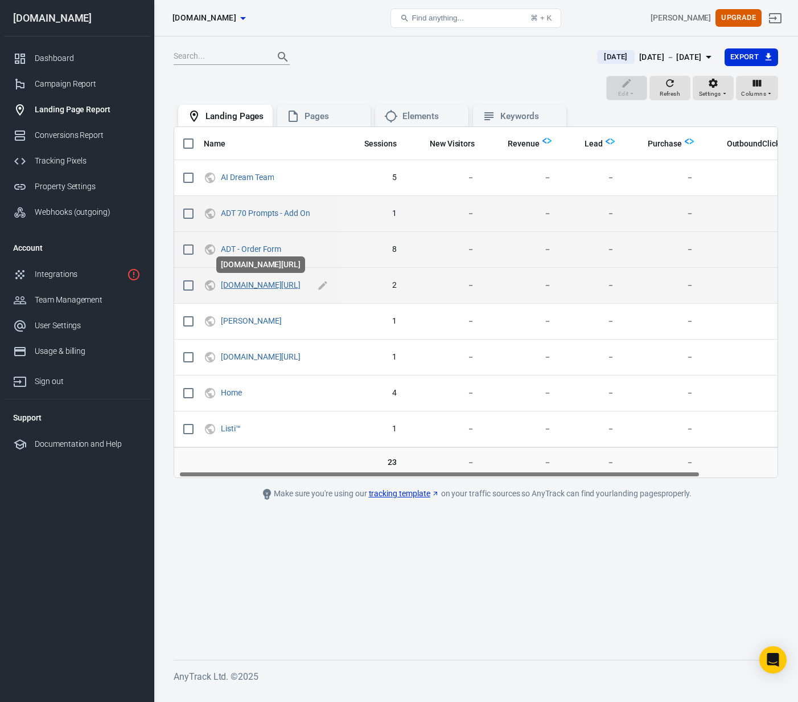
scroll to position [0, 0]
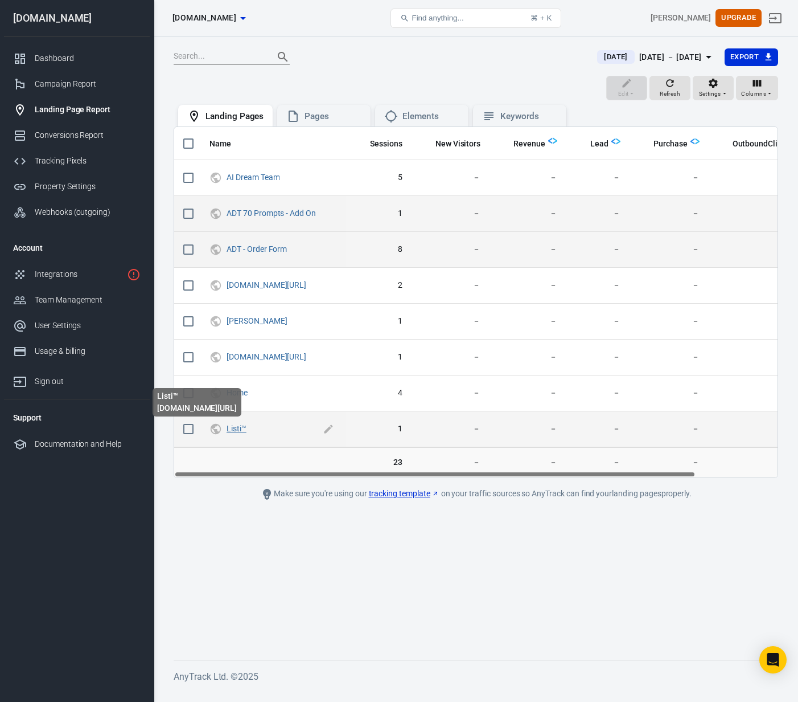
click at [234, 431] on link "Listi™" at bounding box center [237, 428] width 20 height 9
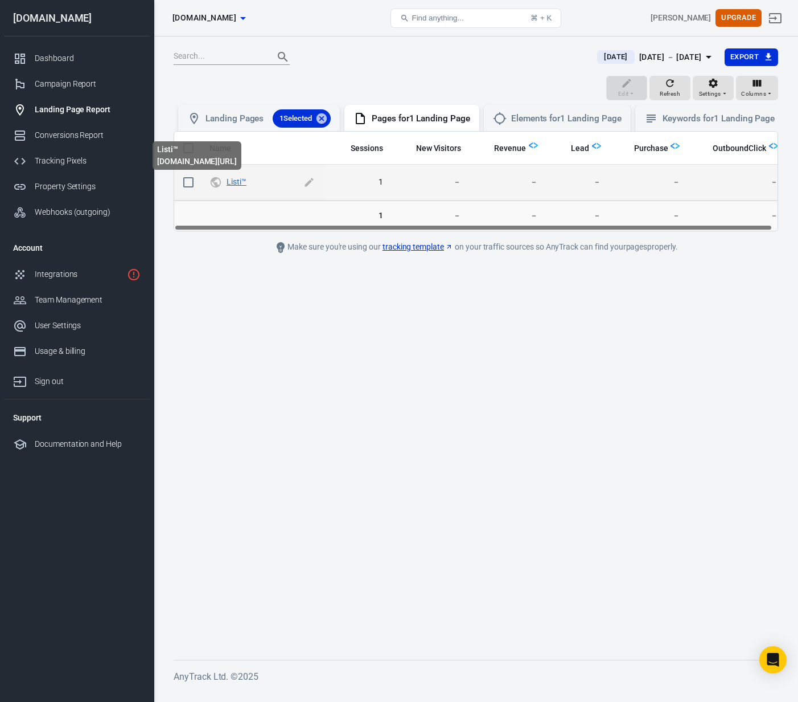
click at [237, 185] on link "Listi™" at bounding box center [237, 181] width 20 height 9
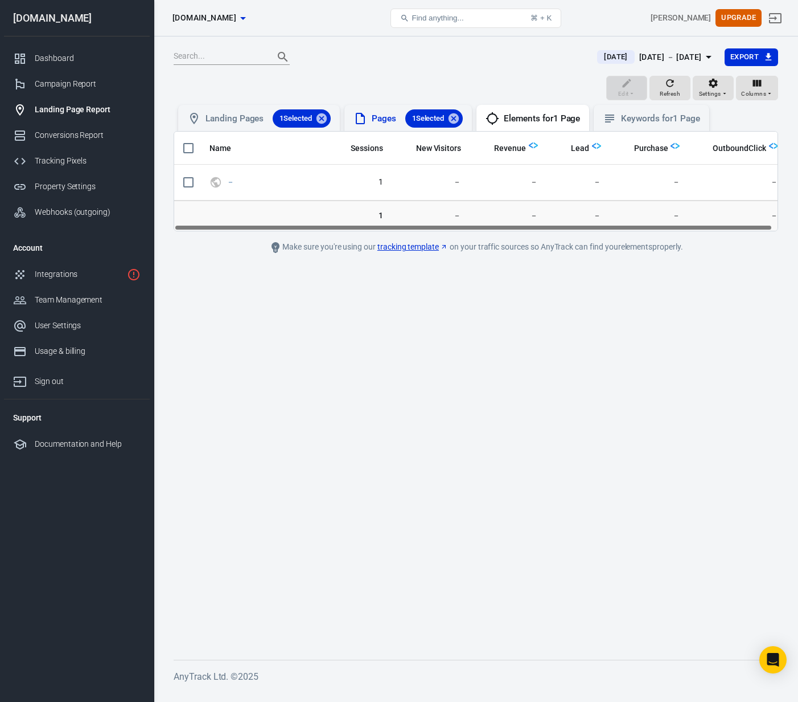
click at [392, 118] on div "Pages 1 Selected" at bounding box center [417, 118] width 91 height 18
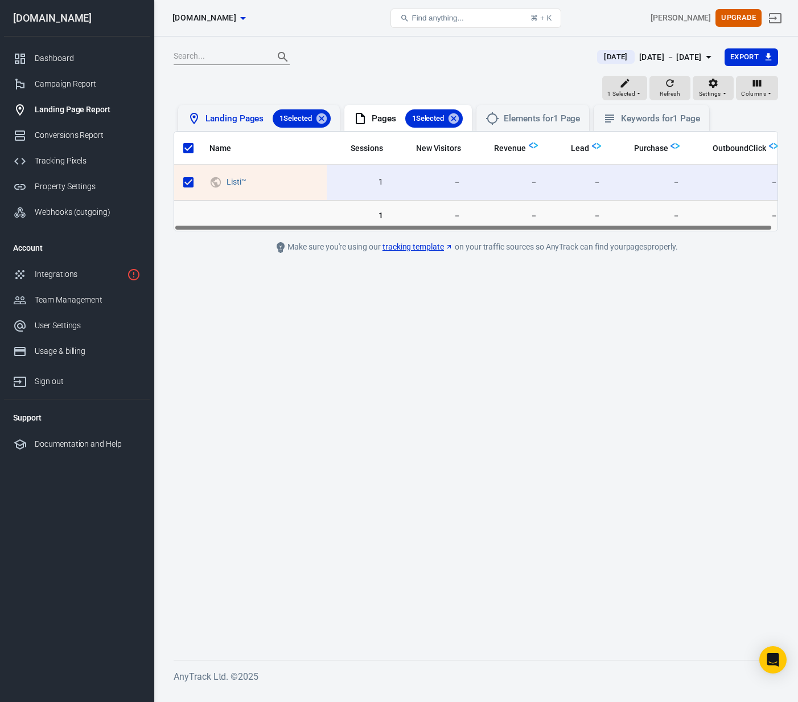
click at [222, 114] on div "Landing Pages 1 Selected" at bounding box center [268, 118] width 125 height 18
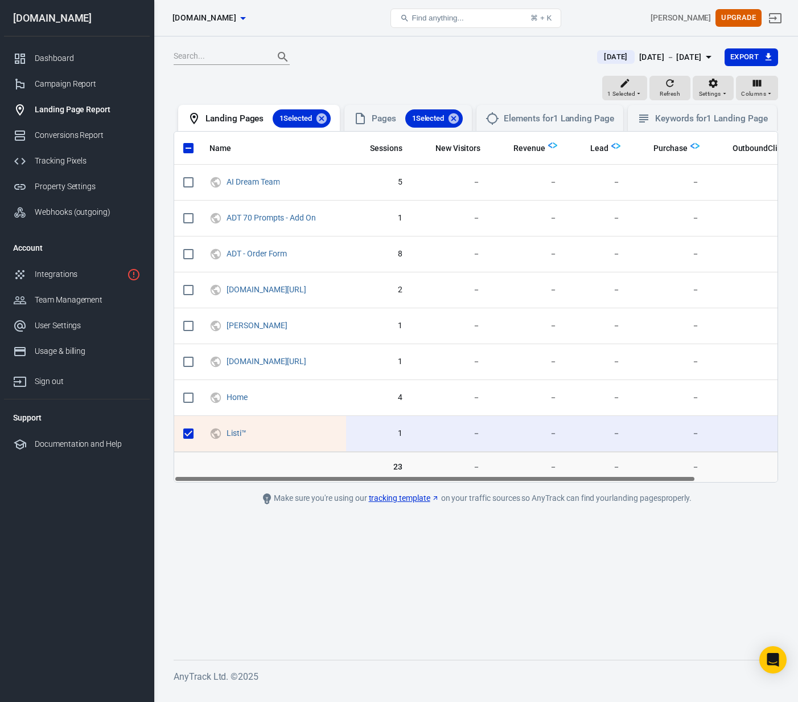
click at [281, 574] on main "[DATE] [DATE] － [DATE] Export 1 Selected Refresh Settings Columns Landing Pages…" at bounding box center [476, 344] width 605 height 593
click at [369, 580] on main "[DATE] [DATE] － [DATE] Export 1 Selected Refresh Settings Columns Landing Pages…" at bounding box center [476, 344] width 605 height 593
click at [59, 82] on div "Campaign Report" at bounding box center [88, 84] width 106 height 12
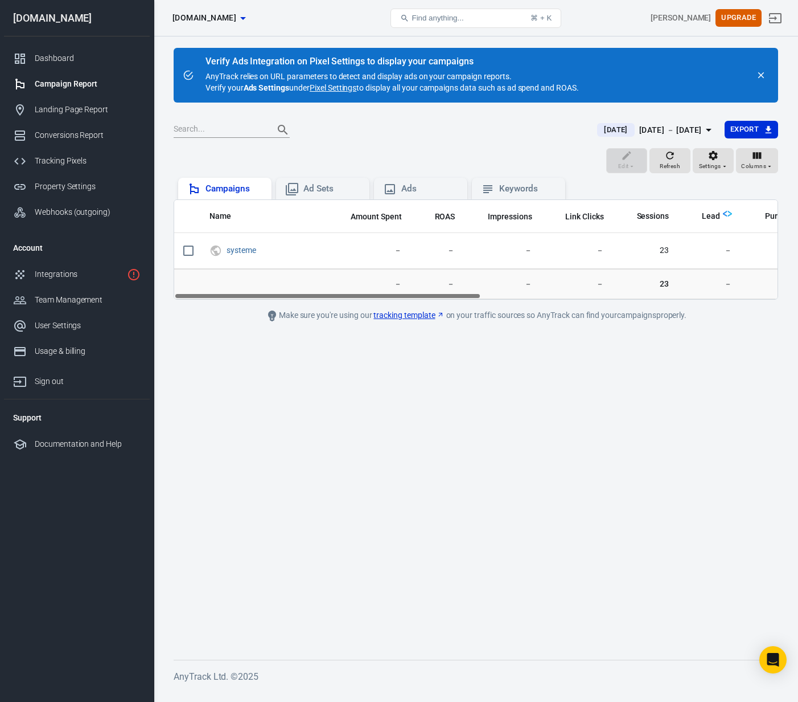
click at [231, 187] on div "Campaigns" at bounding box center [234, 189] width 57 height 12
click at [600, 128] on span "[DATE]" at bounding box center [616, 129] width 32 height 11
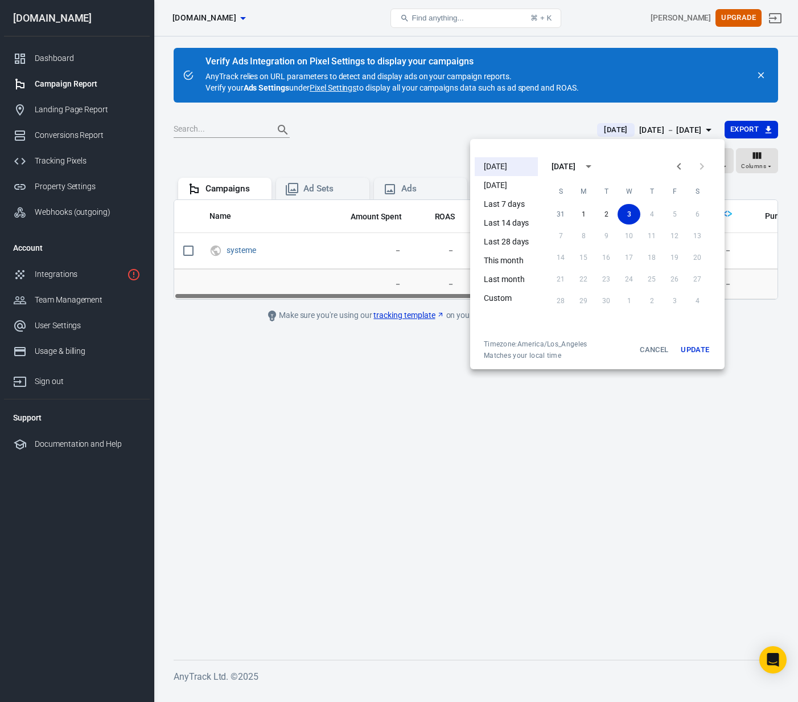
click at [513, 185] on li "[DATE]" at bounding box center [506, 185] width 63 height 19
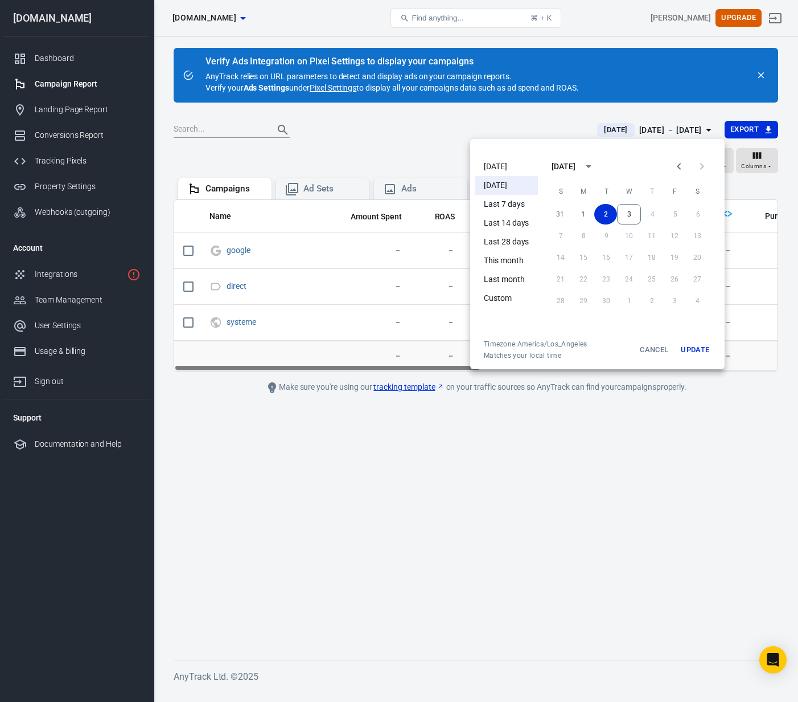
click at [504, 166] on li "[DATE]" at bounding box center [506, 166] width 63 height 19
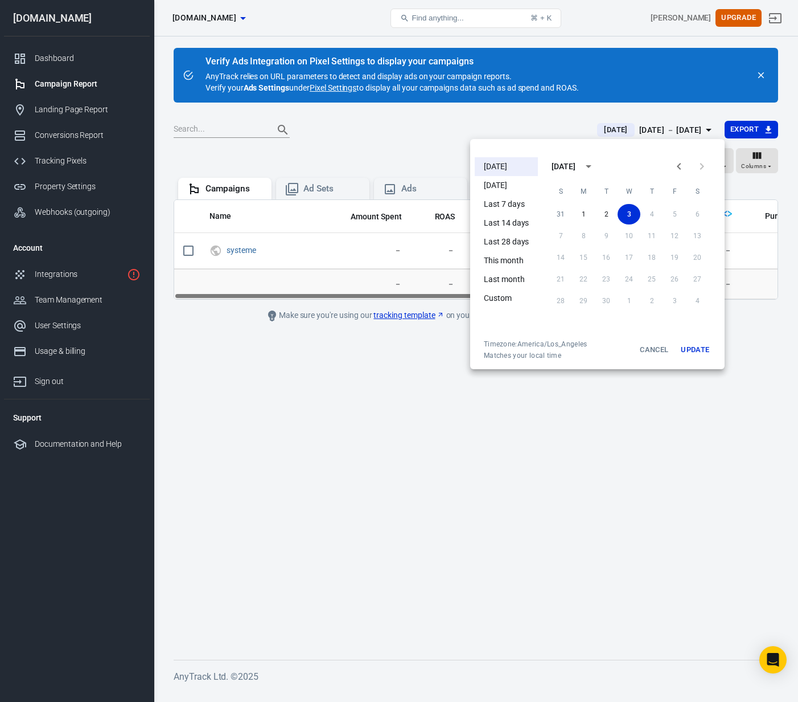
click at [655, 351] on button "Cancel" at bounding box center [654, 349] width 36 height 21
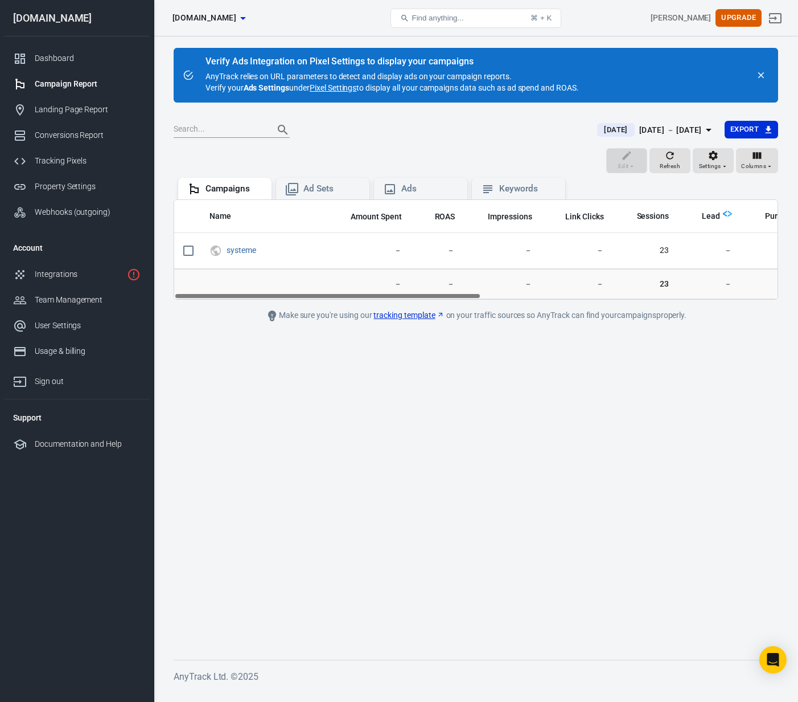
click at [584, 485] on main "Verify Ads Integration on Pixel Settings to display your campaigns AnyTrack rel…" at bounding box center [476, 344] width 605 height 593
click at [609, 129] on span "[DATE]" at bounding box center [616, 129] width 32 height 11
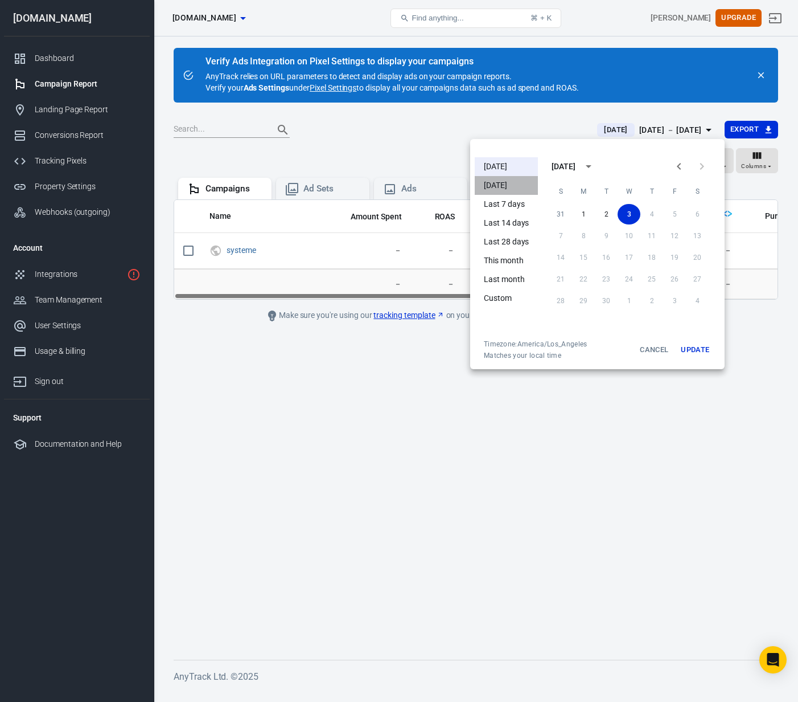
click at [513, 183] on li "[DATE]" at bounding box center [506, 185] width 63 height 19
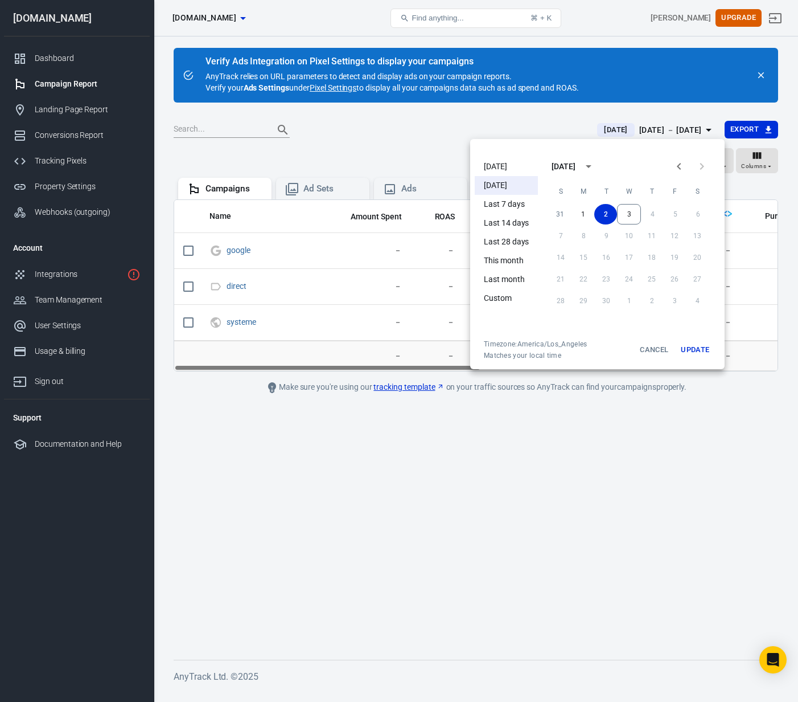
drag, startPoint x: 565, startPoint y: 439, endPoint x: 572, endPoint y: 442, distance: 8.2
click at [565, 439] on div at bounding box center [399, 351] width 798 height 702
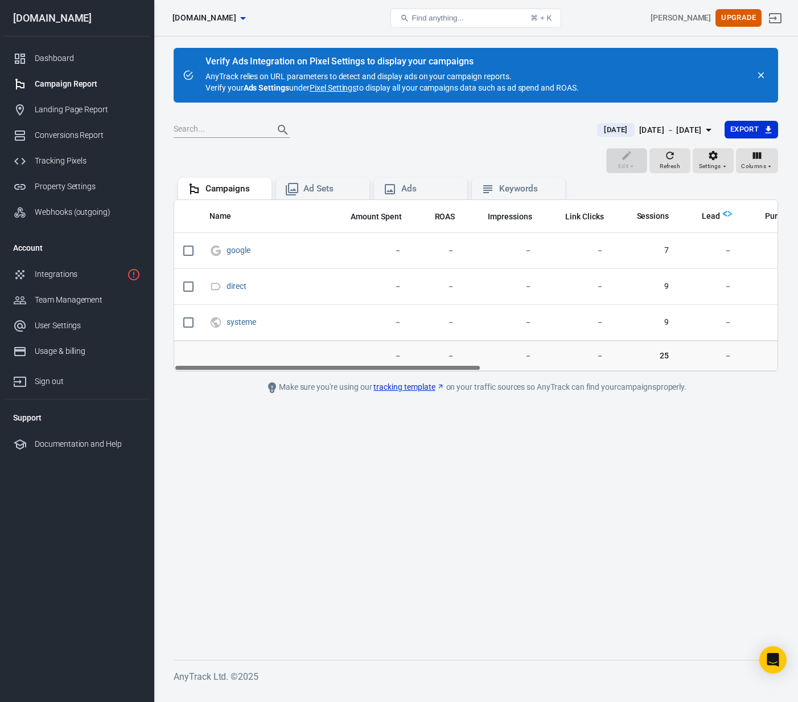
click at [600, 128] on span "[DATE]" at bounding box center [616, 129] width 32 height 11
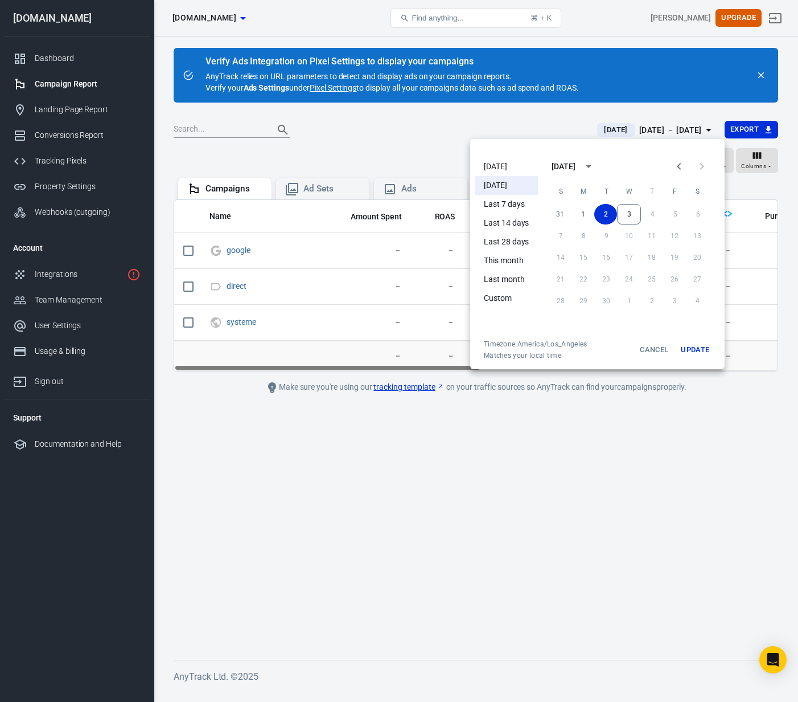
click at [485, 166] on li "[DATE]" at bounding box center [506, 166] width 63 height 19
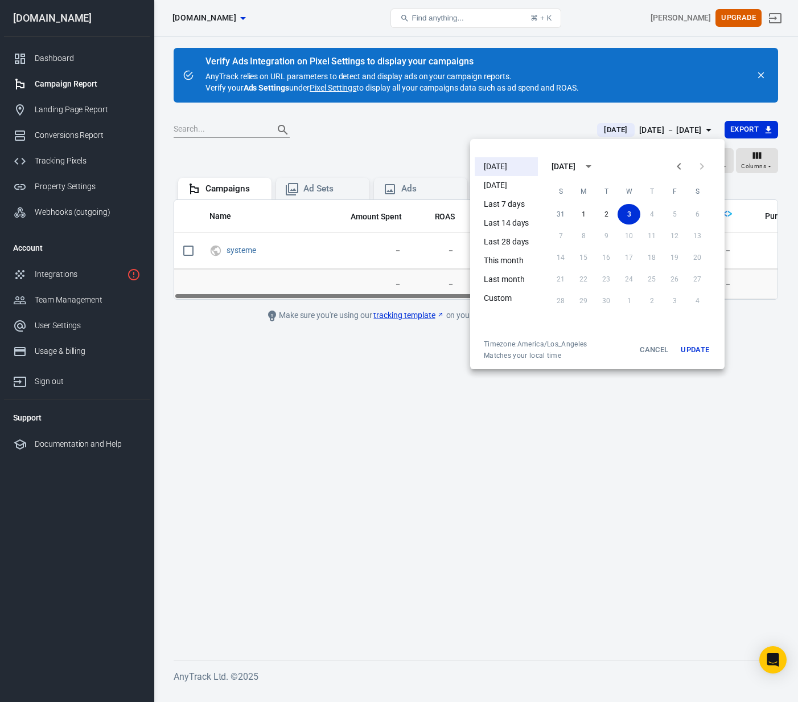
click at [301, 396] on div at bounding box center [399, 351] width 798 height 702
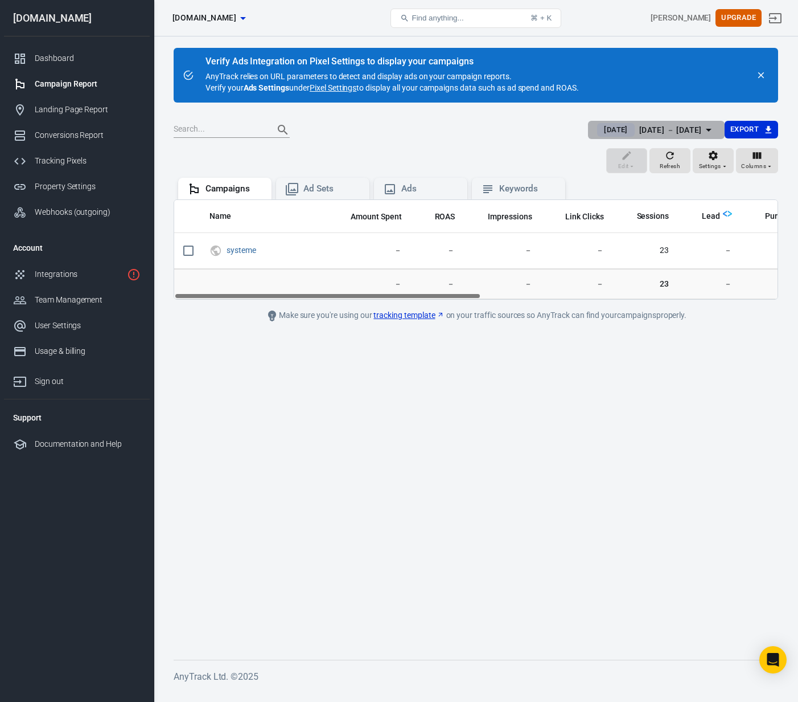
click at [606, 130] on span "[DATE]" at bounding box center [616, 129] width 32 height 11
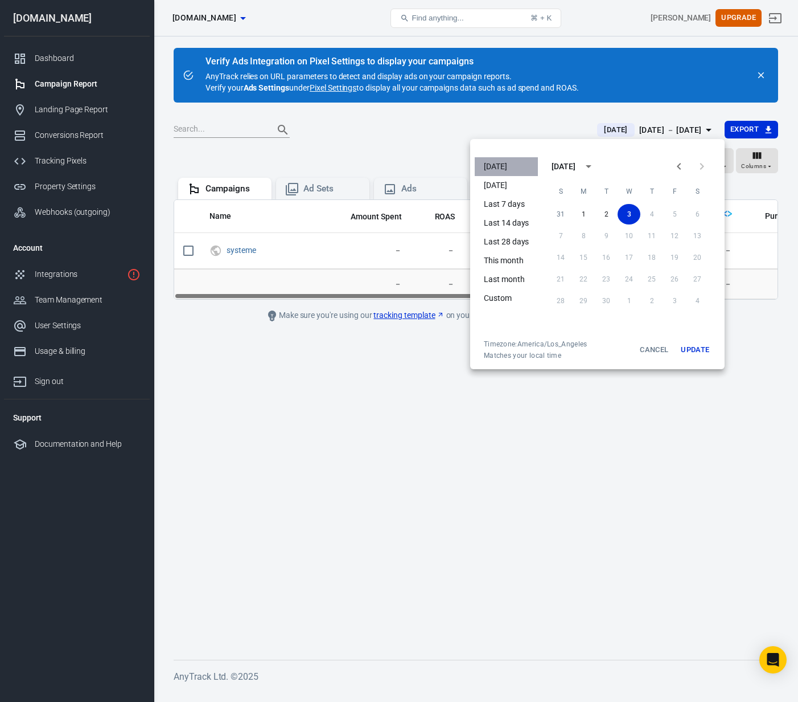
click at [507, 170] on li "[DATE]" at bounding box center [506, 166] width 63 height 19
click at [691, 350] on button "Update" at bounding box center [695, 349] width 36 height 21
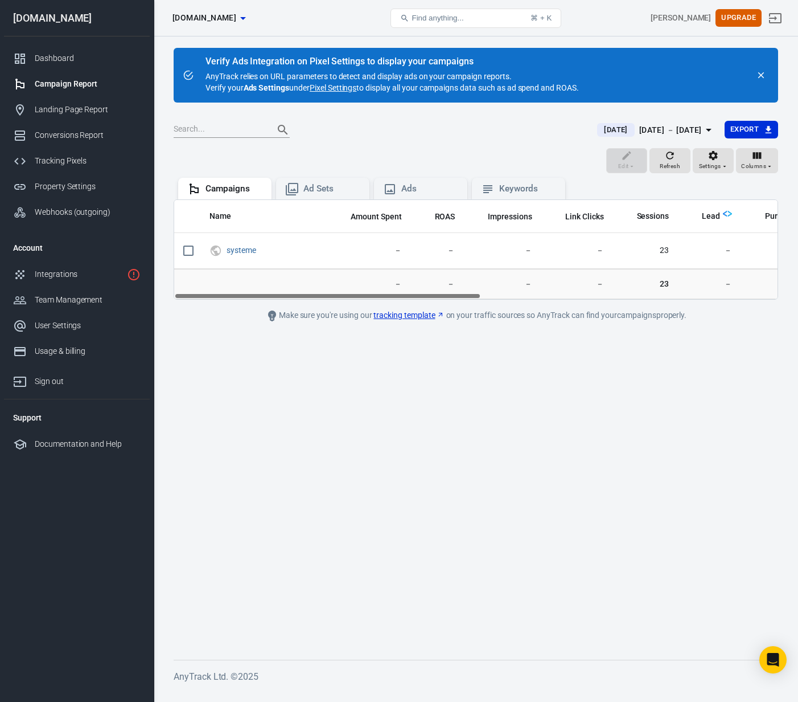
drag, startPoint x: 226, startPoint y: 407, endPoint x: 268, endPoint y: 408, distance: 41.6
click at [226, 407] on main "Verify Ads Integration on Pixel Settings to display your campaigns AnyTrack rel…" at bounding box center [476, 344] width 605 height 593
click at [63, 56] on div "Dashboard" at bounding box center [88, 58] width 106 height 12
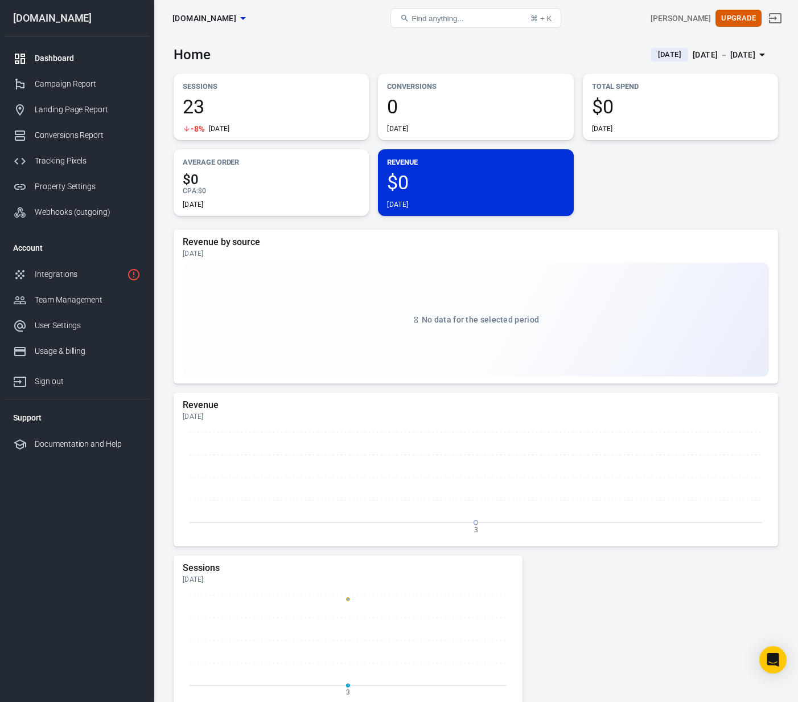
click at [686, 199] on div "Sessions 23 -8% [DATE] Conversions 0 [DATE] Total Spend $0 [DATE] Average Order…" at bounding box center [476, 144] width 605 height 142
